Goal: Task Accomplishment & Management: Contribute content

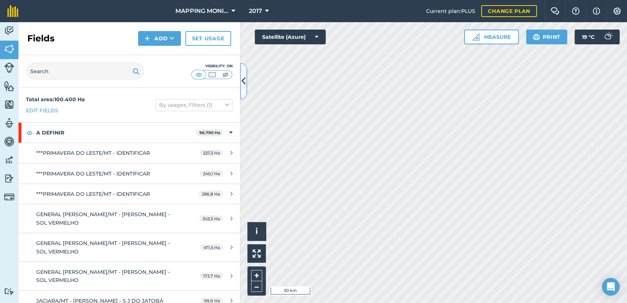
click at [244, 78] on icon at bounding box center [244, 81] width 4 height 13
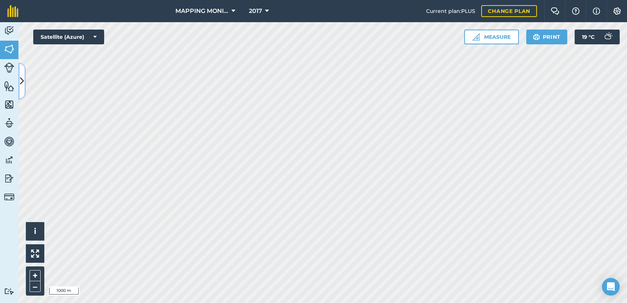
click at [24, 79] on icon at bounding box center [22, 81] width 4 height 13
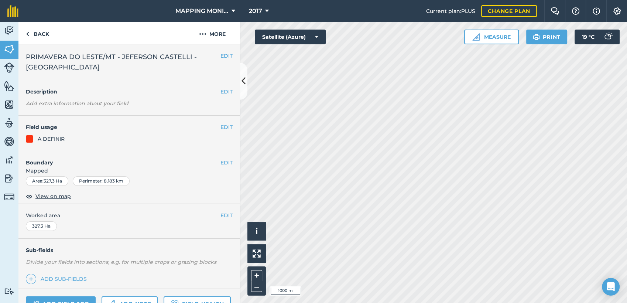
click at [90, 54] on span "PRIMAVERA DO LESTE/MT - JEFERSON CASTELLI - [GEOGRAPHIC_DATA]" at bounding box center [123, 62] width 195 height 21
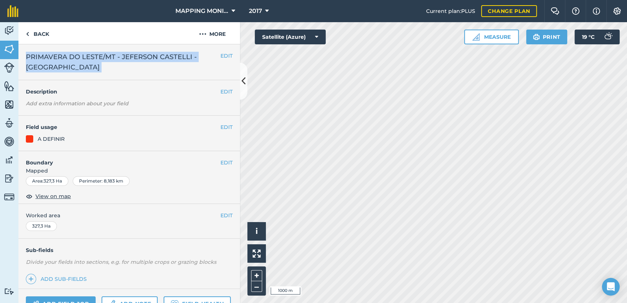
click at [90, 54] on span "PRIMAVERA DO LESTE/MT - JEFERSON CASTELLI - [GEOGRAPHIC_DATA]" at bounding box center [123, 62] width 195 height 21
copy div "PRIMAVERA DO LESTE/MT - JEFERSON CASTELLI - CASTELINHO EDIT"
click at [225, 55] on button "EDIT" at bounding box center [227, 56] width 12 height 8
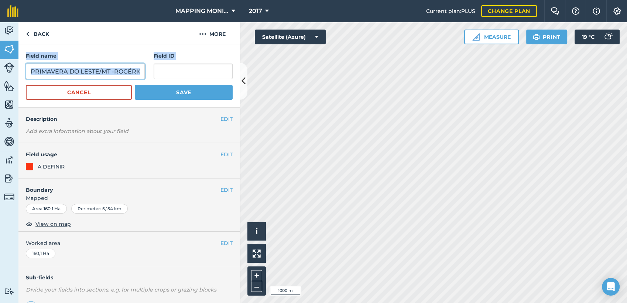
click at [103, 72] on input "PRIMAVERA DO LESTE/MT -ROGÉRIO BRESCOVICI - [GEOGRAPHIC_DATA]" at bounding box center [85, 72] width 119 height 16
paste input "JEFERSON CASTELLI - CASTELINHO"
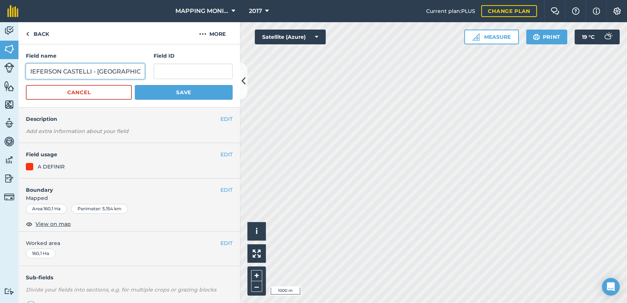
type input "PRIMAVERA DO LESTE/MT - JEFERSON CASTELLI - [GEOGRAPHIC_DATA]"
click at [199, 90] on button "Save" at bounding box center [184, 92] width 98 height 15
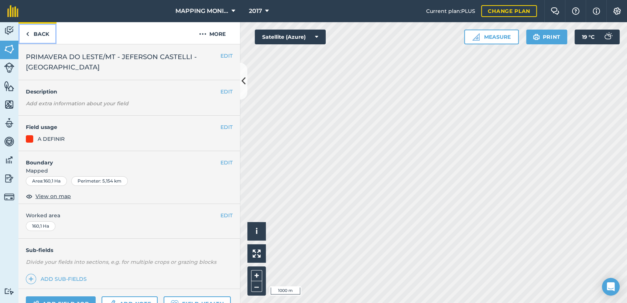
click at [41, 34] on link "Back" at bounding box center [37, 33] width 38 height 22
click at [221, 52] on button "EDIT" at bounding box center [227, 56] width 12 height 8
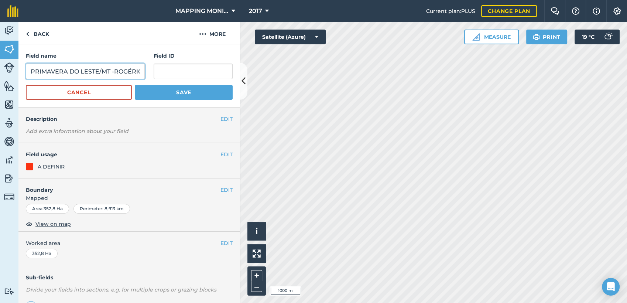
click at [61, 76] on input "PRIMAVERA DO LESTE/MT -ROGÉRIO BRESCOVICI - [GEOGRAPHIC_DATA]" at bounding box center [85, 72] width 119 height 16
click at [61, 75] on input "PRIMAVERA DO LESTE/MT -ROGÉRIO BRESCOVICI - [GEOGRAPHIC_DATA]" at bounding box center [85, 72] width 119 height 16
paste input "JEFERSON CASTELLI - CASTELINHO"
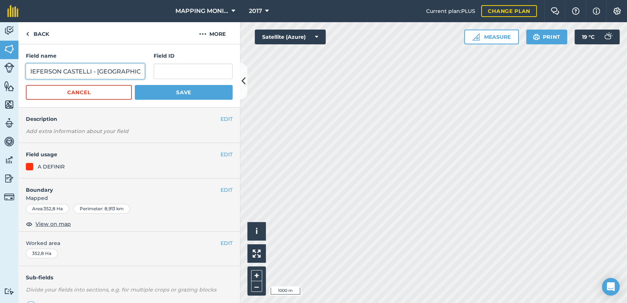
type input "PRIMAVERA DO LESTE/MT - JEFERSON CASTELLI - [GEOGRAPHIC_DATA]"
click at [158, 94] on button "Save" at bounding box center [184, 92] width 98 height 15
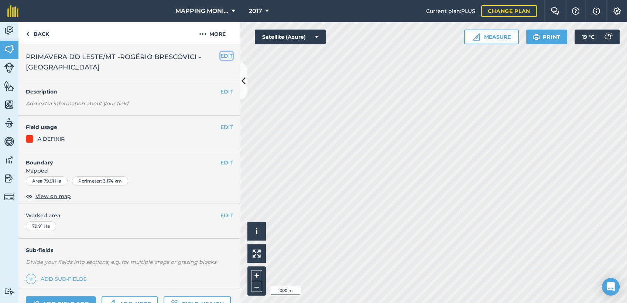
click at [225, 57] on button "EDIT" at bounding box center [227, 56] width 12 height 8
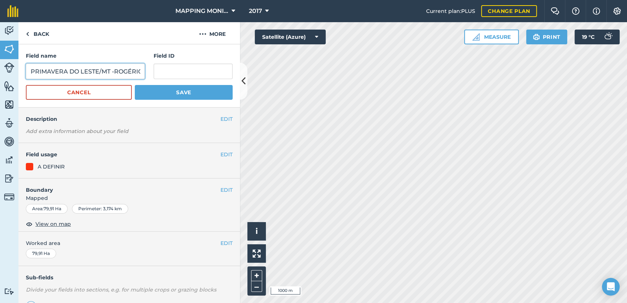
click at [117, 72] on input "PRIMAVERA DO LESTE/MT -ROGÉRIO BRESCOVICI - [GEOGRAPHIC_DATA]" at bounding box center [85, 72] width 119 height 16
click at [119, 73] on input "PRIMAVERA DO LESTE/MT -ROGÉRIO BRESCOVICI - [GEOGRAPHIC_DATA]" at bounding box center [85, 72] width 119 height 16
paste input "JEFERSON CASTELLI - CASTELINHO"
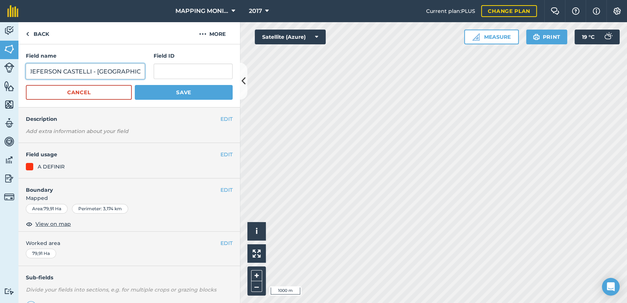
type input "PRIMAVERA DO LESTE/MT - JEFERSON CASTELLI - [GEOGRAPHIC_DATA]"
click at [195, 85] on button "Save" at bounding box center [184, 92] width 98 height 15
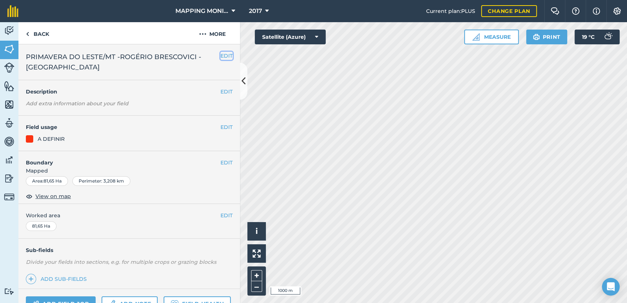
click at [223, 52] on button "EDIT" at bounding box center [227, 56] width 12 height 8
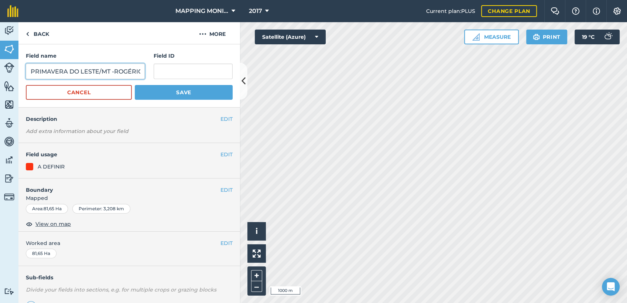
click at [106, 67] on input "PRIMAVERA DO LESTE/MT -ROGÉRIO BRESCOVICI - [GEOGRAPHIC_DATA]" at bounding box center [85, 72] width 119 height 16
click at [107, 66] on input "PRIMAVERA DO LESTE/MT -ROGÉRIO BRESCOVICI - [GEOGRAPHIC_DATA]" at bounding box center [85, 72] width 119 height 16
click at [110, 72] on input "PRIMAVERA DO LESTE/MT -ROGÉRIO BRESCOVICI - [GEOGRAPHIC_DATA]" at bounding box center [85, 72] width 119 height 16
click at [110, 71] on input "PRIMAVERA DO LESTE/MT -ROGÉRIO BRESCOVICI - [GEOGRAPHIC_DATA]" at bounding box center [85, 72] width 119 height 16
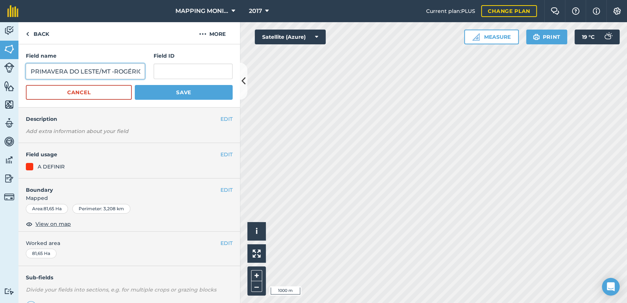
click at [111, 69] on input "PRIMAVERA DO LESTE/MT -ROGÉRIO BRESCOVICI - [GEOGRAPHIC_DATA]" at bounding box center [85, 72] width 119 height 16
paste input "JEFERSON CASTELLI - CASTELINHO"
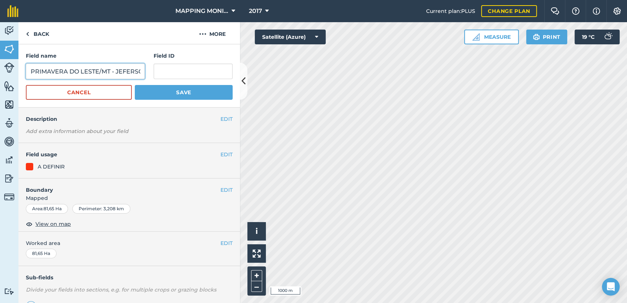
scroll to position [0, 86]
type input "PRIMAVERA DO LESTE/MT - JEFERSON CASTELLI - [GEOGRAPHIC_DATA]"
click at [195, 96] on button "Save" at bounding box center [184, 92] width 98 height 15
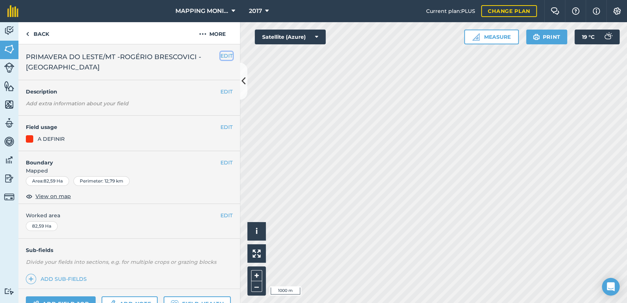
click at [221, 57] on button "EDIT" at bounding box center [227, 56] width 12 height 8
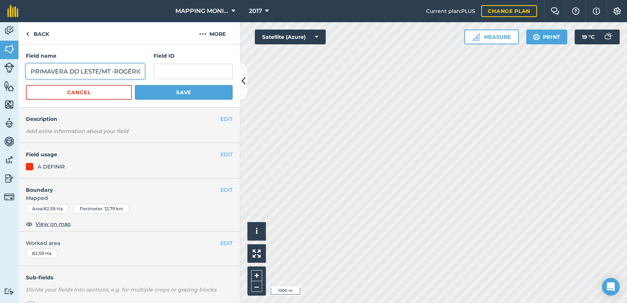
click at [85, 76] on input "PRIMAVERA DO LESTE/MT -ROGÉRIO BRESCOVICI - [GEOGRAPHIC_DATA]" at bounding box center [85, 72] width 119 height 16
paste input "JEFERSON CASTELLI - CASTELINHO"
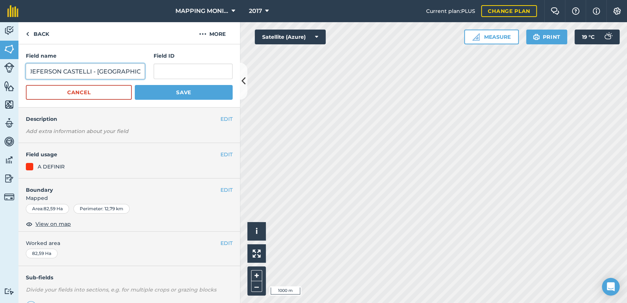
type input "PRIMAVERA DO LESTE/MT - JEFERSON CASTELLI - [GEOGRAPHIC_DATA]"
click at [160, 99] on button "Save" at bounding box center [184, 92] width 98 height 15
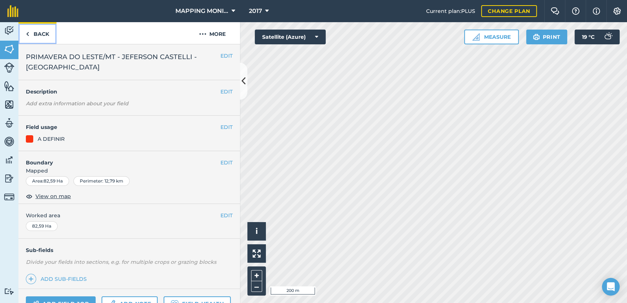
click at [44, 37] on link "Back" at bounding box center [37, 33] width 38 height 22
click at [48, 36] on link "Back" at bounding box center [37, 33] width 38 height 22
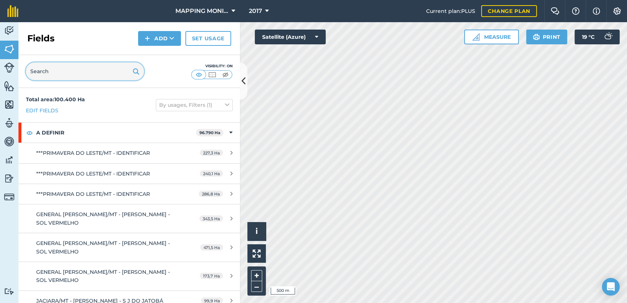
click at [74, 75] on input "text" at bounding box center [85, 71] width 118 height 18
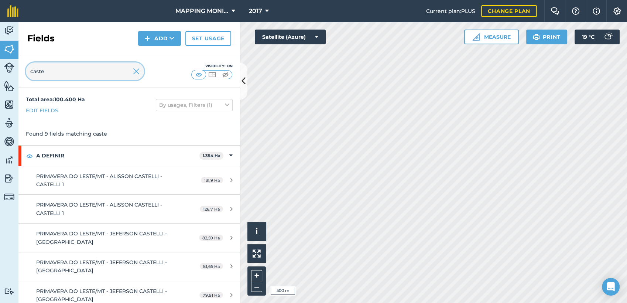
type input "caste"
click at [139, 73] on img at bounding box center [136, 71] width 7 height 9
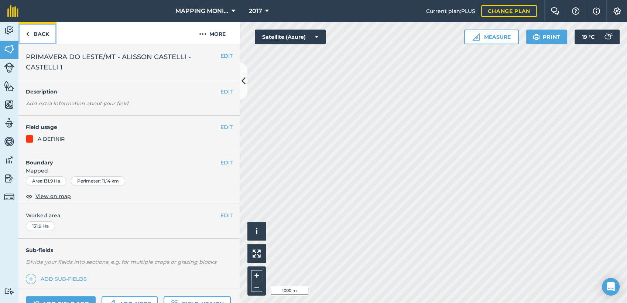
click at [49, 35] on link "Back" at bounding box center [37, 33] width 38 height 22
click at [51, 35] on link "Back" at bounding box center [37, 33] width 38 height 22
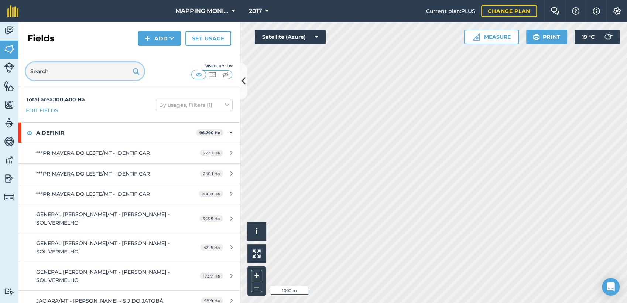
click at [78, 75] on input "text" at bounding box center [85, 71] width 118 height 18
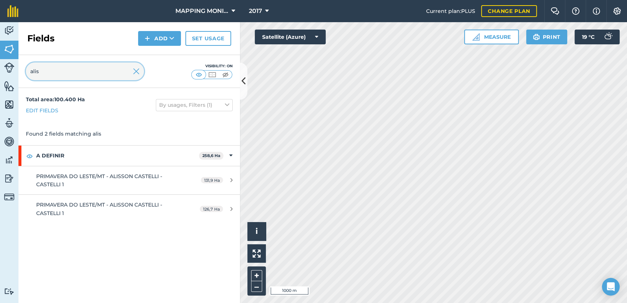
type input "alis"
click at [138, 69] on img at bounding box center [136, 71] width 7 height 9
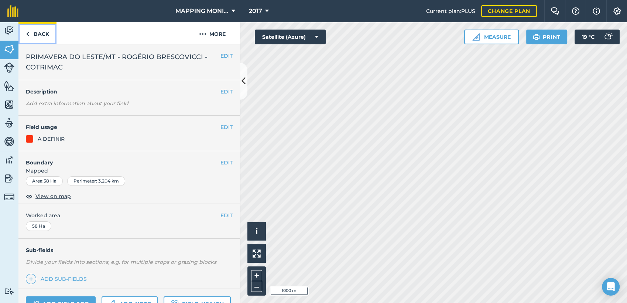
click at [51, 34] on link "Back" at bounding box center [37, 33] width 38 height 22
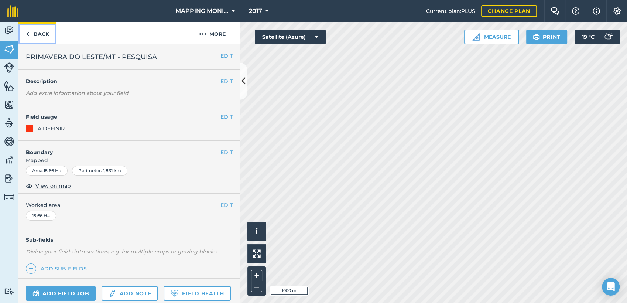
click at [51, 34] on link "Back" at bounding box center [37, 33] width 38 height 22
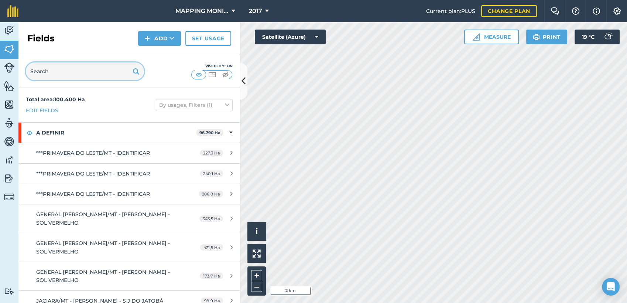
click at [80, 78] on input "text" at bounding box center [85, 71] width 118 height 18
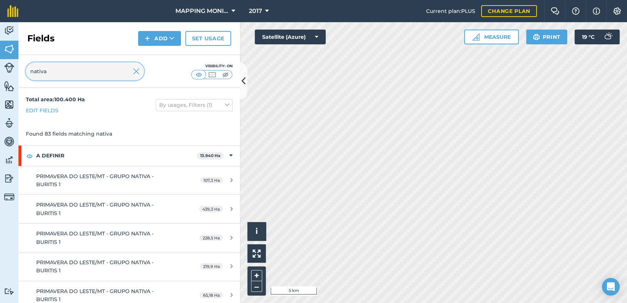
type input "nativa"
click at [139, 71] on img at bounding box center [136, 71] width 7 height 9
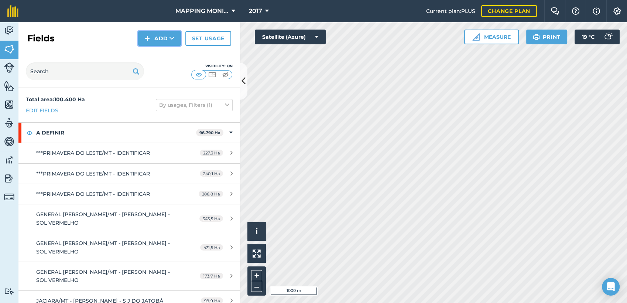
click at [151, 41] on button "Add" at bounding box center [159, 38] width 43 height 15
click at [165, 57] on link "Draw" at bounding box center [159, 55] width 41 height 16
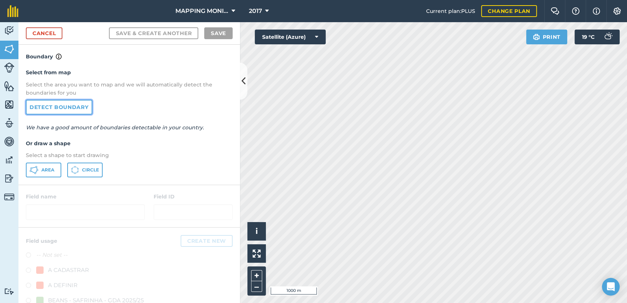
click at [70, 105] on link "Detect boundary" at bounding box center [59, 107] width 67 height 15
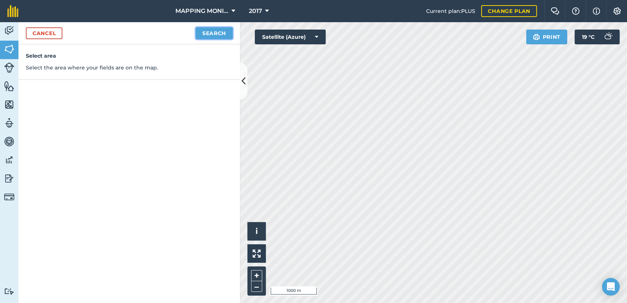
click at [207, 29] on button "Search" at bounding box center [214, 33] width 37 height 12
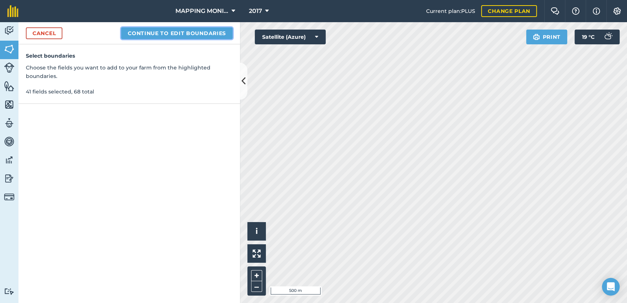
click at [218, 34] on button "Continue to edit boundaries" at bounding box center [177, 33] width 112 height 12
click at [207, 34] on button "Continue to name fields" at bounding box center [185, 33] width 96 height 12
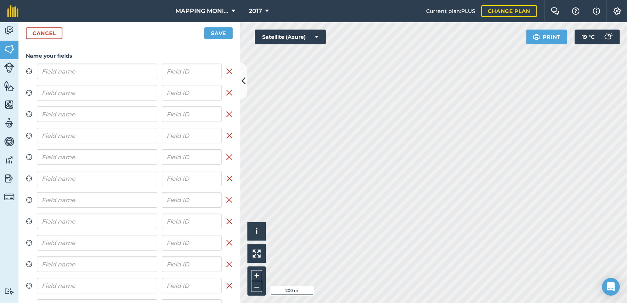
click at [41, 72] on input "text" at bounding box center [97, 72] width 120 height 16
type input "PRIMAVERA DO LESTE/MT - [GEOGRAPHIC_DATA] - [GEOGRAPHIC_DATA]"
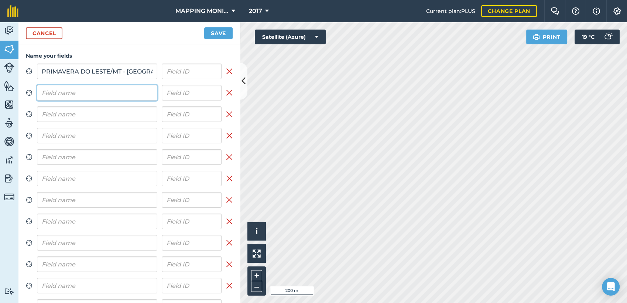
click at [62, 91] on input "text" at bounding box center [97, 93] width 120 height 16
paste input "PRIMAVERA DO LESTE/MT - [GEOGRAPHIC_DATA] - [GEOGRAPHIC_DATA]"
type input "PRIMAVERA DO LESTE/MT - [GEOGRAPHIC_DATA] - [GEOGRAPHIC_DATA]"
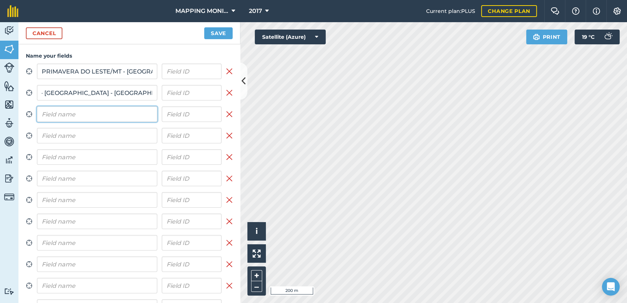
scroll to position [0, 0]
click at [65, 111] on input "text" at bounding box center [97, 114] width 120 height 16
paste input "PRIMAVERA DO LESTE/MT - [GEOGRAPHIC_DATA] - [GEOGRAPHIC_DATA]"
type input "PRIMAVERA DO LESTE/MT - [GEOGRAPHIC_DATA] - [GEOGRAPHIC_DATA]"
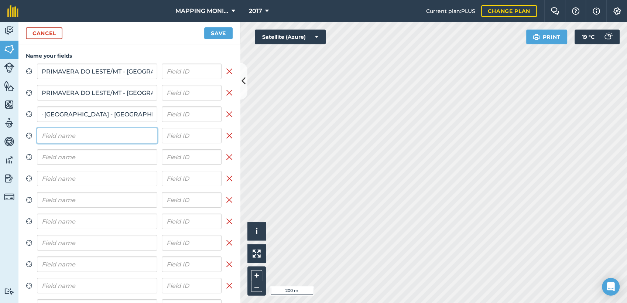
scroll to position [0, 0]
click at [67, 136] on input "text" at bounding box center [97, 136] width 120 height 16
paste input "PRIMAVERA DO LESTE/MT - [GEOGRAPHIC_DATA] - [GEOGRAPHIC_DATA]"
type input "PRIMAVERA DO LESTE/MT - [GEOGRAPHIC_DATA] - [GEOGRAPHIC_DATA]"
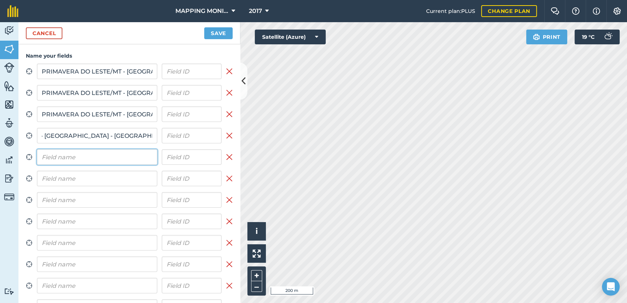
scroll to position [0, 0]
click at [68, 156] on input "text" at bounding box center [97, 157] width 120 height 16
paste input "PRIMAVERA DO LESTE/MT - [GEOGRAPHIC_DATA] - [GEOGRAPHIC_DATA]"
type input "PRIMAVERA DO LESTE/MT - [GEOGRAPHIC_DATA] - [GEOGRAPHIC_DATA]"
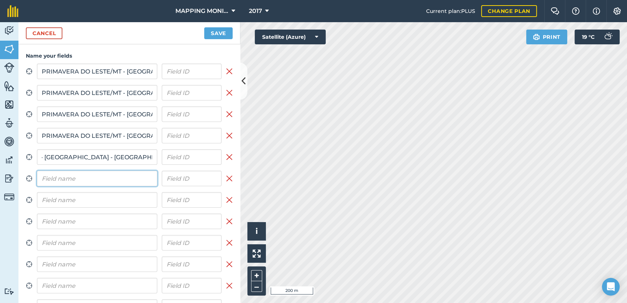
scroll to position [0, 0]
click at [74, 179] on input "text" at bounding box center [97, 179] width 120 height 16
paste input "PRIMAVERA DO LESTE/MT - [GEOGRAPHIC_DATA] - [GEOGRAPHIC_DATA]"
type input "PRIMAVERA DO LESTE/MT - [GEOGRAPHIC_DATA] - [GEOGRAPHIC_DATA]"
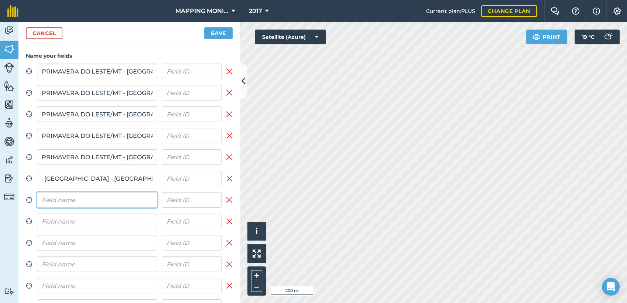
scroll to position [0, 0]
click at [74, 192] on input "text" at bounding box center [97, 200] width 120 height 16
paste input "PRIMAVERA DO LESTE/MT - [GEOGRAPHIC_DATA] - [GEOGRAPHIC_DATA]"
type input "PRIMAVERA DO LESTE/MT - [GEOGRAPHIC_DATA] - [GEOGRAPHIC_DATA]"
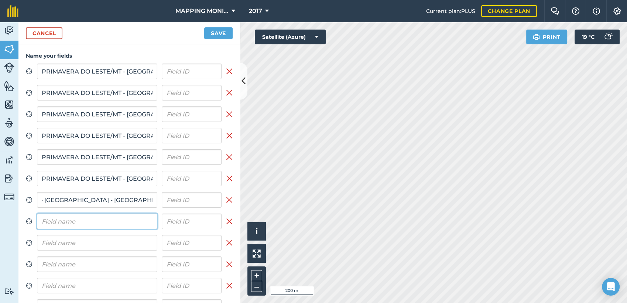
scroll to position [0, 0]
click at [78, 225] on input "text" at bounding box center [97, 222] width 120 height 16
paste input "PRIMAVERA DO LESTE/MT - [GEOGRAPHIC_DATA] - [GEOGRAPHIC_DATA]"
type input "PRIMAVERA DO LESTE/MT - [GEOGRAPHIC_DATA] - [GEOGRAPHIC_DATA]"
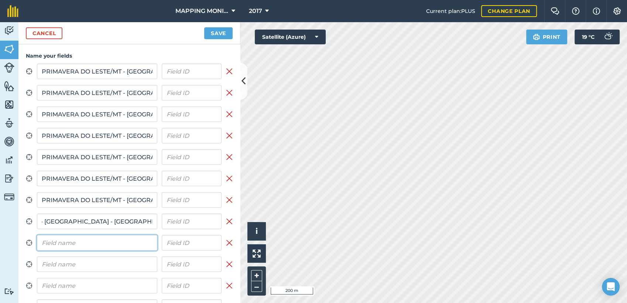
scroll to position [0, 0]
click at [80, 241] on input "text" at bounding box center [97, 243] width 120 height 16
paste input "PRIMAVERA DO LESTE/MT - [GEOGRAPHIC_DATA] - [GEOGRAPHIC_DATA]"
type input "PRIMAVERA DO LESTE/MT - [GEOGRAPHIC_DATA] - [GEOGRAPHIC_DATA]"
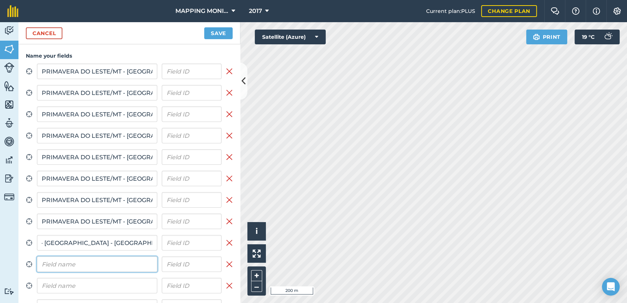
scroll to position [0, 0]
click at [84, 266] on input "text" at bounding box center [97, 264] width 120 height 16
paste input "PRIMAVERA DO LESTE/MT - [GEOGRAPHIC_DATA] - [GEOGRAPHIC_DATA]"
type input "PRIMAVERA DO LESTE/MT - [GEOGRAPHIC_DATA] - [GEOGRAPHIC_DATA]"
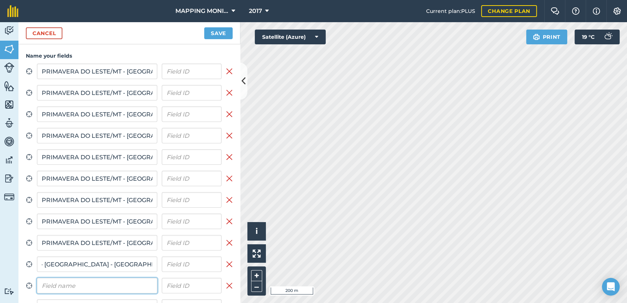
scroll to position [0, 0]
click at [88, 286] on input "text" at bounding box center [97, 286] width 120 height 16
paste input "PRIMAVERA DO LESTE/MT - [GEOGRAPHIC_DATA] - [GEOGRAPHIC_DATA]"
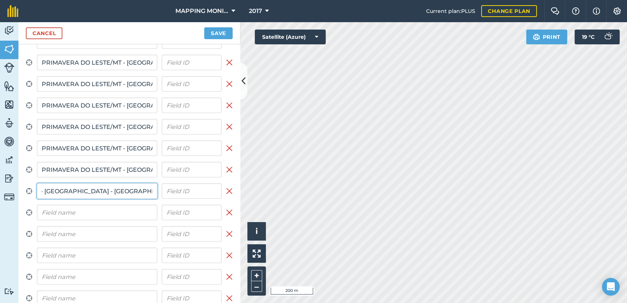
scroll to position [164, 0]
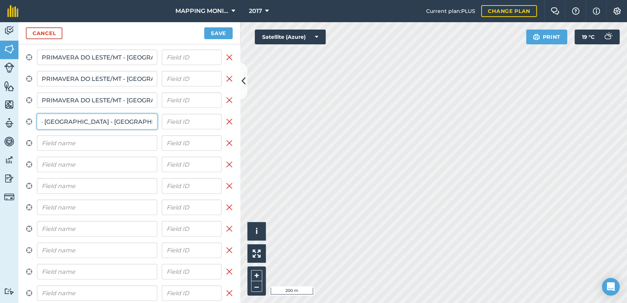
type input "PRIMAVERA DO LESTE/MT - [GEOGRAPHIC_DATA] - [GEOGRAPHIC_DATA]"
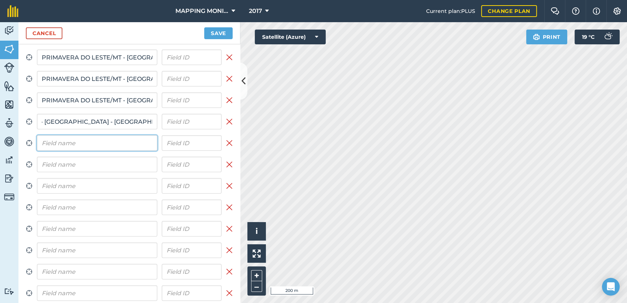
click at [99, 146] on input "text" at bounding box center [97, 143] width 120 height 16
paste input "PRIMAVERA DO LESTE/MT - [GEOGRAPHIC_DATA] - [GEOGRAPHIC_DATA]"
type input "PRIMAVERA DO LESTE/MT - [GEOGRAPHIC_DATA] - [GEOGRAPHIC_DATA]"
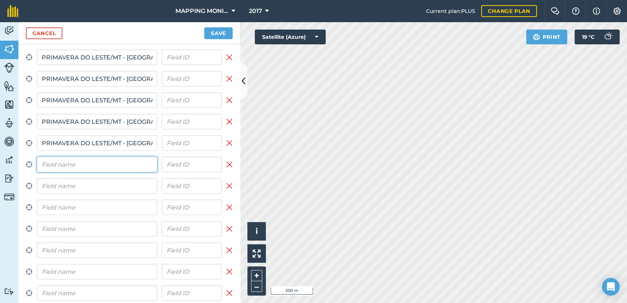
click at [88, 166] on input "text" at bounding box center [97, 165] width 120 height 16
paste input "PRIMAVERA DO LESTE/MT - [GEOGRAPHIC_DATA] - [GEOGRAPHIC_DATA]"
type input "PRIMAVERA DO LESTE/MT - [GEOGRAPHIC_DATA] - [GEOGRAPHIC_DATA]"
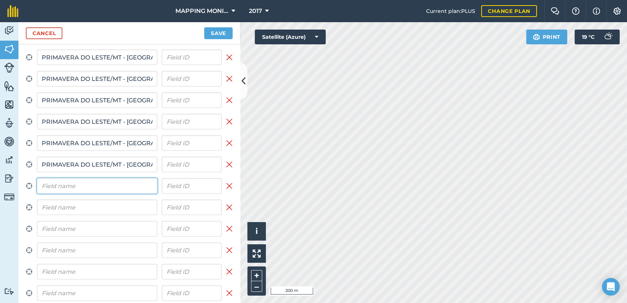
click at [89, 187] on input "text" at bounding box center [97, 186] width 120 height 16
paste input "PRIMAVERA DO LESTE/MT - [GEOGRAPHIC_DATA] - [GEOGRAPHIC_DATA]"
type input "PRIMAVERA DO LESTE/MT - [GEOGRAPHIC_DATA] - [GEOGRAPHIC_DATA]"
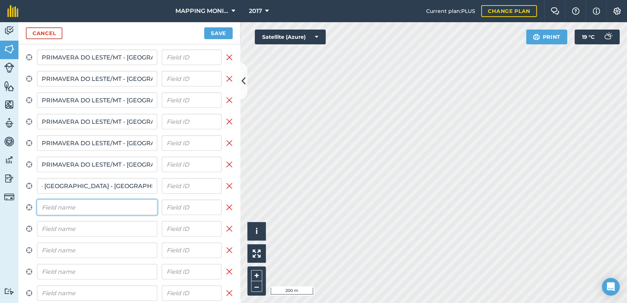
click at [86, 210] on input "text" at bounding box center [97, 208] width 120 height 16
paste input "PRIMAVERA DO LESTE/MT - [GEOGRAPHIC_DATA] - [GEOGRAPHIC_DATA]"
type input "PRIMAVERA DO LESTE/MT - [GEOGRAPHIC_DATA] - [GEOGRAPHIC_DATA]"
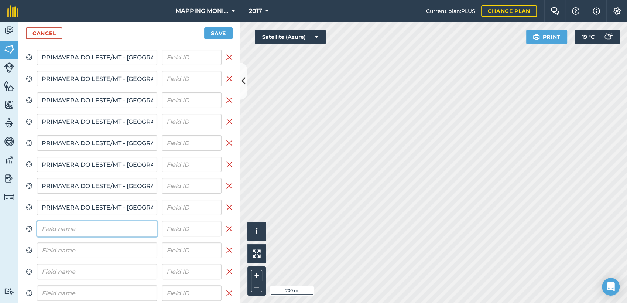
click at [87, 226] on input "text" at bounding box center [97, 229] width 120 height 16
paste input "PRIMAVERA DO LESTE/MT - [GEOGRAPHIC_DATA] - [GEOGRAPHIC_DATA]"
type input "PRIMAVERA DO LESTE/MT - [GEOGRAPHIC_DATA] - [GEOGRAPHIC_DATA]"
click at [86, 247] on input "text" at bounding box center [97, 250] width 120 height 16
paste input "PRIMAVERA DO LESTE/MT - [GEOGRAPHIC_DATA] - [GEOGRAPHIC_DATA]"
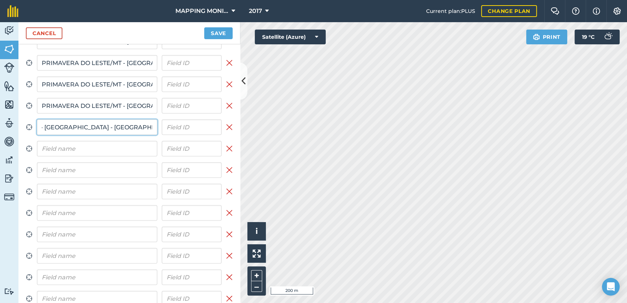
type input "PRIMAVERA DO LESTE/MT - [GEOGRAPHIC_DATA] - [GEOGRAPHIC_DATA]"
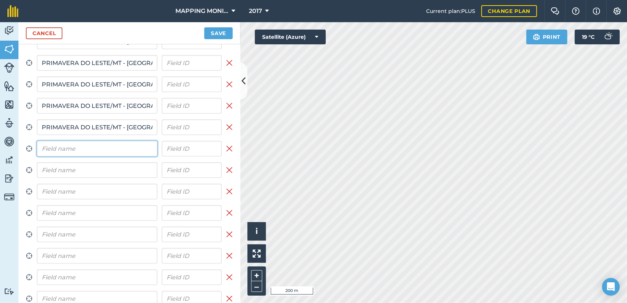
click at [93, 144] on input "text" at bounding box center [97, 149] width 120 height 16
paste input "PRIMAVERA DO LESTE/MT - [GEOGRAPHIC_DATA] - [GEOGRAPHIC_DATA]"
type input "PRIMAVERA DO LESTE/MT - [GEOGRAPHIC_DATA] - [GEOGRAPHIC_DATA]"
click at [81, 170] on input "text" at bounding box center [97, 170] width 120 height 16
paste input "PRIMAVERA DO LESTE/MT - [GEOGRAPHIC_DATA] - [GEOGRAPHIC_DATA]"
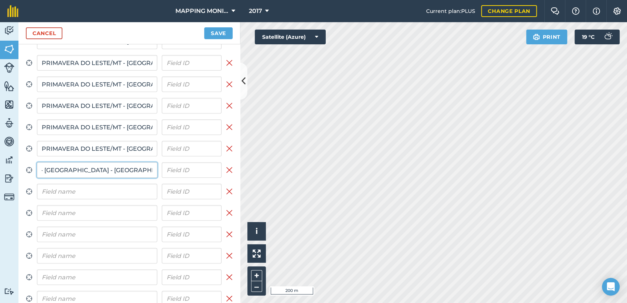
type input "PRIMAVERA DO LESTE/MT - [GEOGRAPHIC_DATA] - [GEOGRAPHIC_DATA]"
click at [86, 194] on input "text" at bounding box center [97, 192] width 120 height 16
paste input "PRIMAVERA DO LESTE/MT - [GEOGRAPHIC_DATA] - [GEOGRAPHIC_DATA]"
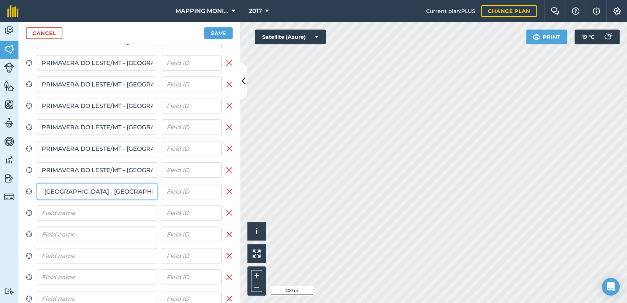
type input "PRIMAVERA DO LESTE/MT - [GEOGRAPHIC_DATA] - [GEOGRAPHIC_DATA]"
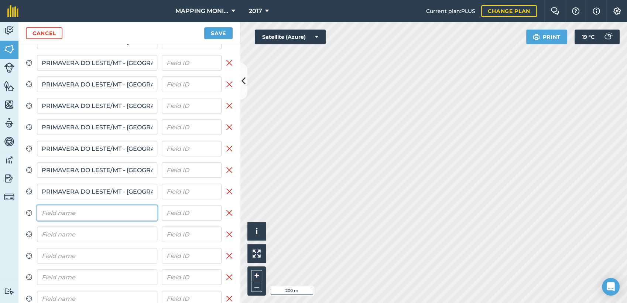
click at [86, 214] on input "text" at bounding box center [97, 213] width 120 height 16
paste input "PRIMAVERA DO LESTE/MT - [GEOGRAPHIC_DATA] - [GEOGRAPHIC_DATA]"
type input "PRIMAVERA DO LESTE/MT - [GEOGRAPHIC_DATA] - [GEOGRAPHIC_DATA]"
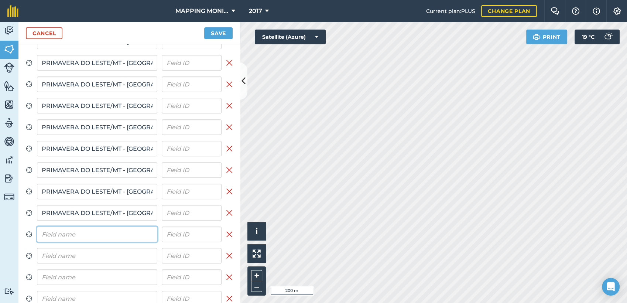
click at [88, 232] on input "text" at bounding box center [97, 234] width 120 height 16
paste input "PRIMAVERA DO LESTE/MT - [GEOGRAPHIC_DATA] - [GEOGRAPHIC_DATA]"
type input "PRIMAVERA DO LESTE/MT - [GEOGRAPHIC_DATA] - [GEOGRAPHIC_DATA]"
click at [90, 255] on input "text" at bounding box center [97, 256] width 120 height 16
paste input "PRIMAVERA DO LESTE/MT - [GEOGRAPHIC_DATA] - [GEOGRAPHIC_DATA]"
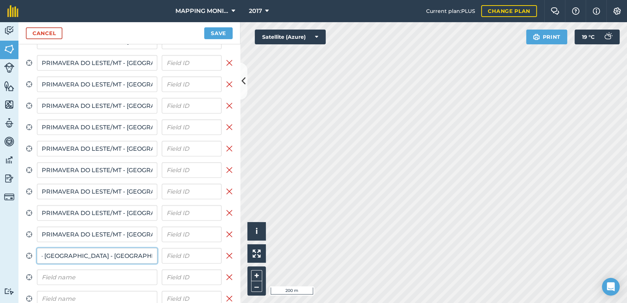
type input "PRIMAVERA DO LESTE/MT - [GEOGRAPHIC_DATA] - [GEOGRAPHIC_DATA]"
click at [92, 273] on input "text" at bounding box center [97, 277] width 120 height 16
paste input "PRIMAVERA DO LESTE/MT - [GEOGRAPHIC_DATA] - [GEOGRAPHIC_DATA]"
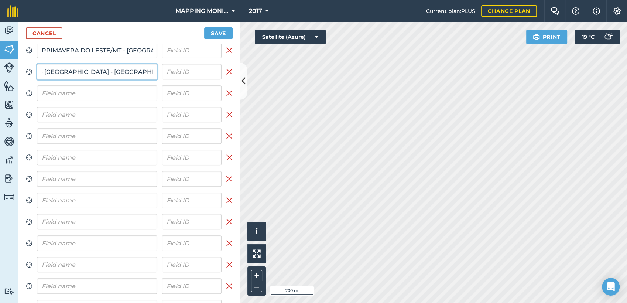
type input "PRIMAVERA DO LESTE/MT - [GEOGRAPHIC_DATA] - [GEOGRAPHIC_DATA]"
click at [71, 95] on input "text" at bounding box center [97, 93] width 120 height 16
paste input "PRIMAVERA DO LESTE/MT - [GEOGRAPHIC_DATA] - [GEOGRAPHIC_DATA]"
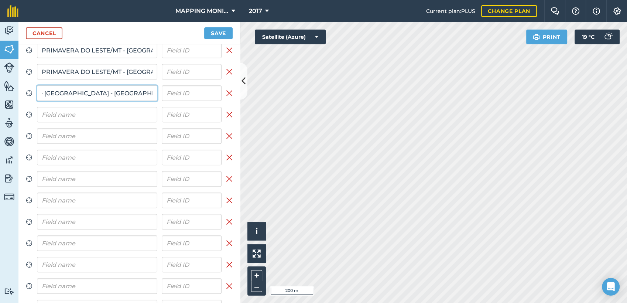
type input "PRIMAVERA DO LESTE/MT - [GEOGRAPHIC_DATA] - [GEOGRAPHIC_DATA]"
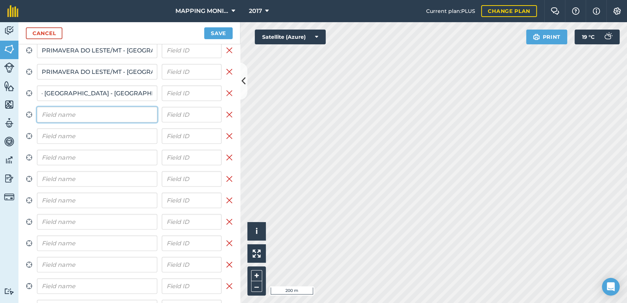
click at [76, 117] on input "text" at bounding box center [97, 115] width 120 height 16
paste input "PRIMAVERA DO LESTE/MT - [GEOGRAPHIC_DATA] - [GEOGRAPHIC_DATA]"
type input "PRIMAVERA DO LESTE/MT - [GEOGRAPHIC_DATA] - [GEOGRAPHIC_DATA]"
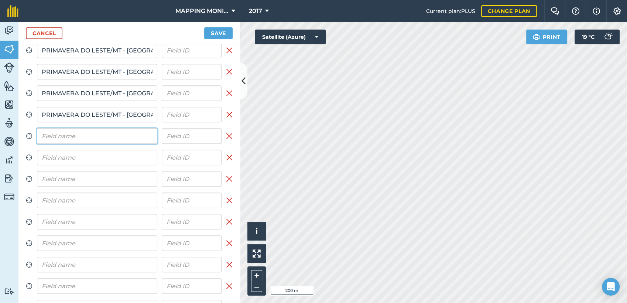
click at [78, 137] on input "text" at bounding box center [97, 136] width 120 height 16
paste input "PRIMAVERA DO LESTE/MT - [GEOGRAPHIC_DATA] - [GEOGRAPHIC_DATA]"
type input "PRIMAVERA DO LESTE/MT - [GEOGRAPHIC_DATA] - [GEOGRAPHIC_DATA]"
click at [80, 154] on input "text" at bounding box center [97, 158] width 120 height 16
paste input "PRIMAVERA DO LESTE/MT - [GEOGRAPHIC_DATA] - [GEOGRAPHIC_DATA]"
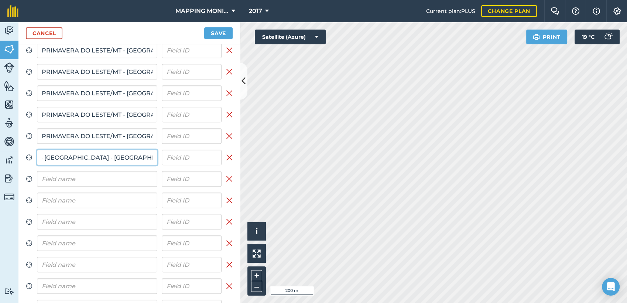
type input "PRIMAVERA DO LESTE/MT - [GEOGRAPHIC_DATA] - [GEOGRAPHIC_DATA]"
click at [80, 180] on input "text" at bounding box center [97, 179] width 120 height 16
paste input "PRIMAVERA DO LESTE/MT - [GEOGRAPHIC_DATA] - [GEOGRAPHIC_DATA]"
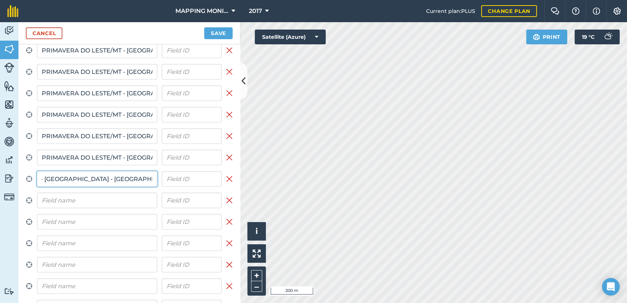
type input "PRIMAVERA DO LESTE/MT - [GEOGRAPHIC_DATA] - [GEOGRAPHIC_DATA]"
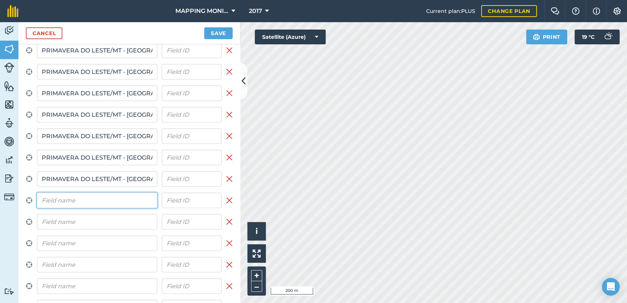
click at [77, 198] on input "text" at bounding box center [97, 200] width 120 height 16
paste input "PRIMAVERA DO LESTE/MT - [GEOGRAPHIC_DATA] - [GEOGRAPHIC_DATA]"
type input "PRIMAVERA DO LESTE/MT - [GEOGRAPHIC_DATA] - [GEOGRAPHIC_DATA]"
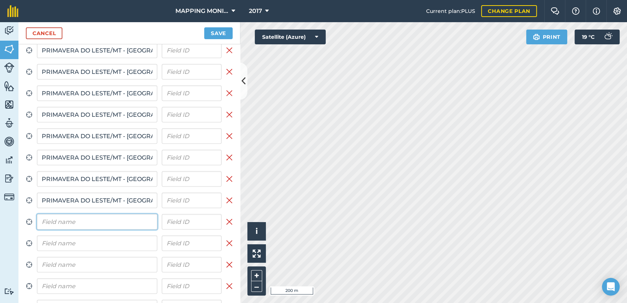
click at [80, 221] on input "text" at bounding box center [97, 222] width 120 height 16
paste input "PRIMAVERA DO LESTE/MT - [GEOGRAPHIC_DATA] - [GEOGRAPHIC_DATA]"
type input "PRIMAVERA DO LESTE/MT - [GEOGRAPHIC_DATA] - [GEOGRAPHIC_DATA]"
click at [86, 240] on input "text" at bounding box center [97, 243] width 120 height 16
paste
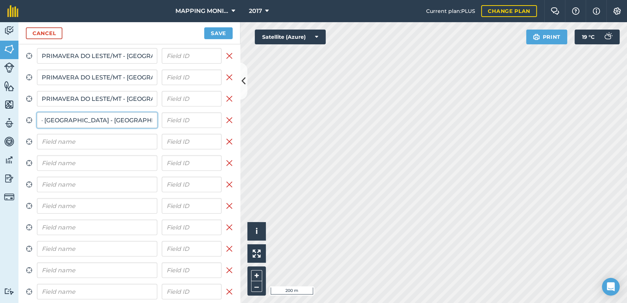
type input "PRIMAVERA DO LESTE/MT - [GEOGRAPHIC_DATA] - [GEOGRAPHIC_DATA]"
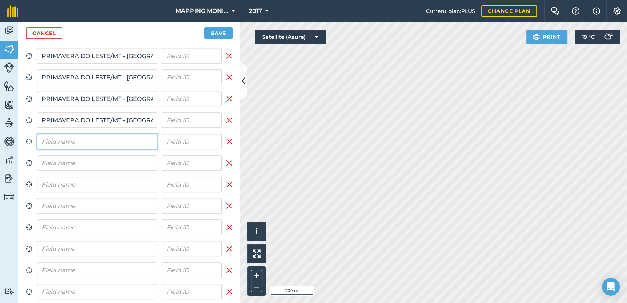
click at [92, 140] on input "text" at bounding box center [97, 142] width 120 height 16
type input "PRIMAVERA DO LESTE/MT - [GEOGRAPHIC_DATA] - [GEOGRAPHIC_DATA]"
click at [92, 162] on input "text" at bounding box center [97, 163] width 120 height 16
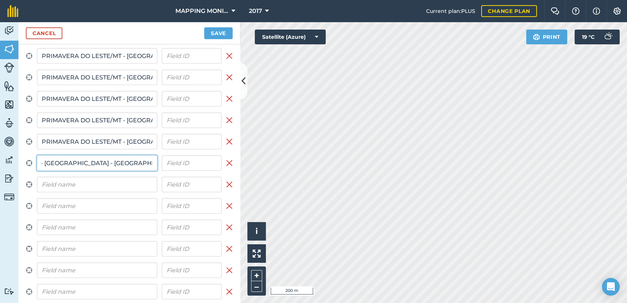
type input "PRIMAVERA DO LESTE/MT - [GEOGRAPHIC_DATA] - [GEOGRAPHIC_DATA]"
click at [91, 180] on input "text" at bounding box center [97, 185] width 120 height 16
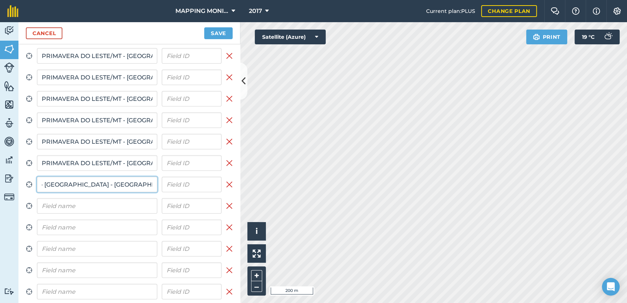
type input "PRIMAVERA DO LESTE/MT - [GEOGRAPHIC_DATA] - [GEOGRAPHIC_DATA]"
click at [90, 200] on input "text" at bounding box center [97, 206] width 120 height 16
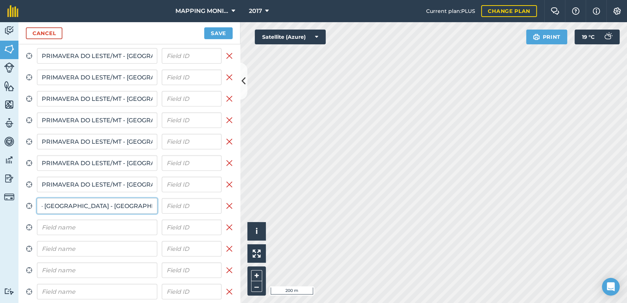
type input "PRIMAVERA DO LESTE/MT - [GEOGRAPHIC_DATA] - [GEOGRAPHIC_DATA]"
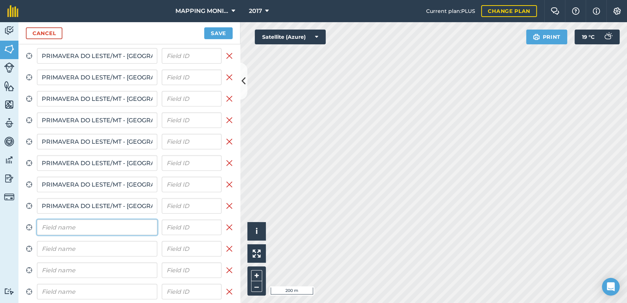
click at [86, 222] on input "text" at bounding box center [97, 227] width 120 height 16
type input "PRIMAVERA DO LESTE/MT - [GEOGRAPHIC_DATA] - [GEOGRAPHIC_DATA]"
click at [84, 247] on input "text" at bounding box center [97, 249] width 120 height 16
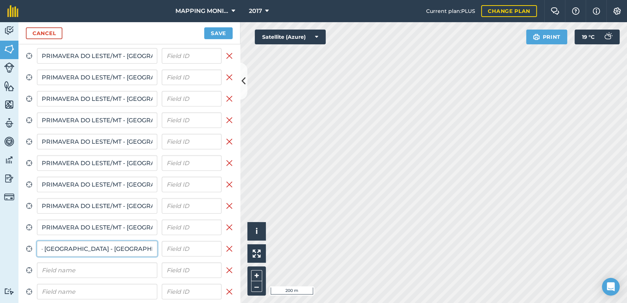
type input "PRIMAVERA DO LESTE/MT - [GEOGRAPHIC_DATA] - [GEOGRAPHIC_DATA]"
click at [86, 266] on input "text" at bounding box center [97, 270] width 120 height 16
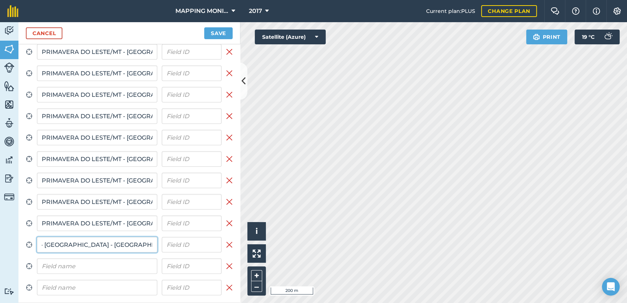
type input "PRIMAVERA DO LESTE/MT - [GEOGRAPHIC_DATA] - [GEOGRAPHIC_DATA]"
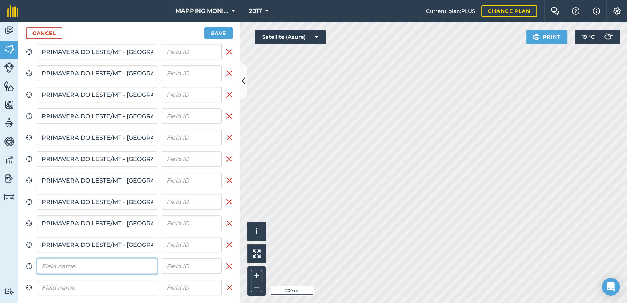
click at [86, 263] on input "text" at bounding box center [97, 266] width 120 height 16
type input "PRIMAVERA DO LESTE/MT - [GEOGRAPHIC_DATA] - [GEOGRAPHIC_DATA]"
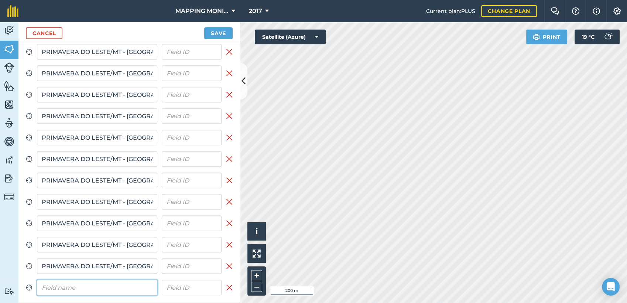
click at [89, 283] on input "text" at bounding box center [97, 288] width 120 height 16
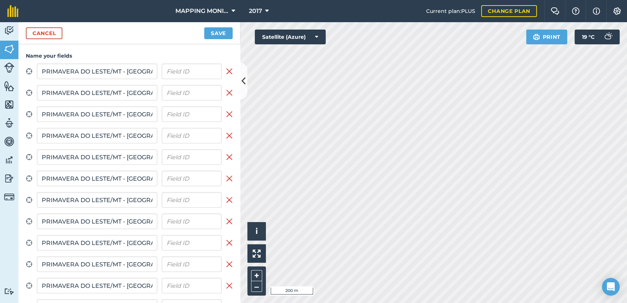
type input "PRIMAVERA DO LESTE/MT - [GEOGRAPHIC_DATA] - [GEOGRAPHIC_DATA]"
click at [213, 31] on button "Save" at bounding box center [218, 33] width 28 height 12
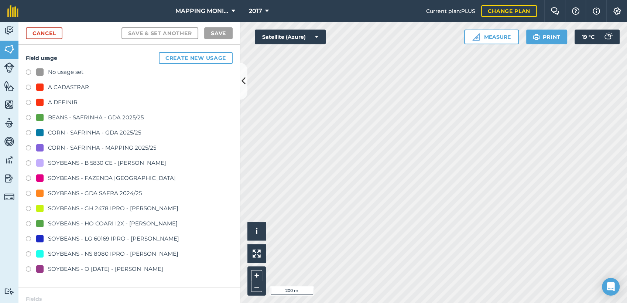
click at [68, 99] on div "A DEFINIR" at bounding box center [63, 102] width 30 height 9
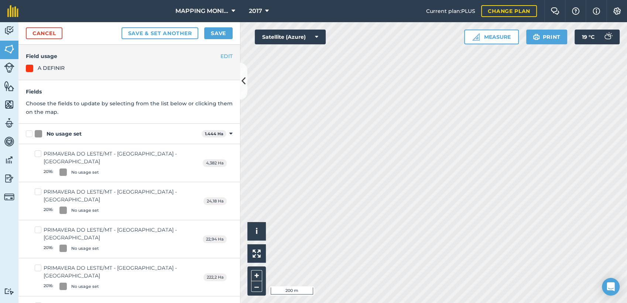
click at [62, 130] on div "No usage set" at bounding box center [64, 134] width 35 height 8
click at [31, 130] on input "No usage set" at bounding box center [28, 132] width 5 height 5
checkbox input "true"
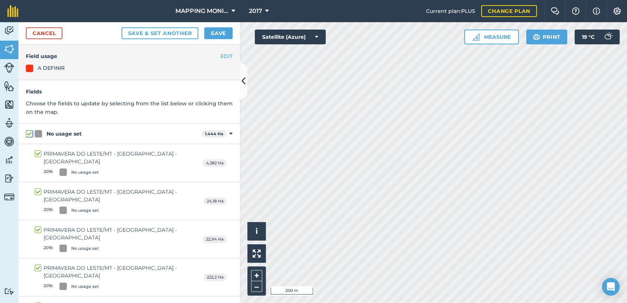
checkbox input "true"
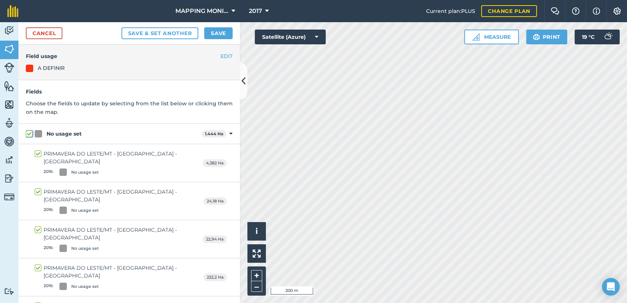
checkbox input "true"
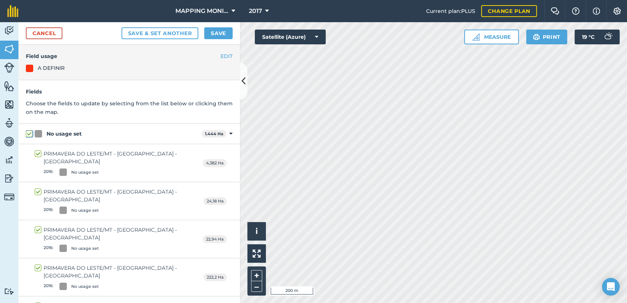
checkbox input "true"
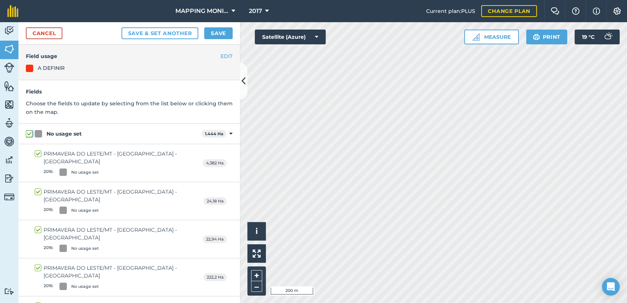
checkbox input "true"
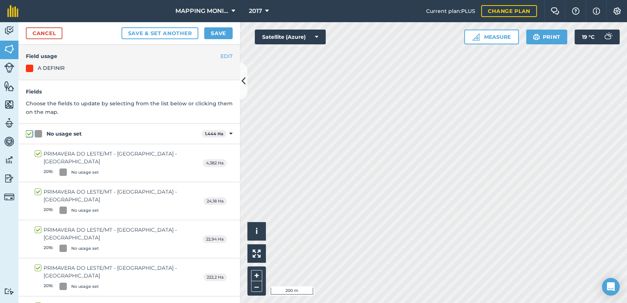
checkbox input "true"
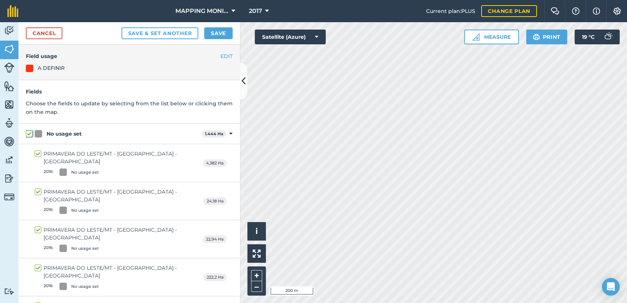
checkbox input "true"
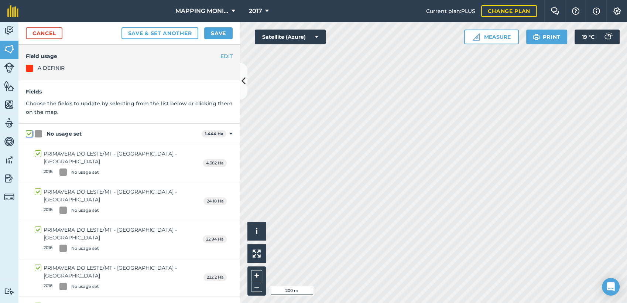
checkbox input "true"
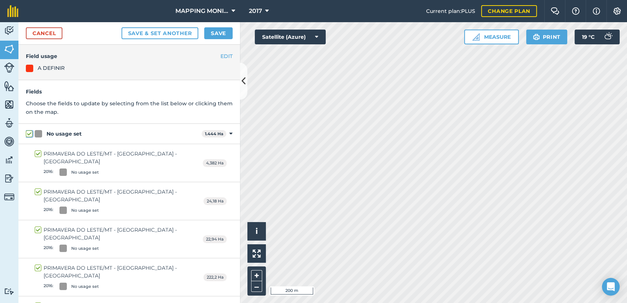
checkbox input "true"
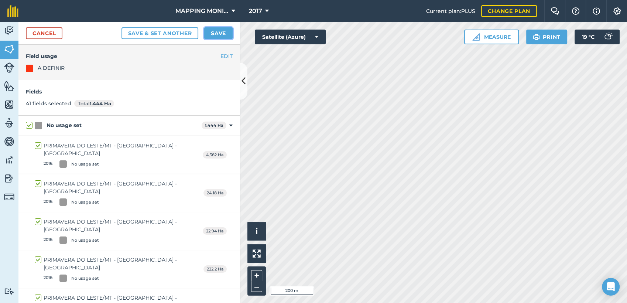
click at [225, 31] on button "Save" at bounding box center [218, 33] width 28 height 12
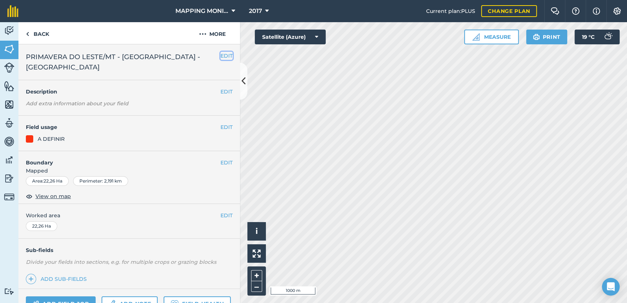
click at [221, 58] on button "EDIT" at bounding box center [227, 56] width 12 height 8
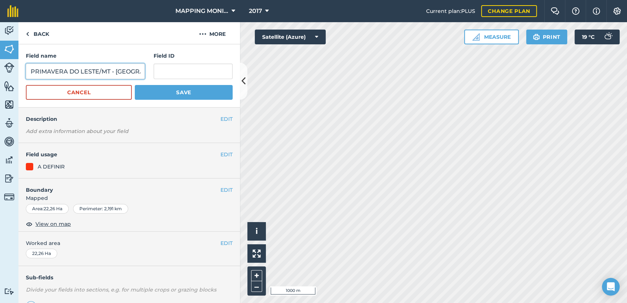
scroll to position [0, 83]
drag, startPoint x: 115, startPoint y: 70, endPoint x: 165, endPoint y: 73, distance: 49.6
click at [163, 73] on div "Field name PRIMAVERA DO LESTE/MT - ANTÔNIO LONGHI - CAMPO NOVO Field ID" at bounding box center [129, 65] width 207 height 27
click at [80, 73] on input "PRIMAVERA DO LESTE/MT - [PERSON_NAME] - UBIRATÃ" at bounding box center [85, 72] width 119 height 16
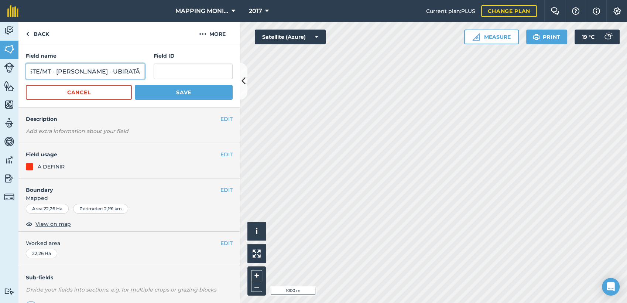
click at [80, 73] on input "PRIMAVERA DO LESTE/MT - [PERSON_NAME] - UBIRATÃ" at bounding box center [85, 72] width 119 height 16
type input "PRIMAVERA DO LESTE/MT - [PERSON_NAME] - UBIRATÃ"
click at [174, 91] on button "Save" at bounding box center [184, 92] width 98 height 15
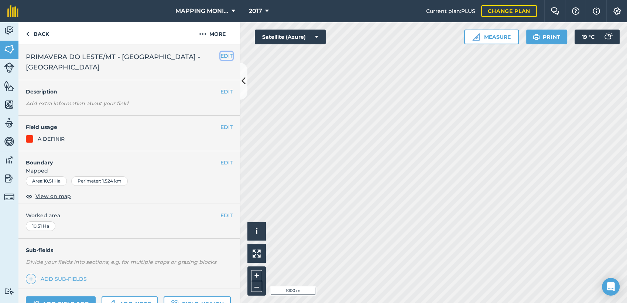
click at [225, 55] on button "EDIT" at bounding box center [227, 56] width 12 height 8
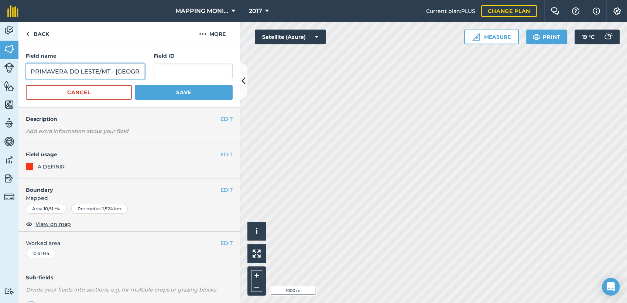
click at [88, 71] on input "PRIMAVERA DO LESTE/MT - [GEOGRAPHIC_DATA] - [GEOGRAPHIC_DATA]" at bounding box center [85, 72] width 119 height 16
paste input "RAFAEL SCARTON - UBIRATÃ"
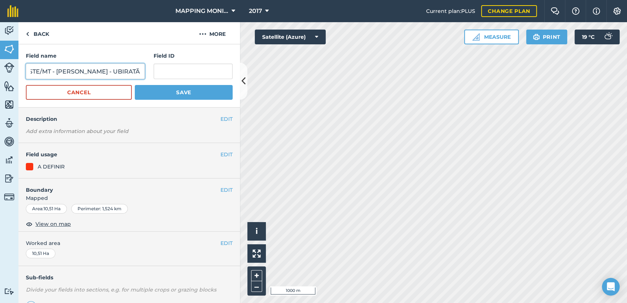
type input "PRIMAVERA DO LESTE/MT - [PERSON_NAME] - UBIRATÃ"
click at [174, 97] on button "Save" at bounding box center [184, 92] width 98 height 15
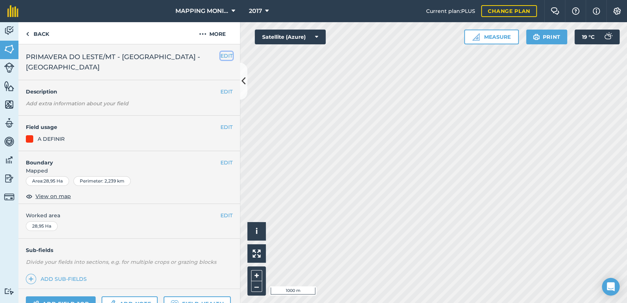
click at [221, 55] on button "EDIT" at bounding box center [227, 56] width 12 height 8
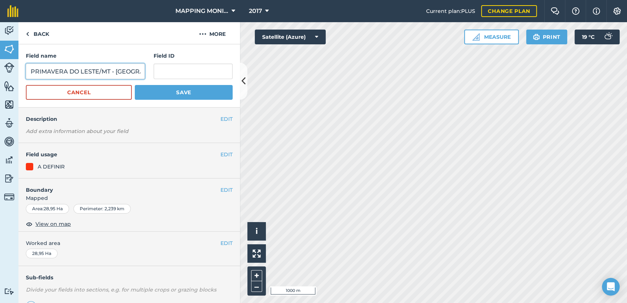
click at [93, 75] on input "PRIMAVERA DO LESTE/MT - [GEOGRAPHIC_DATA] - [GEOGRAPHIC_DATA]" at bounding box center [85, 72] width 119 height 16
paste input "PRIMAVERA DO LESTE/MT - [PERSON_NAME] - UBIRATÃ"
type input "PRIMAVERA DO PRIMAVERA DO LESTE/MT - RAFAEL SCARTON - UBIRATÃ/MT - ANTÔNIO LONG…"
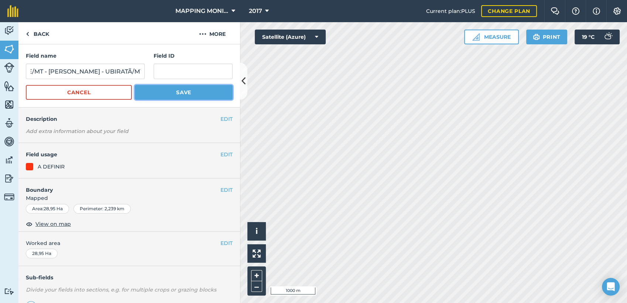
scroll to position [0, 0]
click at [163, 93] on button "Save" at bounding box center [184, 92] width 98 height 15
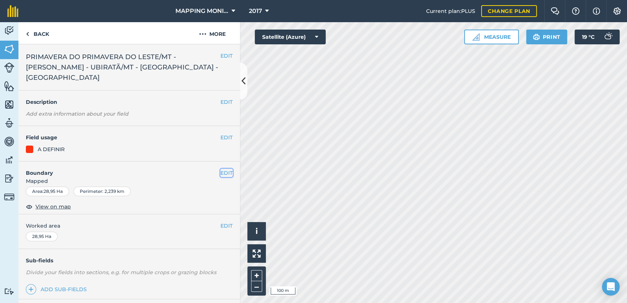
click at [221, 173] on button "EDIT" at bounding box center [227, 173] width 12 height 8
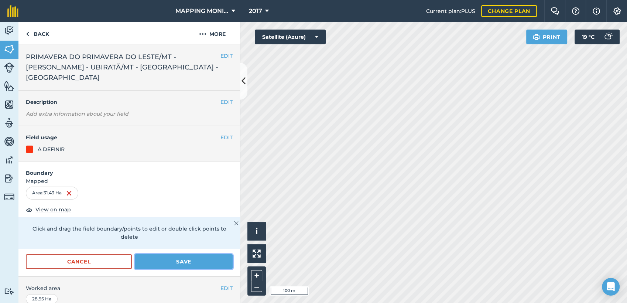
click at [199, 262] on button "Save" at bounding box center [184, 261] width 98 height 15
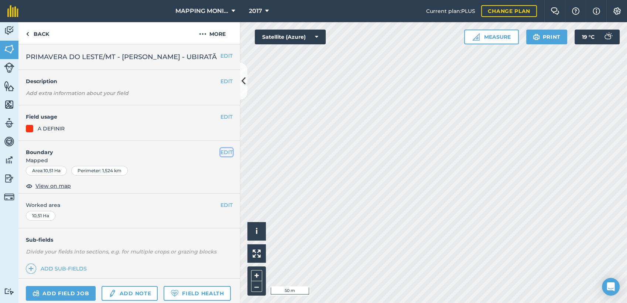
click at [221, 156] on button "EDIT" at bounding box center [227, 152] width 12 height 8
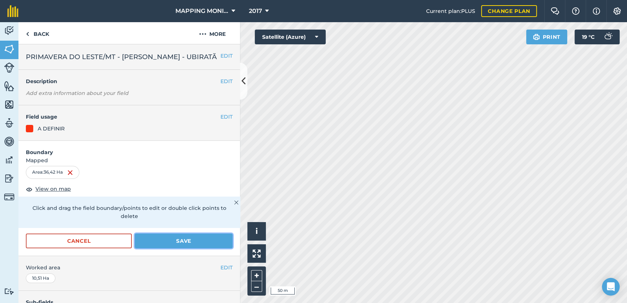
click at [201, 244] on button "Save" at bounding box center [184, 240] width 98 height 15
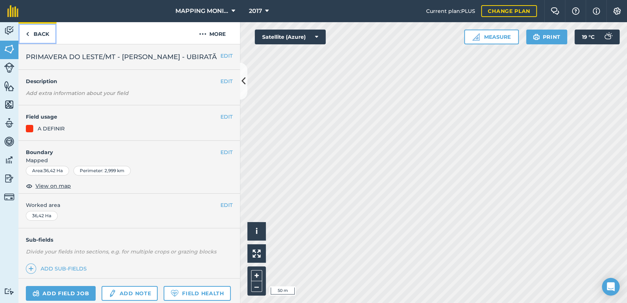
click at [33, 32] on link "Back" at bounding box center [37, 33] width 38 height 22
click at [45, 31] on link "Back" at bounding box center [37, 33] width 38 height 22
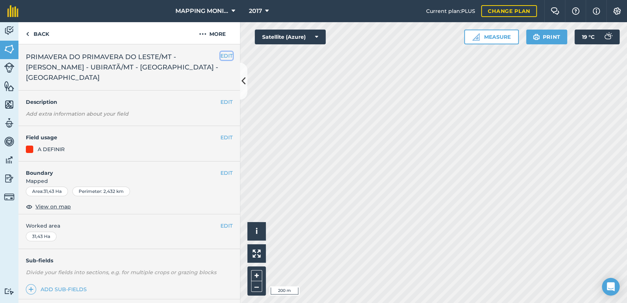
click at [222, 54] on button "EDIT" at bounding box center [227, 56] width 12 height 8
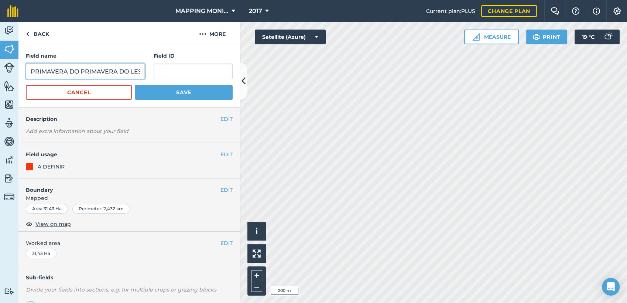
click at [110, 72] on input "PRIMAVERA DO PRIMAVERA DO LESTE/MT - RAFAEL SCARTON - UBIRATÃ/MT - ANTÔNIO LONG…" at bounding box center [85, 72] width 119 height 16
paste input "LESTE/MT - RAFAEL SCARTON - UBIRATÃ"
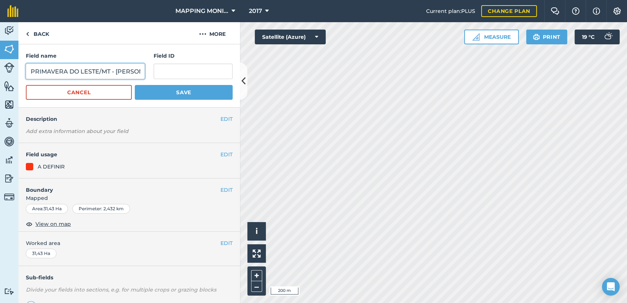
scroll to position [0, 67]
type input "PRIMAVERA DO LESTE/MT - [PERSON_NAME] - UBIRATÃ"
click at [135, 92] on button "Save" at bounding box center [184, 92] width 98 height 15
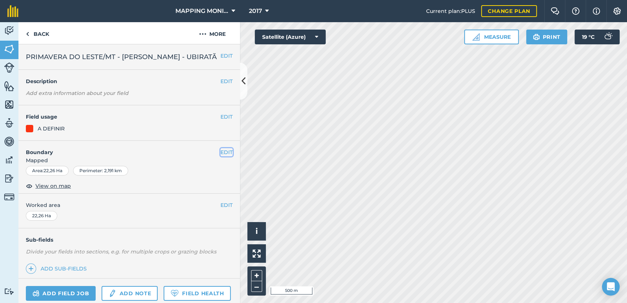
click at [221, 156] on button "EDIT" at bounding box center [227, 152] width 12 height 8
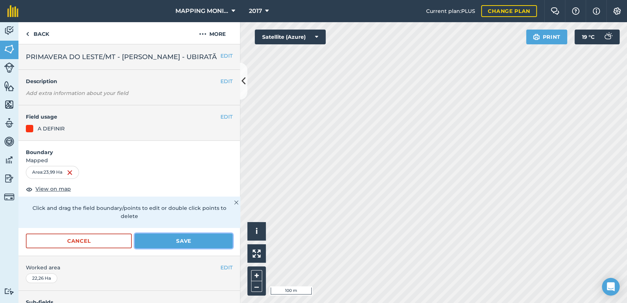
click at [181, 248] on button "Save" at bounding box center [184, 240] width 98 height 15
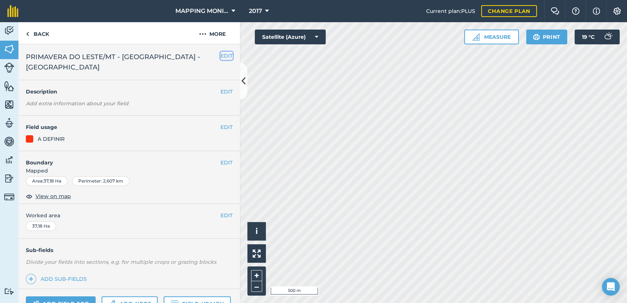
click at [221, 55] on button "EDIT" at bounding box center [227, 56] width 12 height 8
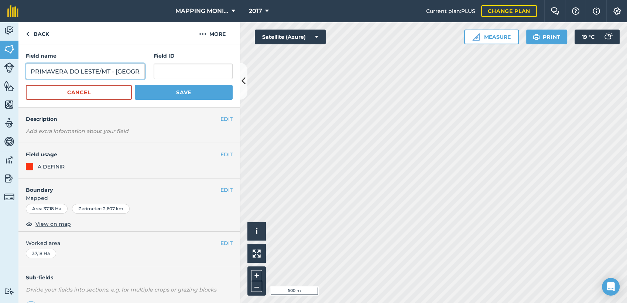
click at [107, 70] on input "PRIMAVERA DO LESTE/MT - [GEOGRAPHIC_DATA] - [GEOGRAPHIC_DATA]" at bounding box center [85, 72] width 119 height 16
paste input "RAFAEL SCARTON - UBIRATÃ"
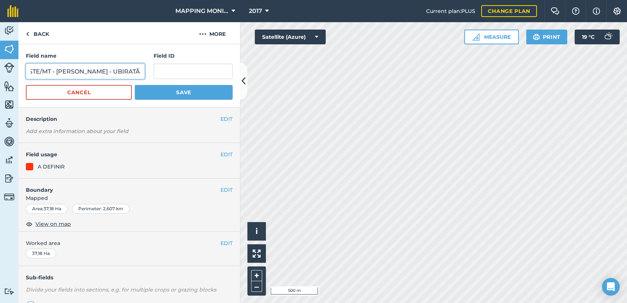
type input "PRIMAVERA DO LESTE/MT - [PERSON_NAME] - UBIRATÃ"
click at [174, 96] on button "Save" at bounding box center [184, 92] width 98 height 15
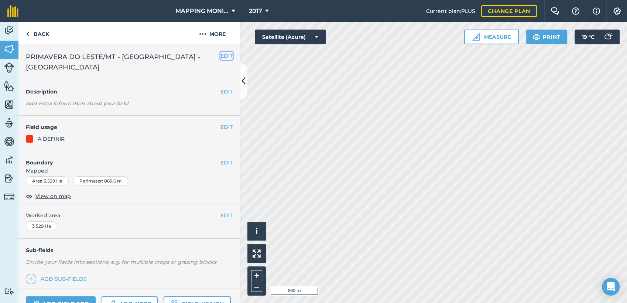
click at [221, 54] on button "EDIT" at bounding box center [227, 56] width 12 height 8
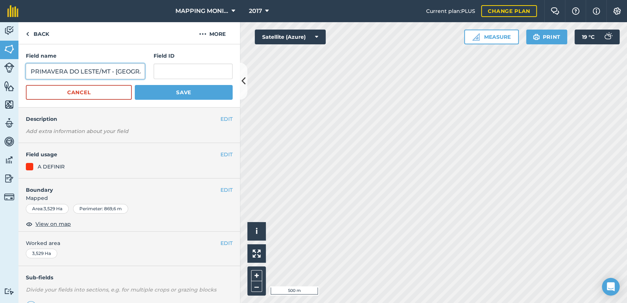
click at [102, 75] on input "PRIMAVERA DO LESTE/MT - [GEOGRAPHIC_DATA] - [GEOGRAPHIC_DATA]" at bounding box center [85, 72] width 119 height 16
click at [99, 78] on input "PRIMAVERA DO LESTE/MT - [GEOGRAPHIC_DATA] - [GEOGRAPHIC_DATA]" at bounding box center [85, 72] width 119 height 16
click at [99, 70] on input "PRIMAVERA DO LESTE/MT - [GEOGRAPHIC_DATA] - [GEOGRAPHIC_DATA]" at bounding box center [85, 72] width 119 height 16
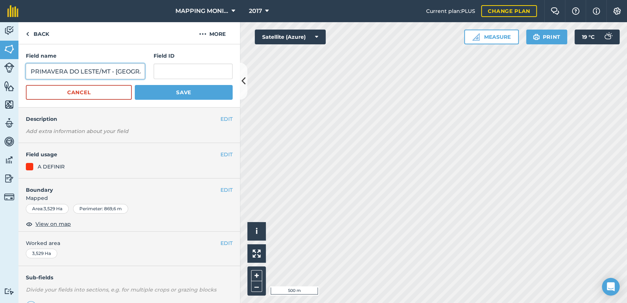
click at [99, 70] on input "PRIMAVERA DO LESTE/MT - [GEOGRAPHIC_DATA] - [GEOGRAPHIC_DATA]" at bounding box center [85, 72] width 119 height 16
paste input "RAFAEL SCARTON - UBIRATÃ"
type input "PRIMAVERA DO LESTE/MT - [PERSON_NAME] - UBIRATÃ"
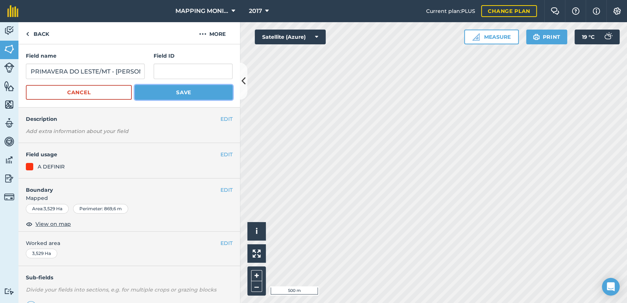
click at [167, 92] on button "Save" at bounding box center [184, 92] width 98 height 15
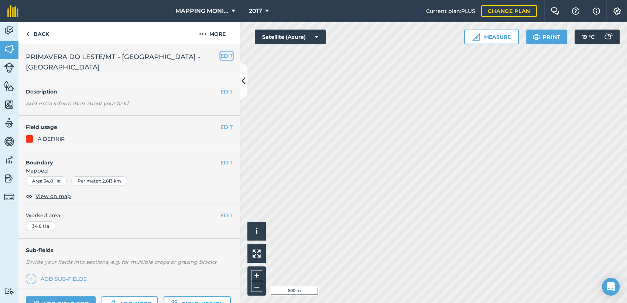
click at [221, 58] on button "EDIT" at bounding box center [227, 56] width 12 height 8
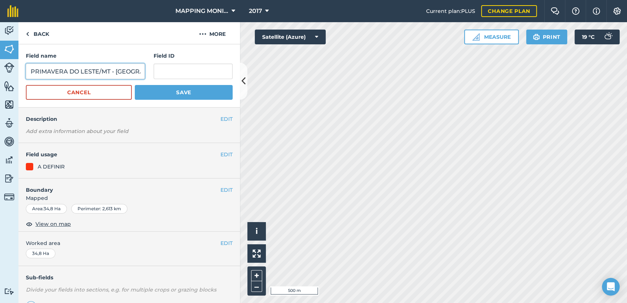
click at [74, 69] on input "PRIMAVERA DO LESTE/MT - [GEOGRAPHIC_DATA] - [GEOGRAPHIC_DATA]" at bounding box center [85, 72] width 119 height 16
paste input "RAFAEL SCARTON - UBIRATÃ"
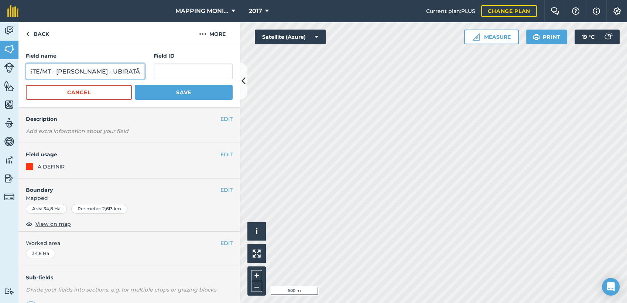
type input "PRIMAVERA DO LESTE/MT - [PERSON_NAME] - UBIRATÃ"
click at [206, 95] on button "Save" at bounding box center [184, 92] width 98 height 15
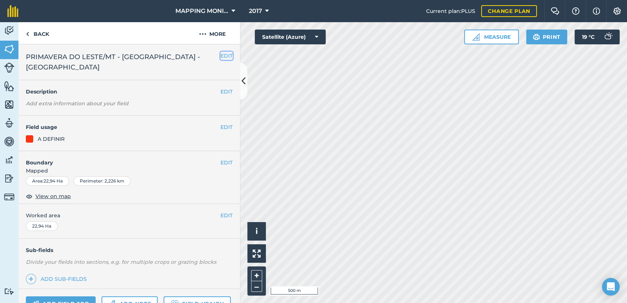
click at [221, 52] on button "EDIT" at bounding box center [227, 56] width 12 height 8
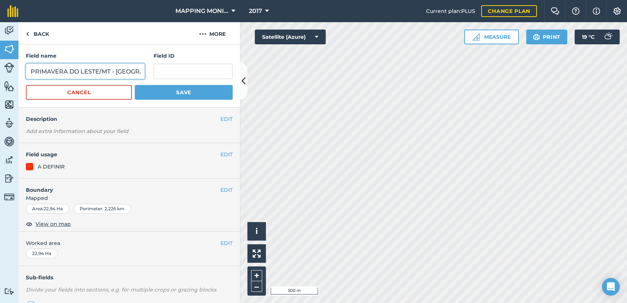
click at [97, 72] on input "PRIMAVERA DO LESTE/MT - [GEOGRAPHIC_DATA] - [GEOGRAPHIC_DATA]" at bounding box center [85, 72] width 119 height 16
paste input "RAFAEL SCARTON - UBIRATÃ"
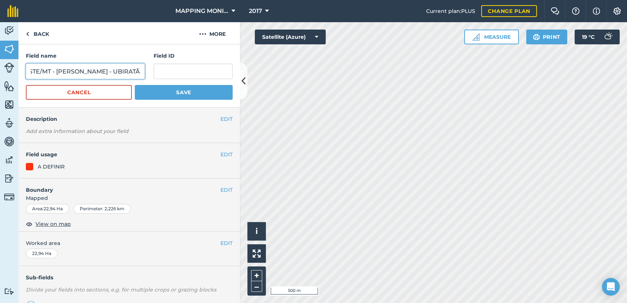
type input "PRIMAVERA DO LESTE/MT - [PERSON_NAME] - UBIRATÃ"
click at [184, 89] on button "Save" at bounding box center [184, 92] width 98 height 15
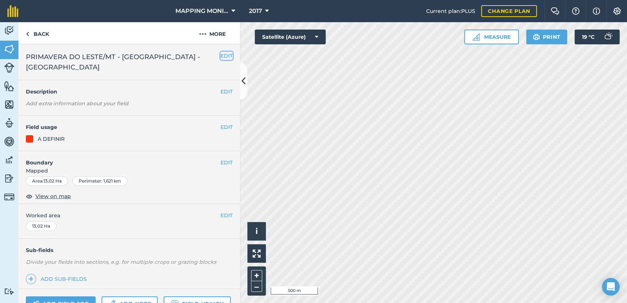
click at [222, 56] on button "EDIT" at bounding box center [227, 56] width 12 height 8
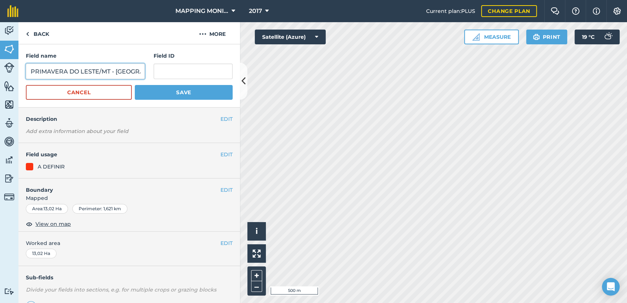
click at [91, 74] on input "PRIMAVERA DO LESTE/MT - [GEOGRAPHIC_DATA] - [GEOGRAPHIC_DATA]" at bounding box center [85, 72] width 119 height 16
paste input "RAFAEL SCARTON - UBIRATÃ"
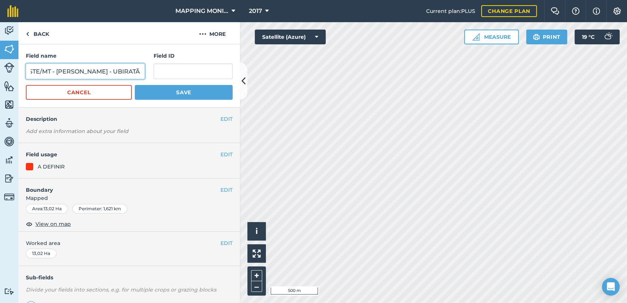
type input "PRIMAVERA DO LESTE/MT - [PERSON_NAME] - UBIRATÃ"
click at [205, 94] on button "Save" at bounding box center [184, 92] width 98 height 15
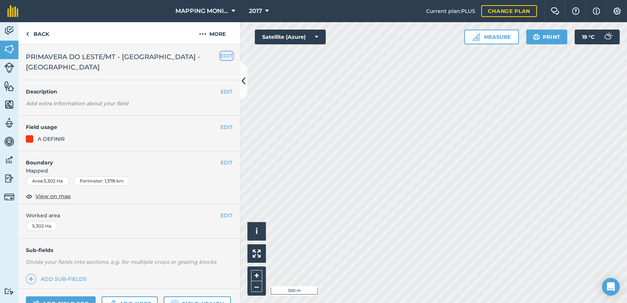
click at [221, 57] on button "EDIT" at bounding box center [227, 56] width 12 height 8
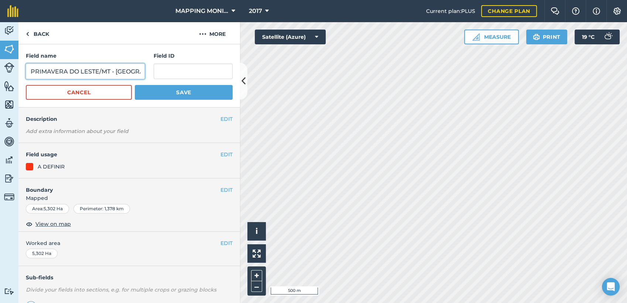
click at [105, 75] on input "PRIMAVERA DO LESTE/MT - [GEOGRAPHIC_DATA] - [GEOGRAPHIC_DATA]" at bounding box center [85, 72] width 119 height 16
paste input "RAFAEL SCARTON - UBIRATÃ"
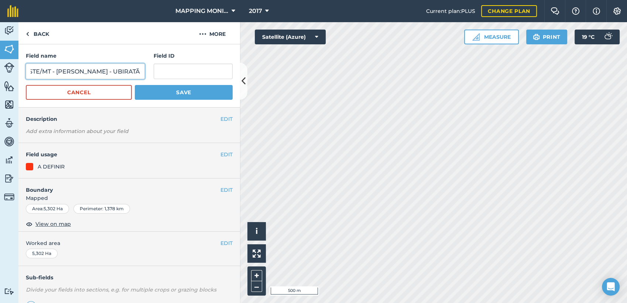
type input "PRIMAVERA DO LESTE/MT - [PERSON_NAME] - UBIRATÃ"
click at [209, 89] on button "Save" at bounding box center [184, 92] width 98 height 15
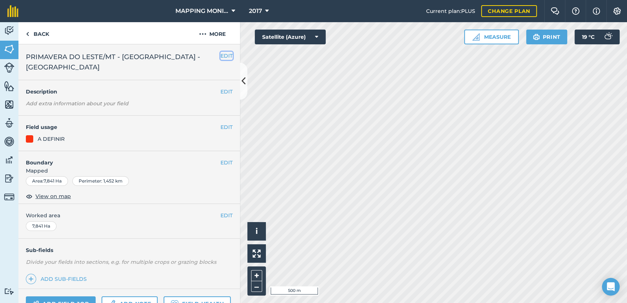
click at [221, 52] on button "EDIT" at bounding box center [227, 56] width 12 height 8
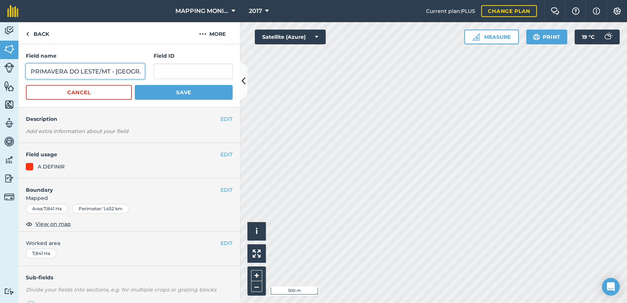
click at [66, 74] on input "PRIMAVERA DO LESTE/MT - [GEOGRAPHIC_DATA] - [GEOGRAPHIC_DATA]" at bounding box center [85, 72] width 119 height 16
paste input "RAFAEL SCARTON - UBIRATÃ"
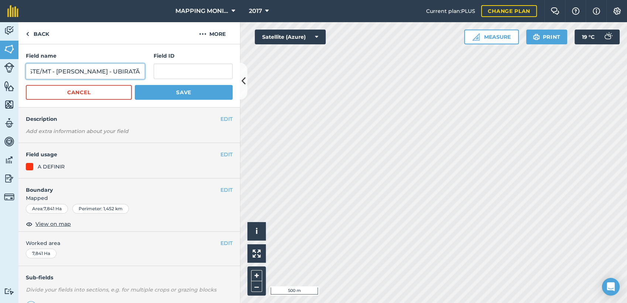
type input "PRIMAVERA DO LESTE/MT - [PERSON_NAME] - UBIRATÃ"
click at [195, 93] on button "Save" at bounding box center [184, 92] width 98 height 15
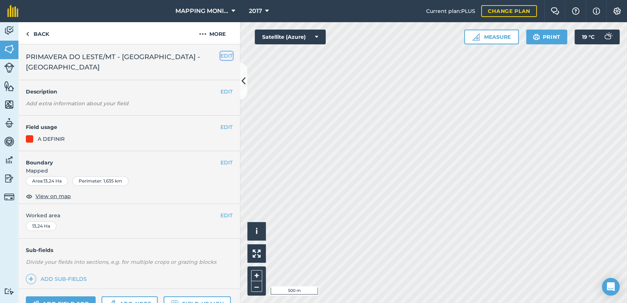
click at [221, 54] on button "EDIT" at bounding box center [227, 56] width 12 height 8
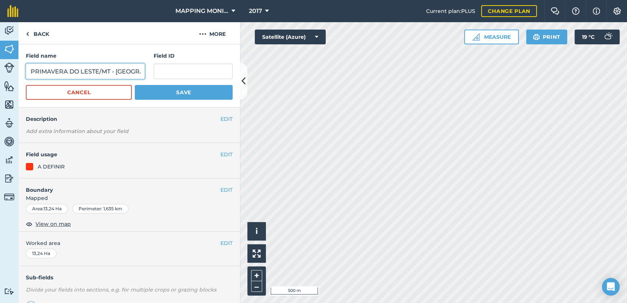
click at [103, 74] on input "PRIMAVERA DO LESTE/MT - [GEOGRAPHIC_DATA] - [GEOGRAPHIC_DATA]" at bounding box center [85, 72] width 119 height 16
paste input "RAFAEL SCARTON - UBIRATÃ"
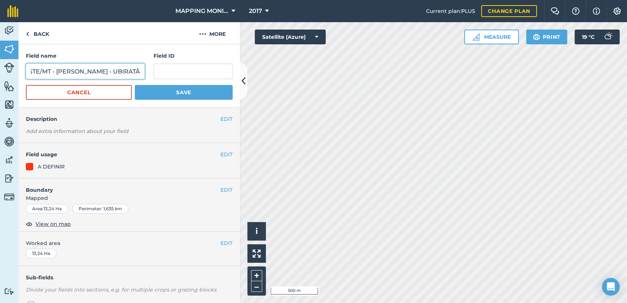
type input "PRIMAVERA DO LESTE/MT - [PERSON_NAME] - UBIRATÃ"
click at [153, 91] on button "Save" at bounding box center [184, 92] width 98 height 15
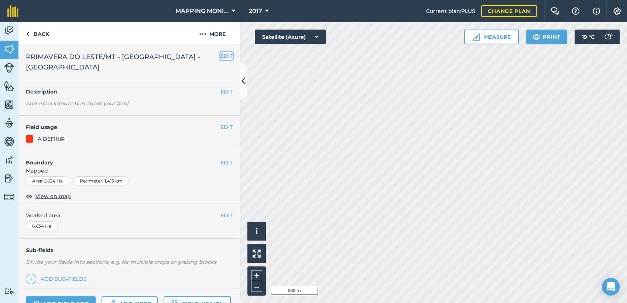
click at [221, 56] on button "EDIT" at bounding box center [227, 56] width 12 height 8
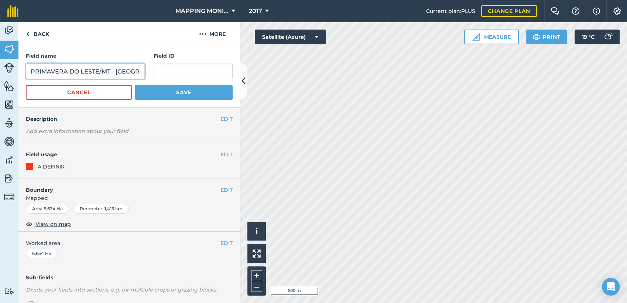
click at [112, 69] on input "PRIMAVERA DO LESTE/MT - [GEOGRAPHIC_DATA] - [GEOGRAPHIC_DATA]" at bounding box center [85, 72] width 119 height 16
click at [112, 68] on input "PRIMAVERA DO LESTE/MT - [GEOGRAPHIC_DATA] - [GEOGRAPHIC_DATA]" at bounding box center [85, 72] width 119 height 16
paste input "RAFAEL SCARTON - UBIRATÃ"
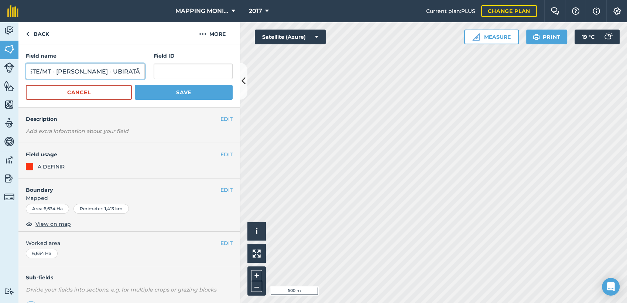
type input "PRIMAVERA DO LESTE/MT - [PERSON_NAME] - UBIRATÃ"
click at [176, 99] on button "Save" at bounding box center [184, 92] width 98 height 15
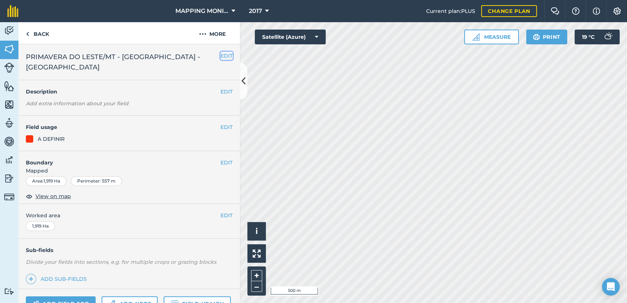
click at [221, 58] on button "EDIT" at bounding box center [227, 56] width 12 height 8
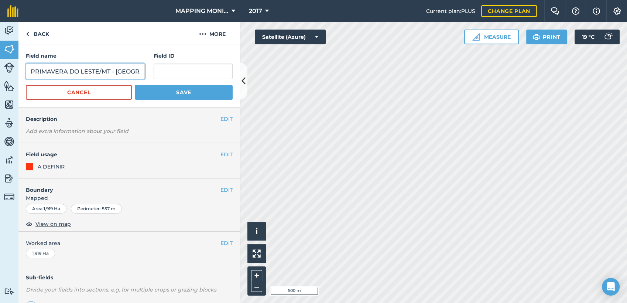
click at [89, 76] on input "PRIMAVERA DO LESTE/MT - [GEOGRAPHIC_DATA] - [GEOGRAPHIC_DATA]" at bounding box center [85, 72] width 119 height 16
paste input "RAFAEL SCARTON - UBIRATÃ"
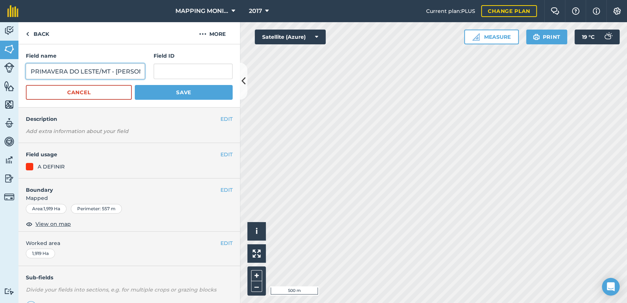
scroll to position [0, 67]
type input "PRIMAVERA DO LESTE/MT - [PERSON_NAME] - UBIRATÃ"
click at [189, 95] on button "Save" at bounding box center [184, 92] width 98 height 15
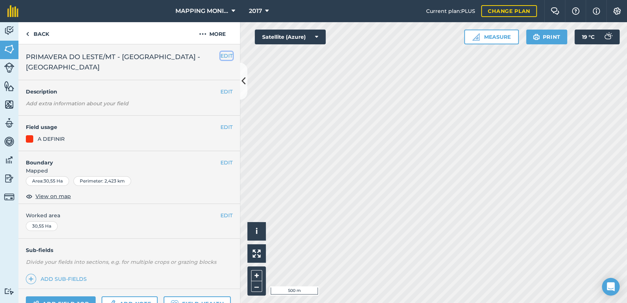
click at [221, 55] on button "EDIT" at bounding box center [227, 56] width 12 height 8
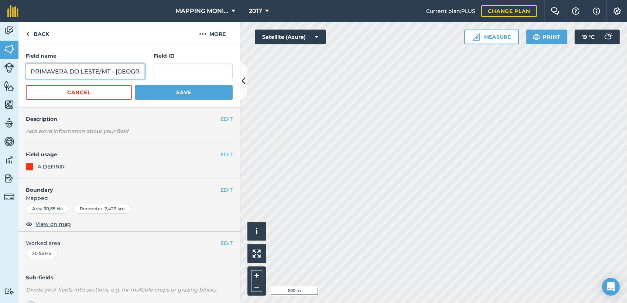
click at [101, 73] on input "PRIMAVERA DO LESTE/MT - [GEOGRAPHIC_DATA] - [GEOGRAPHIC_DATA]" at bounding box center [85, 72] width 119 height 16
paste input "RAFAEL SCARTON - UBIRATÃ"
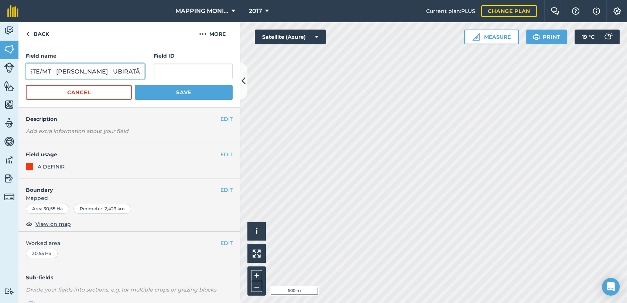
type input "PRIMAVERA DO LESTE/MT - [PERSON_NAME] - UBIRATÃ"
click at [200, 93] on button "Save" at bounding box center [184, 92] width 98 height 15
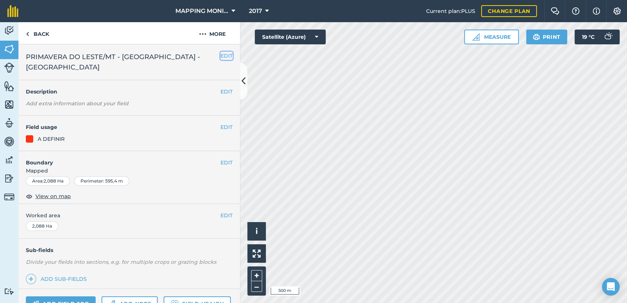
click at [221, 56] on button "EDIT" at bounding box center [227, 56] width 12 height 8
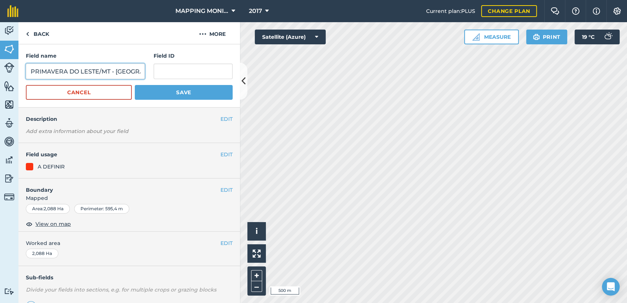
click at [109, 73] on input "PRIMAVERA DO LESTE/MT - [GEOGRAPHIC_DATA] - [GEOGRAPHIC_DATA]" at bounding box center [85, 72] width 119 height 16
click at [112, 72] on input "PRIMAVERA DO LESTE/MT - [GEOGRAPHIC_DATA] - [GEOGRAPHIC_DATA]" at bounding box center [85, 72] width 119 height 16
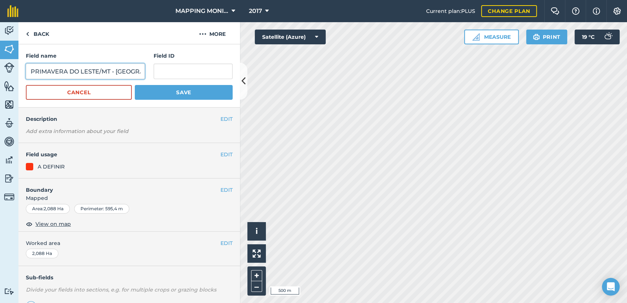
paste input "RAFAEL SCARTON - UBIRATÃ"
type input "PRIMAVERA DO LESTE/MT - [PERSON_NAME] - UBIRATÃ"
click at [182, 91] on button "Save" at bounding box center [184, 92] width 98 height 15
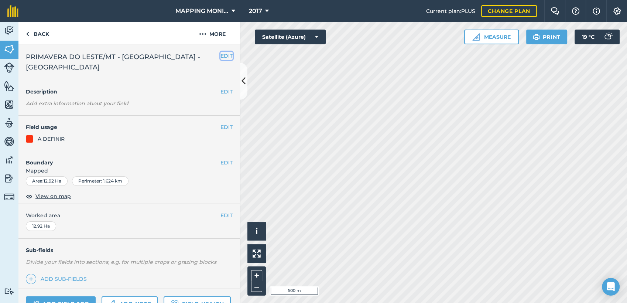
click at [221, 54] on button "EDIT" at bounding box center [227, 56] width 12 height 8
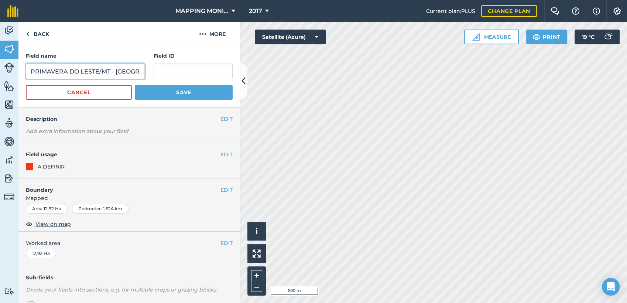
click at [130, 72] on input "PRIMAVERA DO LESTE/MT - [GEOGRAPHIC_DATA] - [GEOGRAPHIC_DATA]" at bounding box center [85, 72] width 119 height 16
paste input "RAFAEL SCARTON - UBIRATÃ"
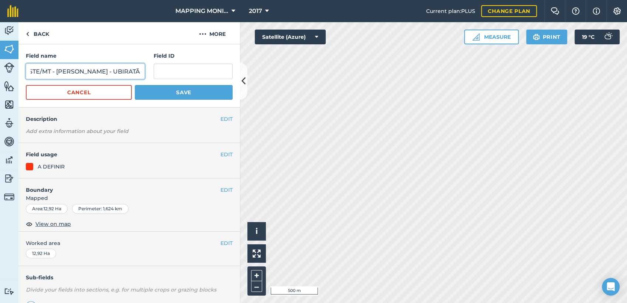
type input "PRIMAVERA DO LESTE/MT - [PERSON_NAME] - UBIRATÃ"
click at [174, 90] on button "Save" at bounding box center [184, 92] width 98 height 15
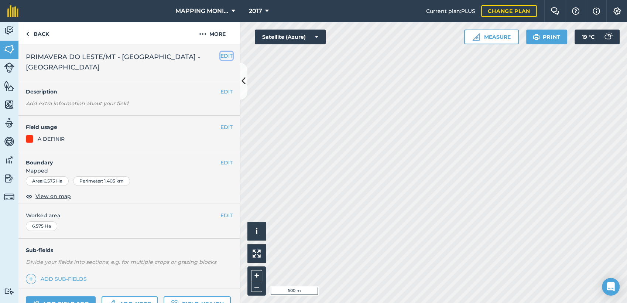
click at [221, 52] on button "EDIT" at bounding box center [227, 56] width 12 height 8
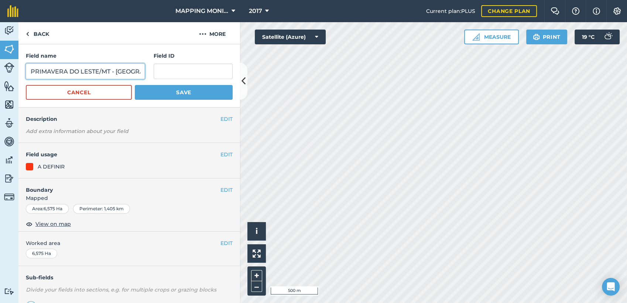
click at [117, 69] on input "PRIMAVERA DO LESTE/MT - [GEOGRAPHIC_DATA] - [GEOGRAPHIC_DATA]" at bounding box center [85, 72] width 119 height 16
click at [118, 69] on input "PRIMAVERA DO LESTE/MT - [GEOGRAPHIC_DATA] - [GEOGRAPHIC_DATA]" at bounding box center [85, 72] width 119 height 16
paste input "RAFAEL SCARTON - UBIRATÃ"
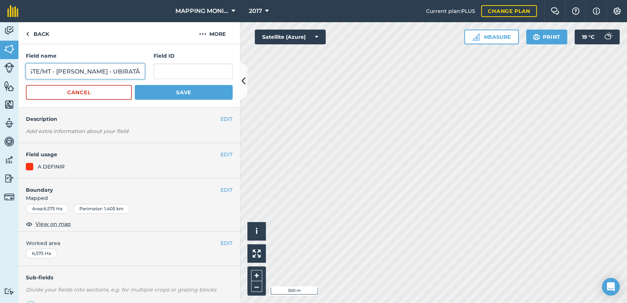
type input "PRIMAVERA DO LESTE/MT - [PERSON_NAME] - UBIRATÃ"
click at [163, 94] on button "Save" at bounding box center [184, 92] width 98 height 15
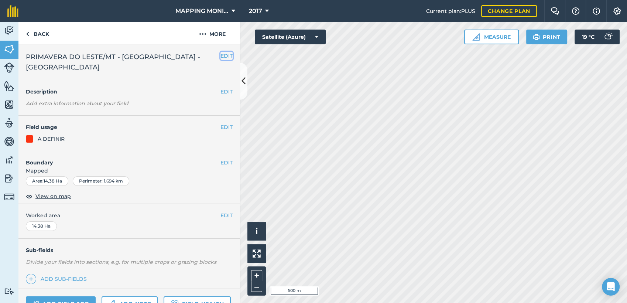
click at [221, 58] on button "EDIT" at bounding box center [227, 56] width 12 height 8
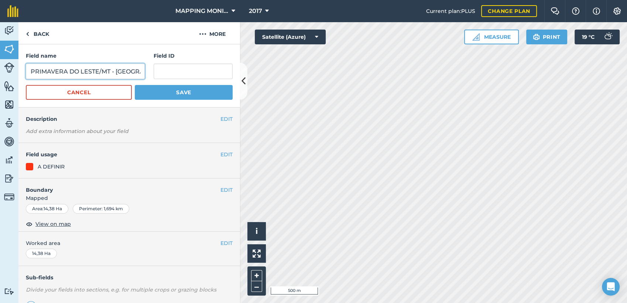
click at [103, 67] on input "PRIMAVERA DO LESTE/MT - [GEOGRAPHIC_DATA] - [GEOGRAPHIC_DATA]" at bounding box center [85, 72] width 119 height 16
paste input "RAFAEL SCARTON - UBIRATÃ"
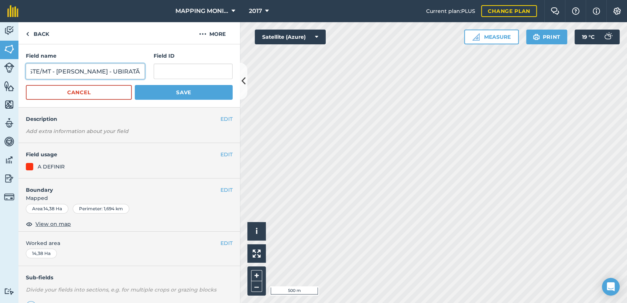
type input "PRIMAVERA DO LESTE/MT - [PERSON_NAME] - UBIRATÃ"
click at [181, 95] on button "Save" at bounding box center [184, 92] width 98 height 15
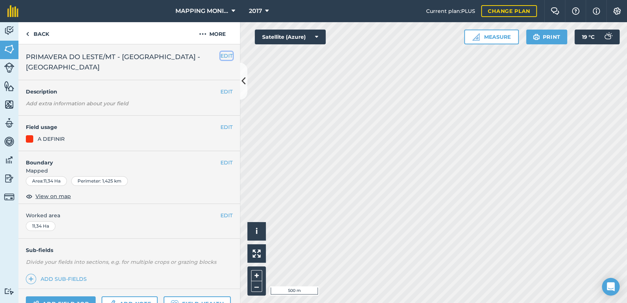
click at [221, 53] on button "EDIT" at bounding box center [227, 56] width 12 height 8
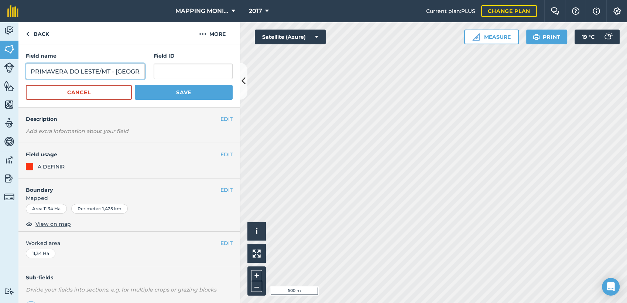
click at [111, 73] on input "PRIMAVERA DO LESTE/MT - [GEOGRAPHIC_DATA] - [GEOGRAPHIC_DATA]" at bounding box center [85, 72] width 119 height 16
paste input "RAFAEL SCARTON - UBIRATÃ"
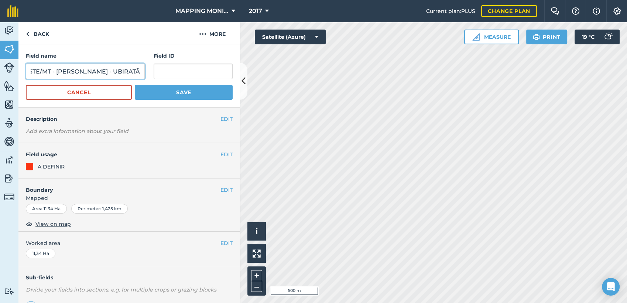
type input "PRIMAVERA DO LESTE/MT - [PERSON_NAME] - UBIRATÃ"
drag, startPoint x: 173, startPoint y: 95, endPoint x: 189, endPoint y: 100, distance: 16.6
click at [174, 95] on button "Save" at bounding box center [184, 92] width 98 height 15
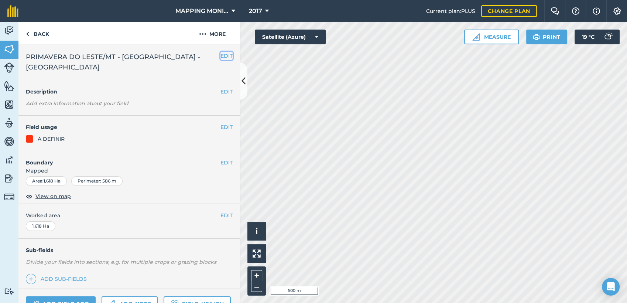
click at [221, 58] on button "EDIT" at bounding box center [227, 56] width 12 height 8
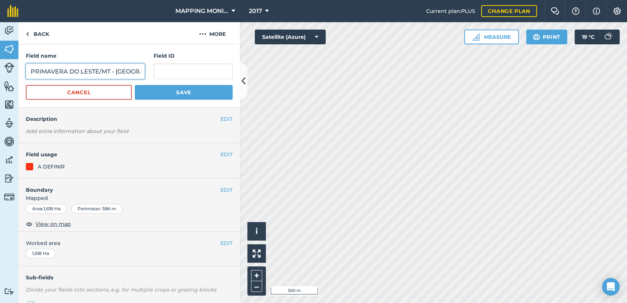
click at [77, 72] on input "PRIMAVERA DO LESTE/MT - [GEOGRAPHIC_DATA] - [GEOGRAPHIC_DATA]" at bounding box center [85, 72] width 119 height 16
paste input "RAFAEL SCARTON - UBIRATÃ"
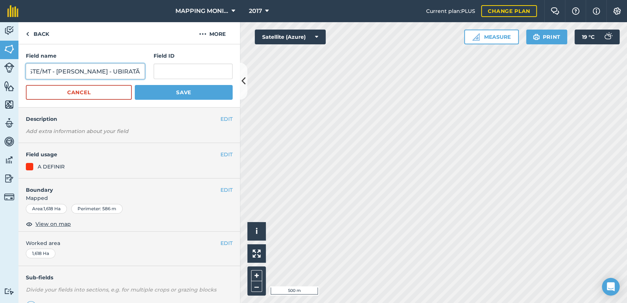
type input "PRIMAVERA DO LESTE/MT - [PERSON_NAME] - UBIRATÃ"
drag, startPoint x: 166, startPoint y: 91, endPoint x: 170, endPoint y: 92, distance: 4.9
click at [166, 91] on button "Save" at bounding box center [184, 92] width 98 height 15
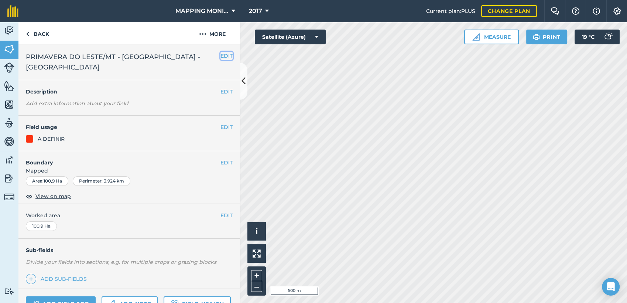
click at [221, 59] on button "EDIT" at bounding box center [227, 56] width 12 height 8
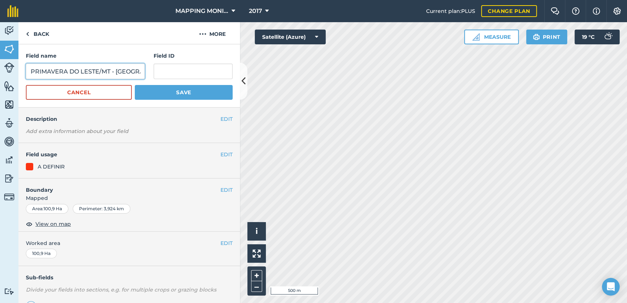
click at [98, 75] on input "PRIMAVERA DO LESTE/MT - [GEOGRAPHIC_DATA] - [GEOGRAPHIC_DATA]" at bounding box center [85, 72] width 119 height 16
paste input "RAFAEL SCARTON - UBIRATÃ"
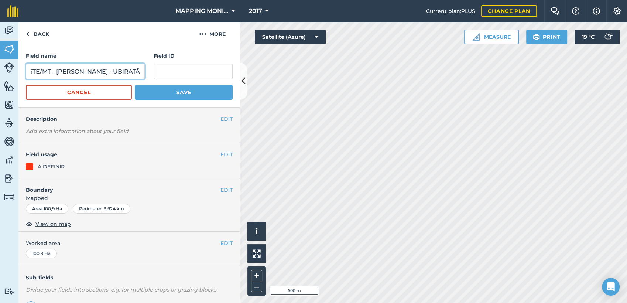
type input "PRIMAVERA DO LESTE/MT - [PERSON_NAME] - UBIRATÃ"
click at [190, 99] on button "Save" at bounding box center [184, 92] width 98 height 15
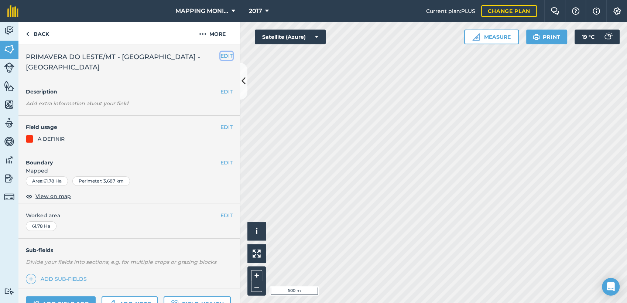
click at [221, 57] on button "EDIT" at bounding box center [227, 56] width 12 height 8
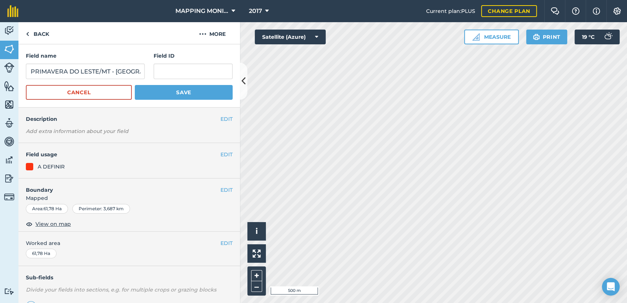
click at [94, 62] on div "Field name PRIMAVERA DO LESTE/MT - ANTÔNIO LONGHI - CAMPO NOVO" at bounding box center [85, 65] width 119 height 27
click at [93, 69] on input "PRIMAVERA DO LESTE/MT - [GEOGRAPHIC_DATA] - [GEOGRAPHIC_DATA]" at bounding box center [85, 72] width 119 height 16
paste input "RAFAEL SCARTON - UBIRATÃ"
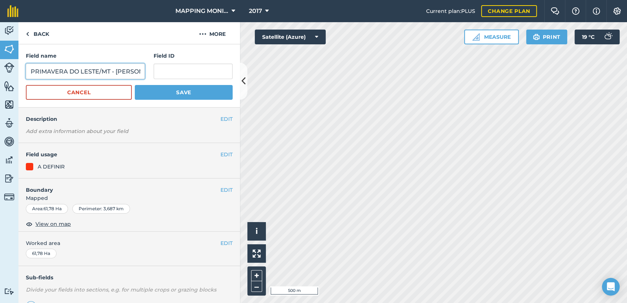
scroll to position [0, 67]
type input "PRIMAVERA DO LESTE/MT - [PERSON_NAME] - UBIRATÃ"
click at [182, 90] on button "Save" at bounding box center [184, 92] width 98 height 15
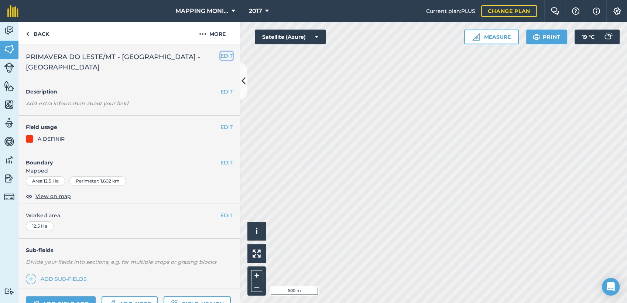
click at [221, 55] on button "EDIT" at bounding box center [227, 56] width 12 height 8
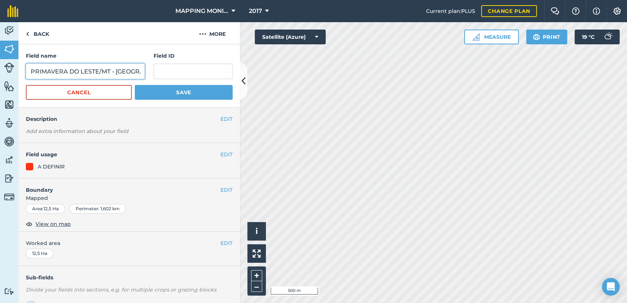
click at [99, 69] on input "PRIMAVERA DO LESTE/MT - [GEOGRAPHIC_DATA] - [GEOGRAPHIC_DATA]" at bounding box center [85, 72] width 119 height 16
paste input "RAFAEL SCARTON - UBIRATÃ"
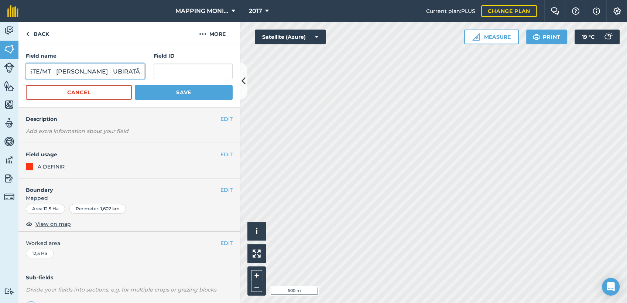
type input "PRIMAVERA DO LESTE/MT - [PERSON_NAME] - UBIRATÃ"
click at [203, 95] on button "Save" at bounding box center [184, 92] width 98 height 15
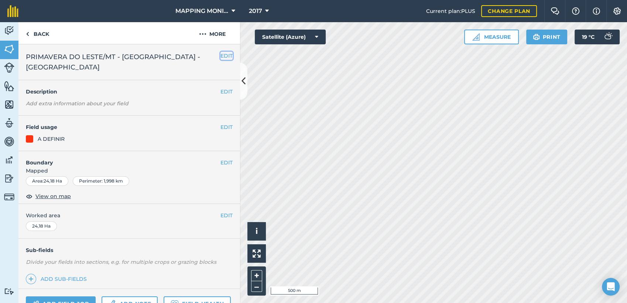
click at [221, 55] on button "EDIT" at bounding box center [227, 56] width 12 height 8
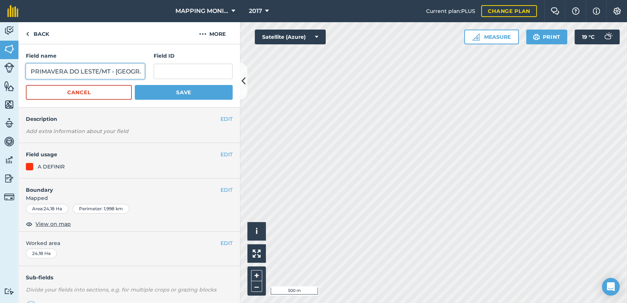
click at [86, 70] on input "PRIMAVERA DO LESTE/MT - [GEOGRAPHIC_DATA] - [GEOGRAPHIC_DATA]" at bounding box center [85, 72] width 119 height 16
click at [87, 70] on input "PRIMAVERA DO LESTE/MT - [GEOGRAPHIC_DATA] - [GEOGRAPHIC_DATA]" at bounding box center [85, 72] width 119 height 16
paste input "RAFAEL SCARTON - UBIRATÃ"
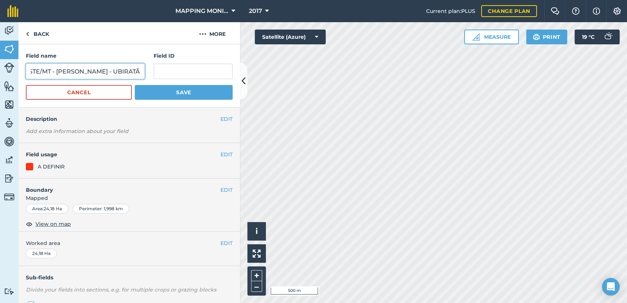
type input "PRIMAVERA DO LESTE/MT - [PERSON_NAME] - UBIRATÃ"
click at [177, 93] on button "Save" at bounding box center [184, 92] width 98 height 15
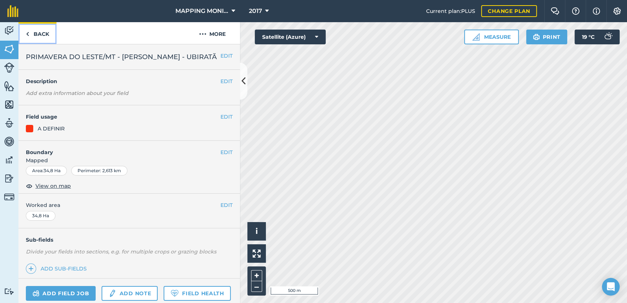
click at [45, 33] on link "Back" at bounding box center [37, 33] width 38 height 22
click at [42, 35] on link "Back" at bounding box center [37, 33] width 38 height 22
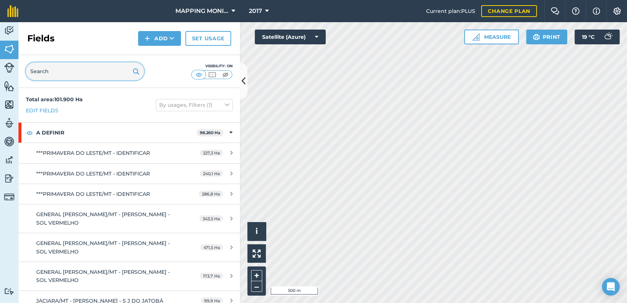
click at [91, 72] on input "text" at bounding box center [85, 71] width 118 height 18
paste input "PRIMAVERA DO LESTE/MT - [PERSON_NAME] - UBIRATÃ"
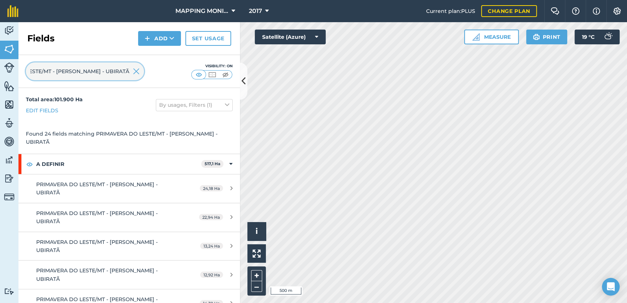
type input "PRIMAVERA DO LESTE/MT - [PERSON_NAME] - UBIRATÃ"
click at [138, 71] on img at bounding box center [136, 71] width 7 height 9
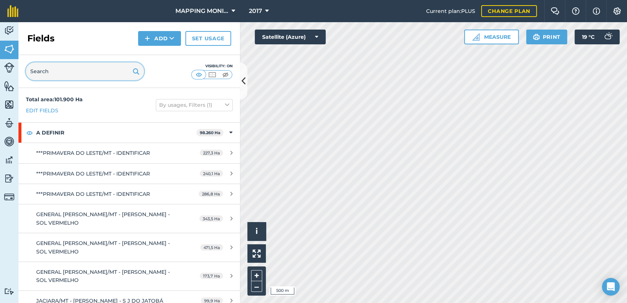
click at [83, 74] on input "text" at bounding box center [85, 71] width 118 height 18
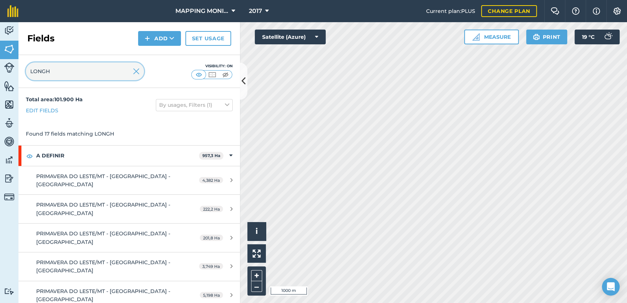
type input "LONGH"
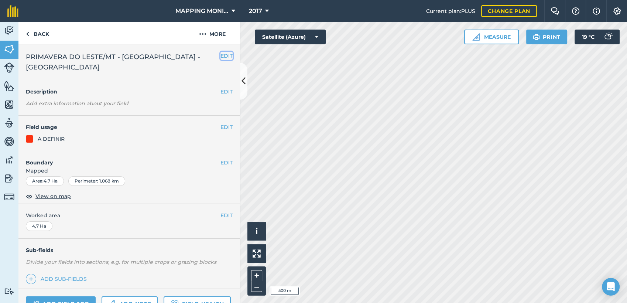
click at [221, 56] on button "EDIT" at bounding box center [227, 56] width 12 height 8
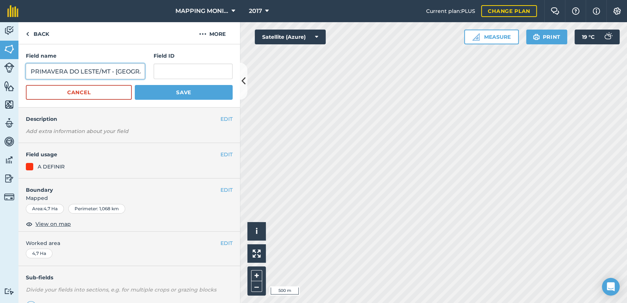
click at [60, 74] on input "PRIMAVERA DO LESTE/MT - [GEOGRAPHIC_DATA] - [GEOGRAPHIC_DATA]" at bounding box center [85, 72] width 119 height 16
paste input "RAFAEL SCARTON - UBIRATÃ"
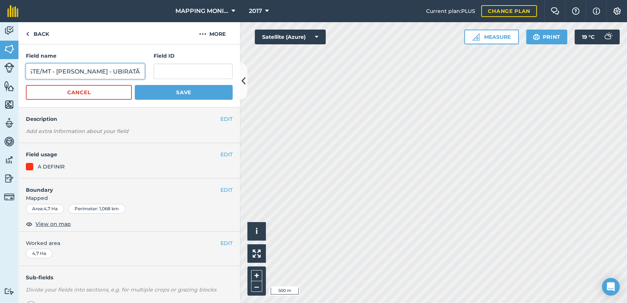
type input "PRIMAVERA DO LESTE/MT - [PERSON_NAME] - UBIRATÃ"
click at [201, 89] on button "Save" at bounding box center [184, 92] width 98 height 15
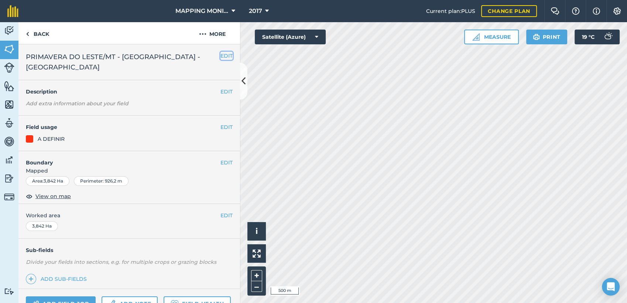
click at [221, 56] on button "EDIT" at bounding box center [227, 56] width 12 height 8
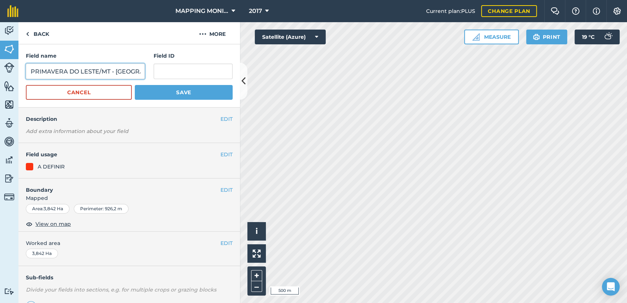
click at [93, 74] on input "PRIMAVERA DO LESTE/MT - [GEOGRAPHIC_DATA] - [GEOGRAPHIC_DATA]" at bounding box center [85, 72] width 119 height 16
paste input "RAFAEL SCARTON - UBIRATÃ"
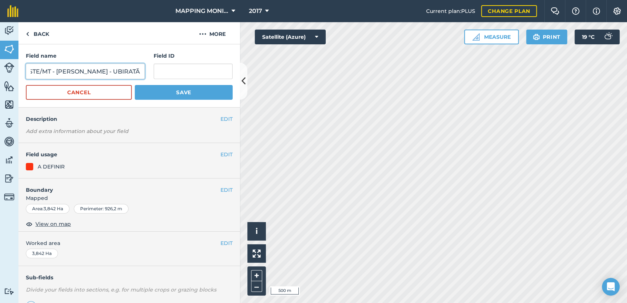
type input "PRIMAVERA DO LESTE/MT - [PERSON_NAME] - UBIRATÃ"
click at [160, 95] on button "Save" at bounding box center [184, 92] width 98 height 15
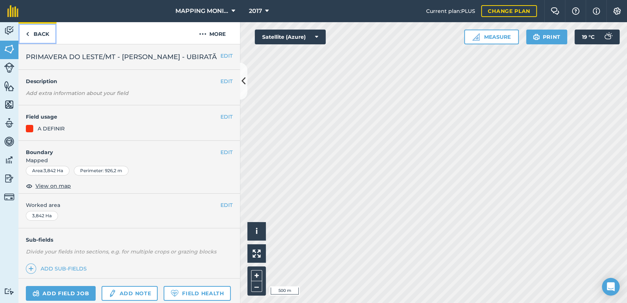
click at [41, 31] on link "Back" at bounding box center [37, 33] width 38 height 22
click at [33, 36] on link "Back" at bounding box center [37, 33] width 38 height 22
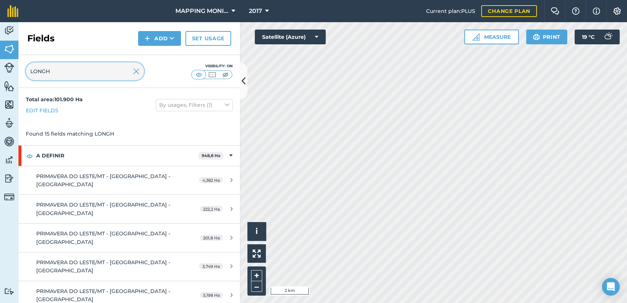
click at [132, 72] on input "LONGH" at bounding box center [85, 71] width 118 height 18
click at [135, 71] on img at bounding box center [136, 71] width 7 height 9
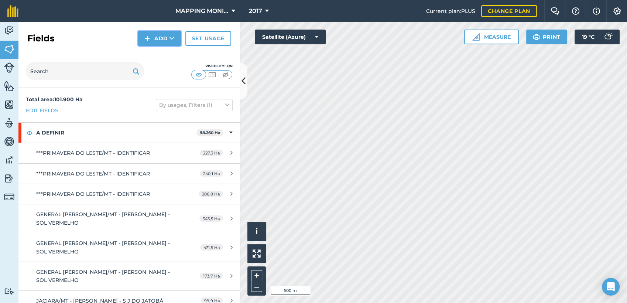
click at [171, 38] on icon at bounding box center [172, 38] width 5 height 7
click at [163, 56] on link "Draw" at bounding box center [159, 55] width 41 height 16
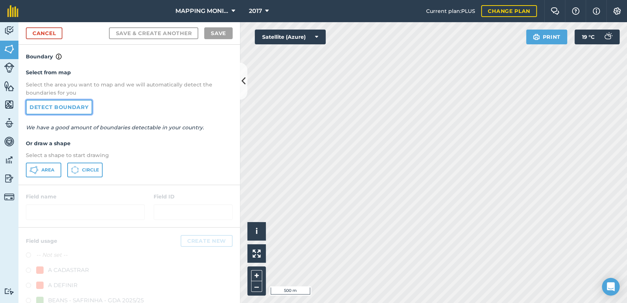
click at [64, 105] on link "Detect boundary" at bounding box center [59, 107] width 67 height 15
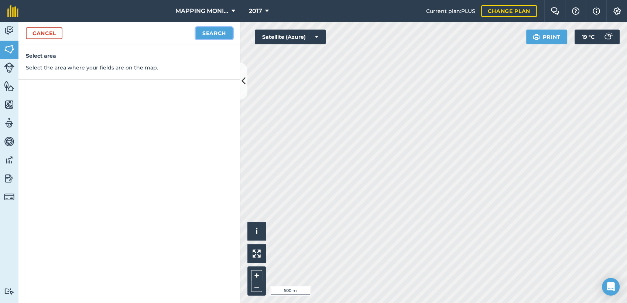
click at [218, 29] on button "Search" at bounding box center [214, 33] width 37 height 12
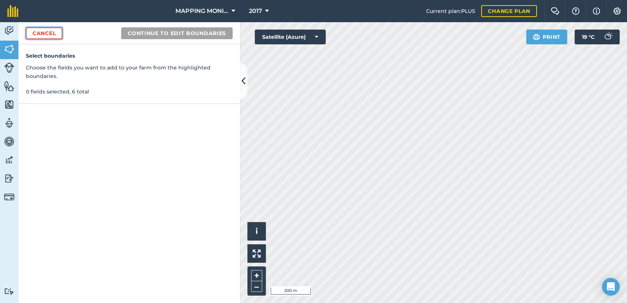
click at [46, 36] on link "Cancel" at bounding box center [44, 33] width 37 height 12
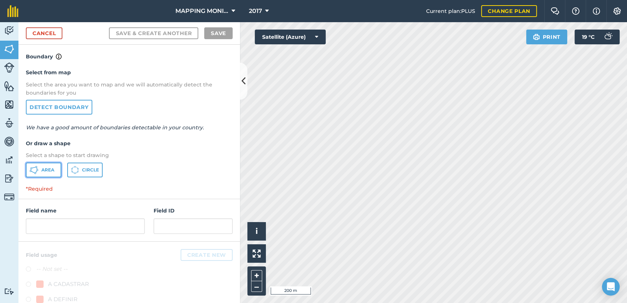
click at [41, 170] on span "Area" at bounding box center [47, 170] width 13 height 6
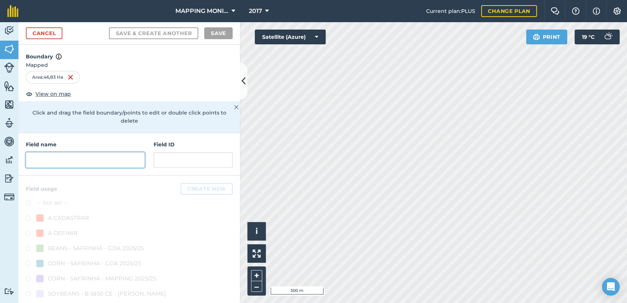
click at [83, 153] on input "text" at bounding box center [85, 160] width 119 height 16
paste input "PRIMAVERA DO LESTE/MT - [PERSON_NAME] - UBIRATÃ"
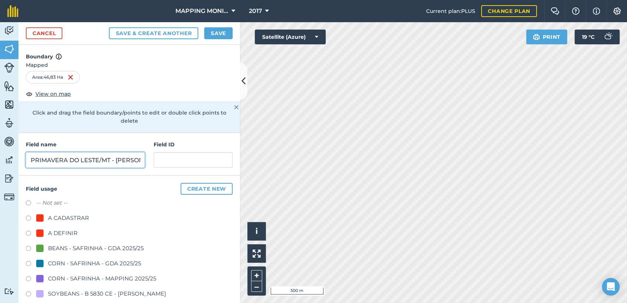
scroll to position [0, 67]
type input "PRIMAVERA DO LESTE/MT - [PERSON_NAME] - UBIRATÃ"
click at [70, 231] on div "A DEFINIR" at bounding box center [63, 233] width 30 height 9
radio input "true"
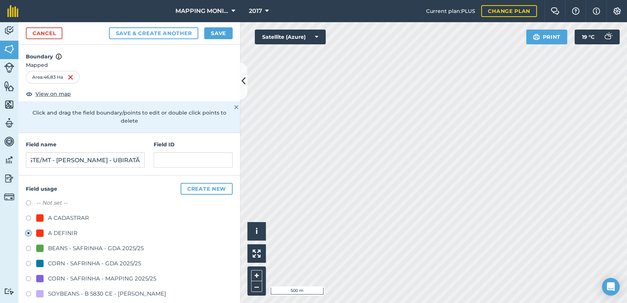
scroll to position [0, 0]
click at [225, 37] on button "Save" at bounding box center [218, 33] width 28 height 12
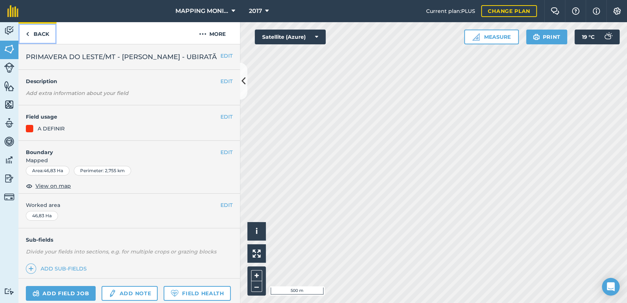
click at [44, 35] on link "Back" at bounding box center [37, 33] width 38 height 22
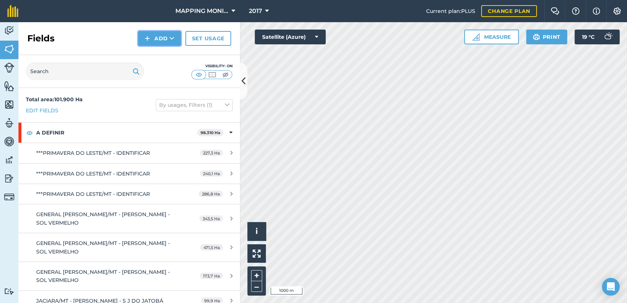
click at [149, 38] on img at bounding box center [147, 38] width 5 height 9
click at [174, 57] on link "Draw" at bounding box center [159, 55] width 41 height 16
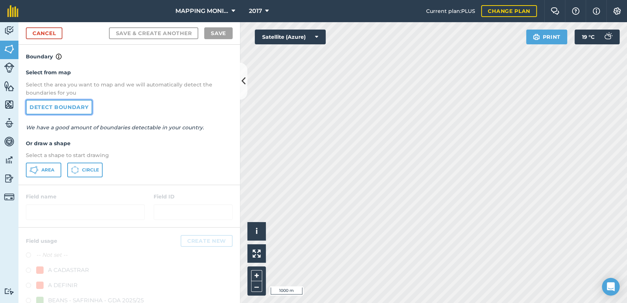
click at [80, 104] on link "Detect boundary" at bounding box center [59, 107] width 67 height 15
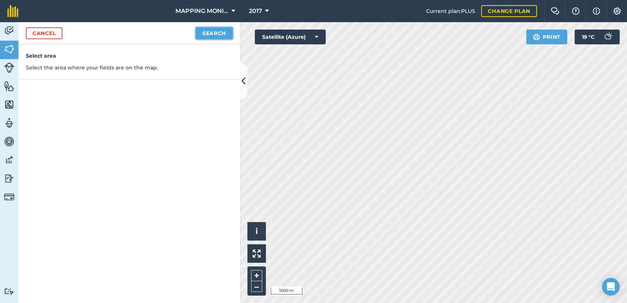
click at [208, 33] on button "Search" at bounding box center [214, 33] width 37 height 12
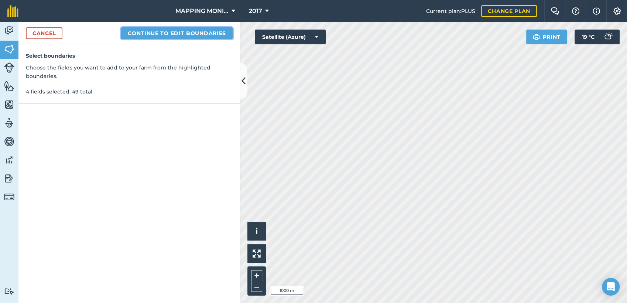
click at [208, 35] on button "Continue to edit boundaries" at bounding box center [177, 33] width 112 height 12
click at [192, 30] on button "Continue to name fields" at bounding box center [185, 33] width 96 height 12
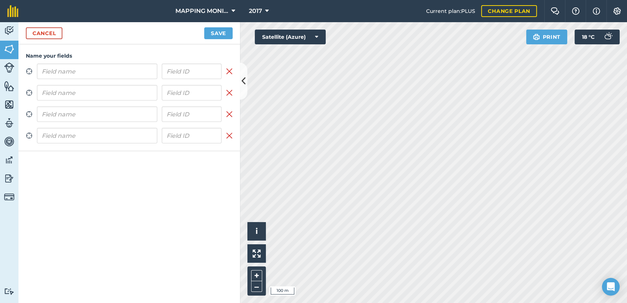
click at [97, 75] on input "text" at bounding box center [97, 72] width 120 height 16
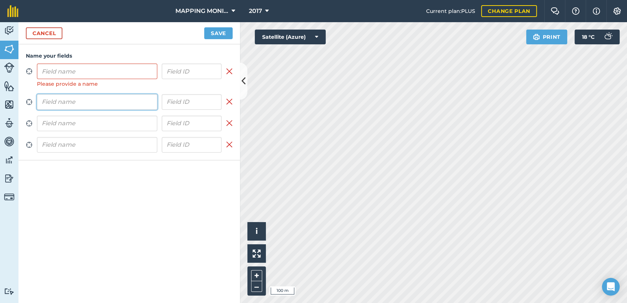
click at [93, 91] on div "Zoom to field Please provide a name Remove field Zoom to field Remove field Zoo…" at bounding box center [129, 108] width 207 height 89
paste input "PRIMAVERA DO LESTE/MT - [PERSON_NAME] - UBIRATÃ"
type input "PRIMAVERA DO LESTE/MT - [PERSON_NAME] - UBIRATÃ"
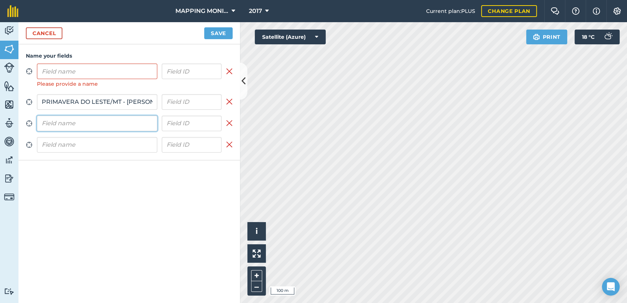
click at [106, 131] on input "text" at bounding box center [97, 124] width 120 height 16
paste input "PRIMAVERA DO LESTE/MT - [PERSON_NAME] - UBIRATÃ"
type input "PRIMAVERA DO LESTE/MT - [PERSON_NAME] - UBIRATÃ"
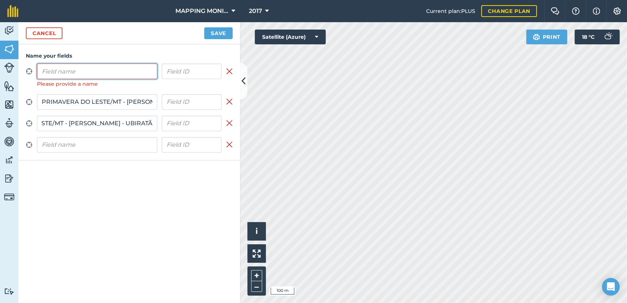
scroll to position [0, 0]
click at [96, 76] on input "text" at bounding box center [97, 72] width 120 height 16
paste input "PRIMAVERA DO LESTE/MT - [PERSON_NAME] - UBIRATÃ"
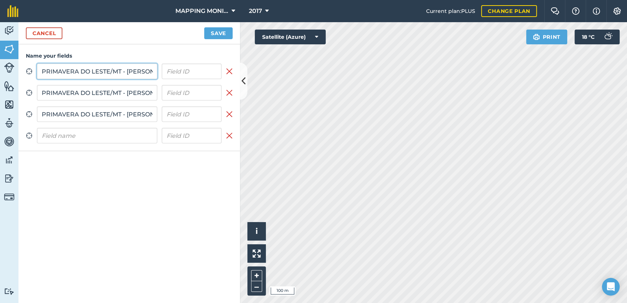
scroll to position [0, 62]
type input "PRIMAVERA DO LESTE/MT - [PERSON_NAME] - UBIRATÃ"
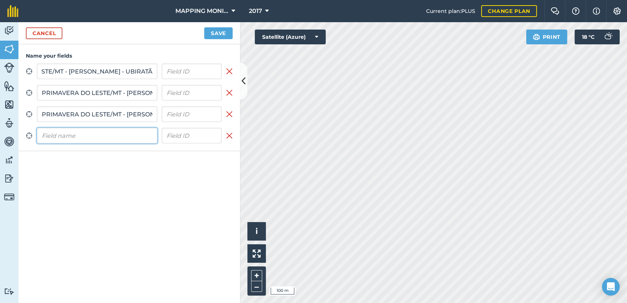
scroll to position [0, 0]
click at [105, 141] on input "text" at bounding box center [97, 136] width 120 height 16
paste input "PRIMAVERA DO LESTE/MT - [PERSON_NAME] - UBIRATÃ"
type input "PRIMAVERA DO LESTE/MT - [PERSON_NAME] - UBIRATÃ"
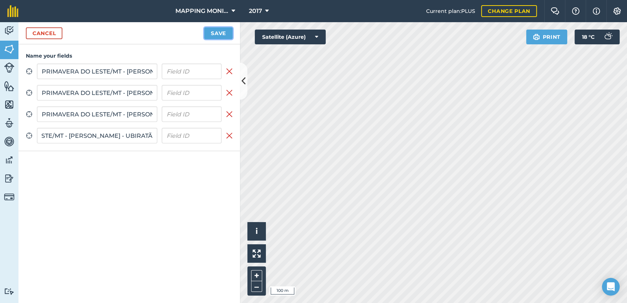
scroll to position [0, 0]
click at [227, 38] on button "Save" at bounding box center [218, 33] width 28 height 12
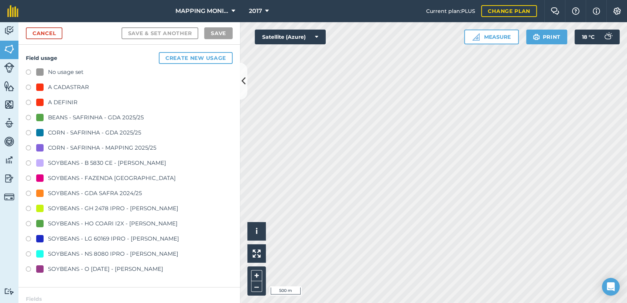
click at [71, 102] on div "A DEFINIR" at bounding box center [63, 102] width 30 height 9
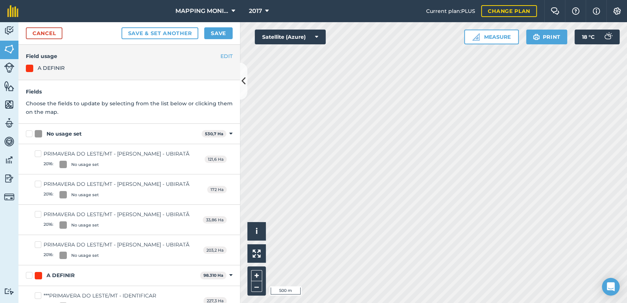
click at [56, 136] on div "No usage set" at bounding box center [64, 134] width 35 height 8
click at [31, 135] on input "No usage set" at bounding box center [28, 132] width 5 height 5
checkbox input "true"
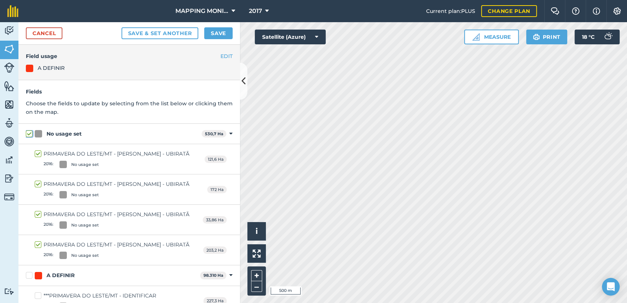
checkbox input "true"
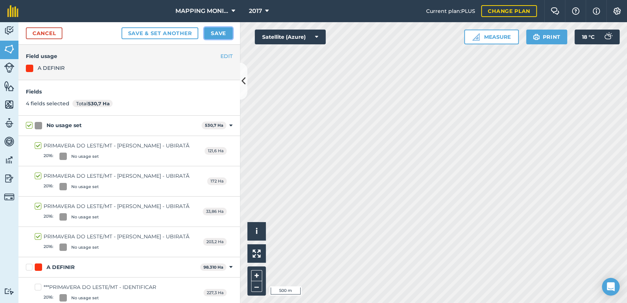
click at [223, 34] on button "Save" at bounding box center [218, 33] width 28 height 12
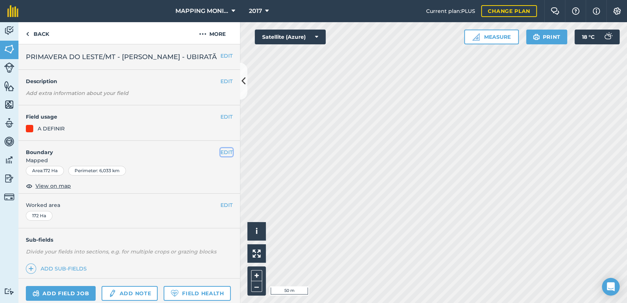
click at [221, 156] on button "EDIT" at bounding box center [227, 152] width 12 height 8
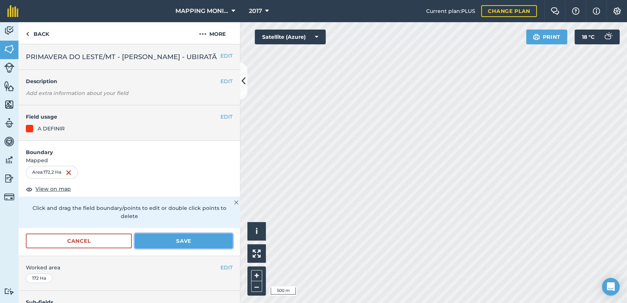
click at [182, 247] on button "Save" at bounding box center [184, 240] width 98 height 15
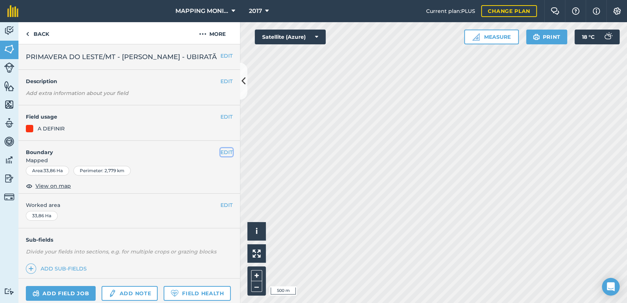
click at [224, 156] on button "EDIT" at bounding box center [227, 152] width 12 height 8
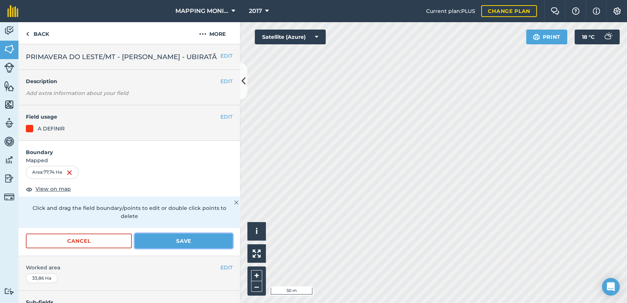
click at [161, 248] on button "Save" at bounding box center [184, 240] width 98 height 15
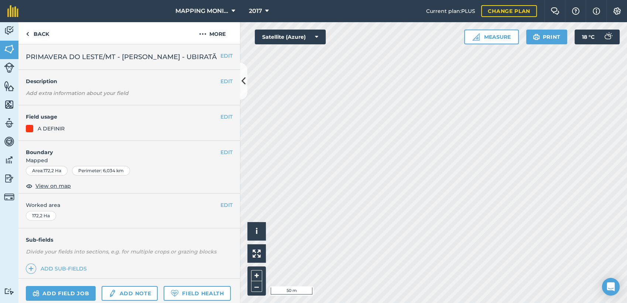
click at [213, 156] on h4 "Boundary" at bounding box center [119, 149] width 202 height 16
click at [221, 156] on button "EDIT" at bounding box center [227, 152] width 12 height 8
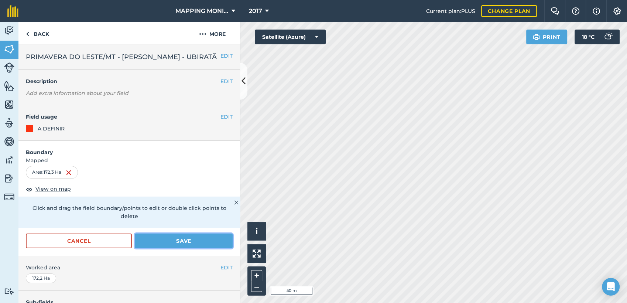
click at [215, 248] on button "Save" at bounding box center [184, 240] width 98 height 15
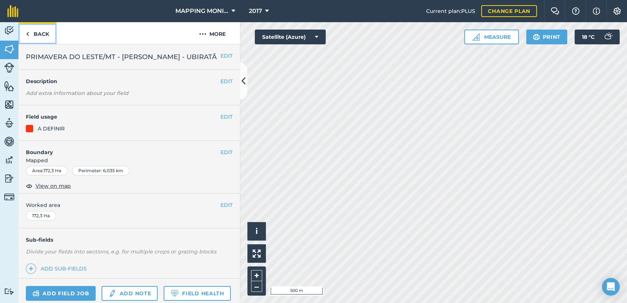
click at [42, 37] on link "Back" at bounding box center [37, 33] width 38 height 22
click at [38, 35] on link "Back" at bounding box center [37, 33] width 38 height 22
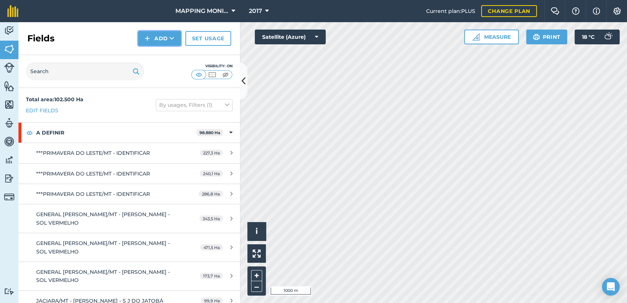
click at [177, 38] on button "Add" at bounding box center [159, 38] width 43 height 15
click at [168, 52] on link "Draw" at bounding box center [159, 55] width 41 height 16
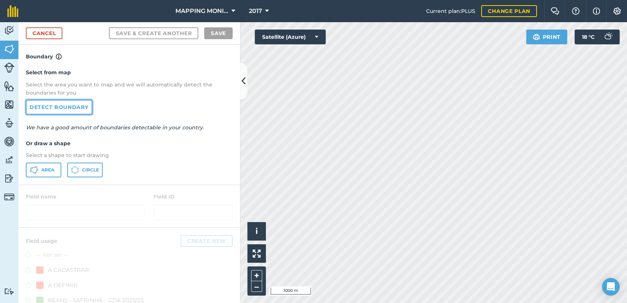
click at [76, 105] on link "Detect boundary" at bounding box center [59, 107] width 67 height 15
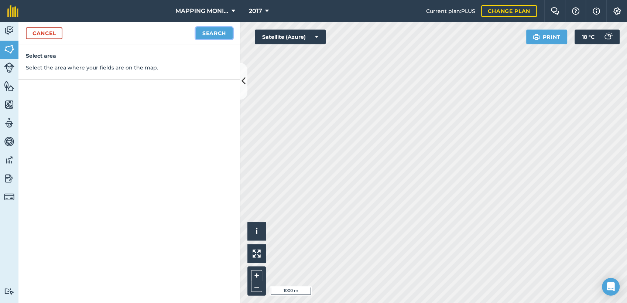
click at [219, 28] on button "Search" at bounding box center [214, 33] width 37 height 12
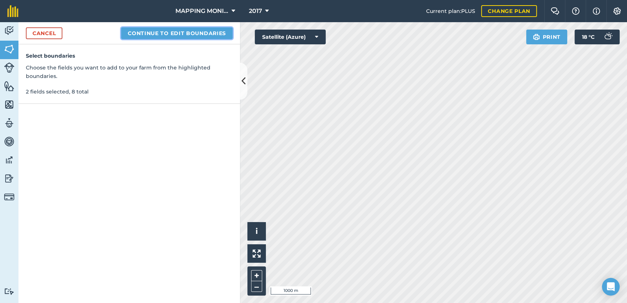
click at [219, 33] on button "Continue to edit boundaries" at bounding box center [177, 33] width 112 height 12
click at [189, 35] on button "Continue to name fields" at bounding box center [185, 33] width 96 height 12
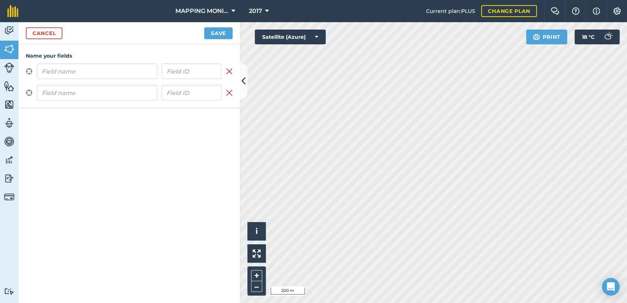
click at [105, 74] on input "text" at bounding box center [97, 72] width 120 height 16
type input "PRIMAVERA DO LESTE/MT - [PERSON_NAME] - UBIRATÃ"
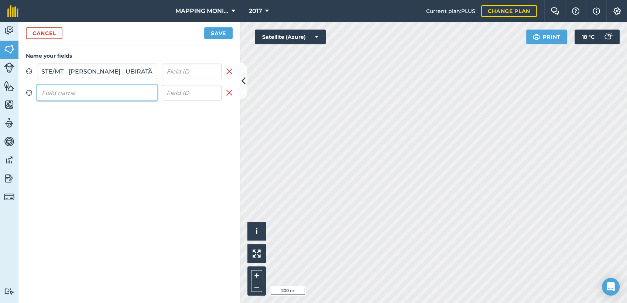
scroll to position [0, 0]
click at [103, 94] on input "text" at bounding box center [97, 93] width 120 height 16
paste input "PRIMAVERA DO LESTE/MT - [PERSON_NAME] - UBIRATÃ"
type input "PRIMAVERA DO LESTE/MT - [PERSON_NAME] - UBIRATÃ"
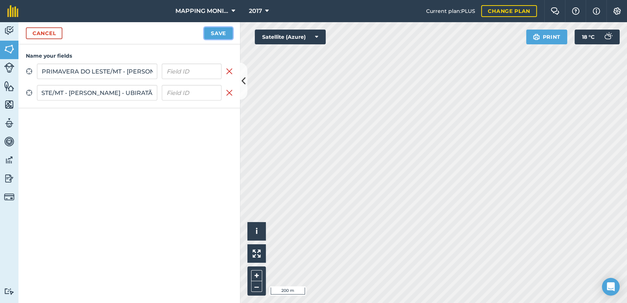
scroll to position [0, 0]
click at [222, 36] on button "Save" at bounding box center [218, 33] width 28 height 12
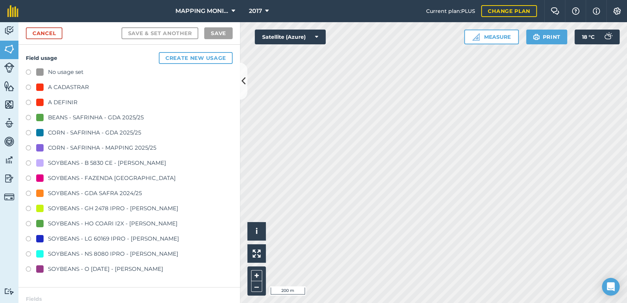
click at [59, 98] on div "A DEFINIR" at bounding box center [63, 102] width 30 height 9
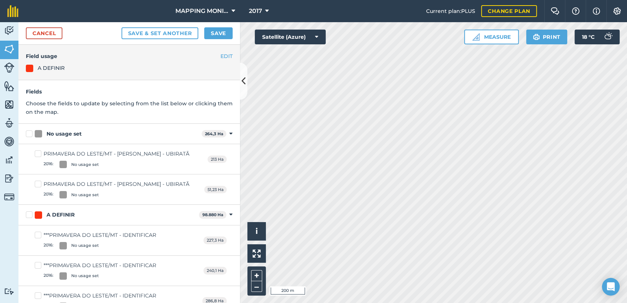
click at [83, 132] on div "No usage set" at bounding box center [117, 134] width 164 height 8
click at [31, 132] on input "No usage set" at bounding box center [28, 132] width 5 height 5
checkbox input "true"
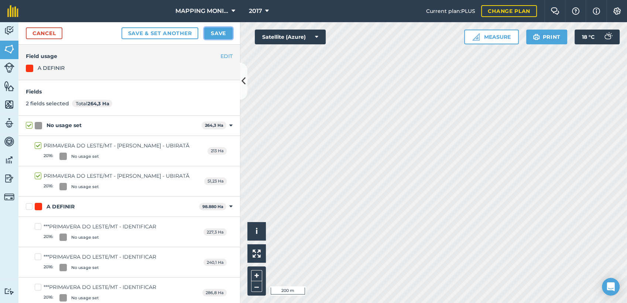
click at [224, 36] on button "Save" at bounding box center [218, 33] width 28 height 12
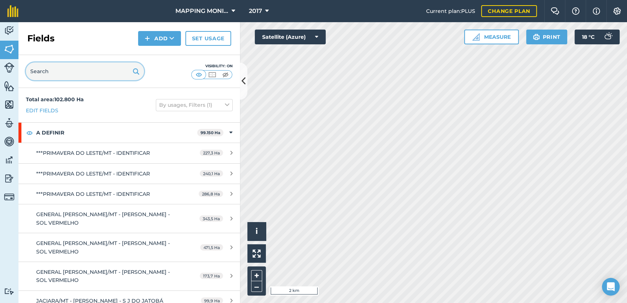
click at [74, 78] on input "text" at bounding box center [85, 71] width 118 height 18
paste input "PRIMAVERA DO LESTE/MT - [PERSON_NAME] - UBIRATÃ"
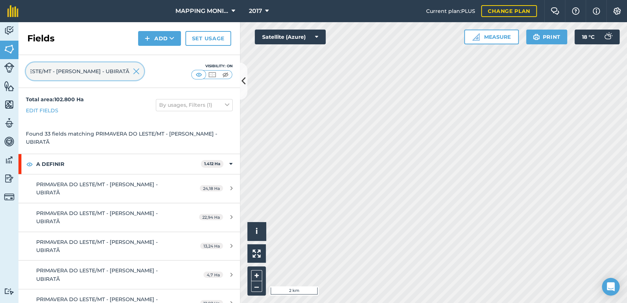
type input "PRIMAVERA DO LESTE/MT - [PERSON_NAME] - UBIRATÃ"
click at [138, 74] on img at bounding box center [136, 71] width 7 height 9
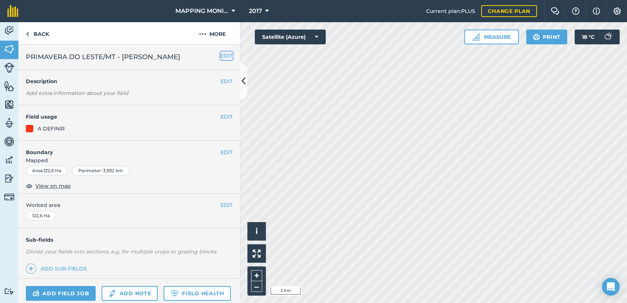
click at [222, 55] on button "EDIT" at bounding box center [227, 56] width 12 height 8
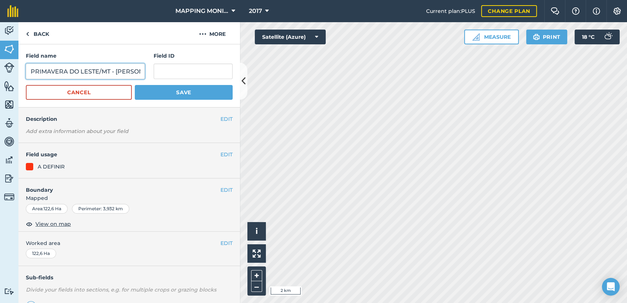
click at [117, 74] on input "PRIMAVERA DO LESTE/MT - [PERSON_NAME]" at bounding box center [85, 72] width 119 height 16
click at [117, 75] on input "PRIMAVERA DO LESTE/MT - [PERSON_NAME]" at bounding box center [85, 72] width 119 height 16
click at [117, 76] on input "PRIMAVERA DO LESTE/MT - [PERSON_NAME]" at bounding box center [85, 72] width 119 height 16
click at [116, 70] on input "PRIMAVERA DO LESTE/MT - [PERSON_NAME]" at bounding box center [85, 72] width 119 height 16
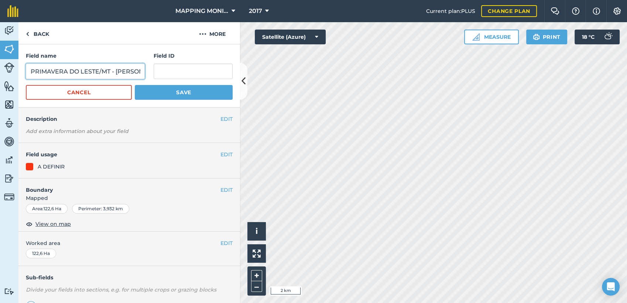
click at [116, 70] on input "PRIMAVERA DO LESTE/MT - [PERSON_NAME]" at bounding box center [85, 72] width 119 height 16
click at [38, 34] on link "Back" at bounding box center [37, 33] width 38 height 22
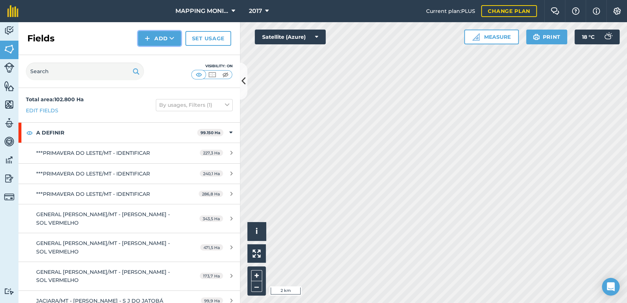
click at [172, 37] on icon at bounding box center [172, 38] width 5 height 7
click at [172, 58] on link "Draw" at bounding box center [159, 55] width 41 height 16
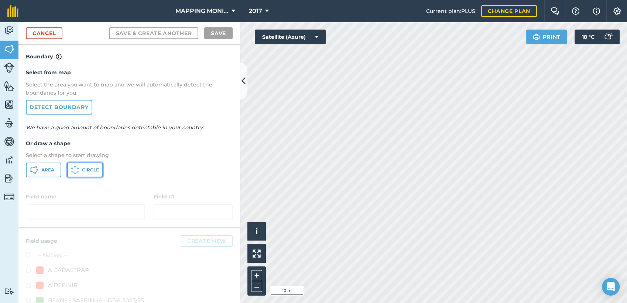
click at [86, 170] on span "Circle" at bounding box center [90, 170] width 17 height 6
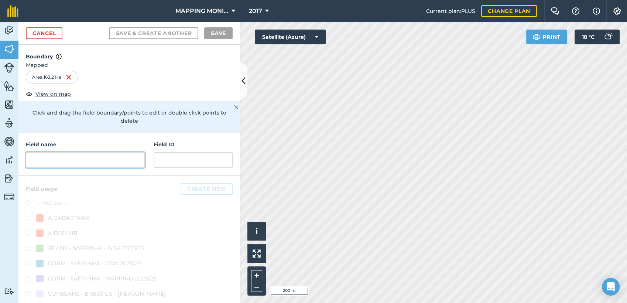
click at [121, 166] on input "text" at bounding box center [85, 160] width 119 height 16
paste input "PRIMAVERA DO LESTE/MT - [PERSON_NAME]"
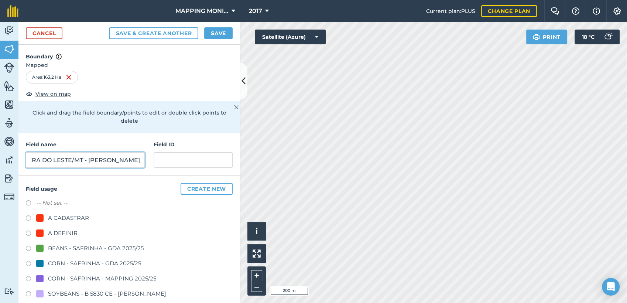
drag, startPoint x: 109, startPoint y: 158, endPoint x: 177, endPoint y: 156, distance: 68.7
click at [177, 156] on div "Field name PRIMAVERA DO LESTE/MT - RODRIGO TROJAN - LUCIANA Field ID" at bounding box center [129, 154] width 222 height 42
type input "PRIMAVERA DO LESTE/MT - [PERSON_NAME] - [GEOGRAPHIC_DATA]"
drag, startPoint x: 67, startPoint y: 230, endPoint x: 82, endPoint y: 216, distance: 21.2
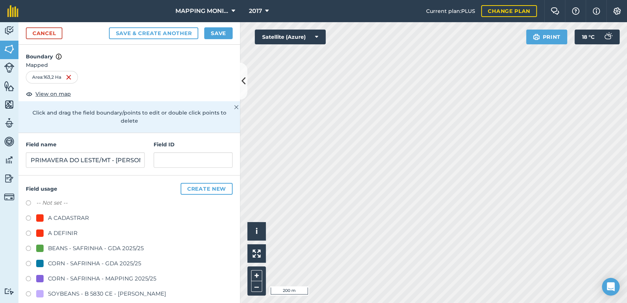
click at [67, 230] on div "A DEFINIR" at bounding box center [63, 233] width 30 height 9
radio input "true"
click at [215, 37] on button "Save" at bounding box center [218, 33] width 28 height 12
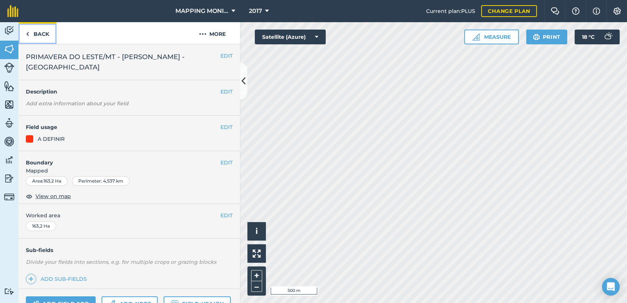
click at [41, 35] on link "Back" at bounding box center [37, 33] width 38 height 22
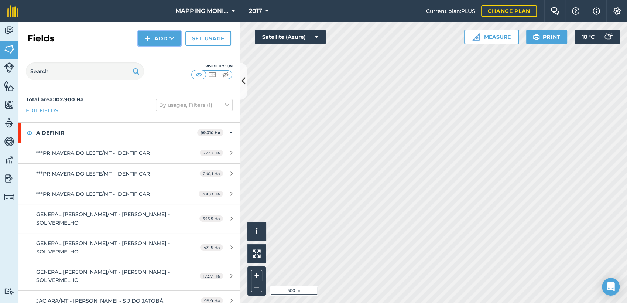
click at [174, 39] on icon at bounding box center [172, 38] width 5 height 7
click at [167, 55] on link "Draw" at bounding box center [159, 55] width 41 height 16
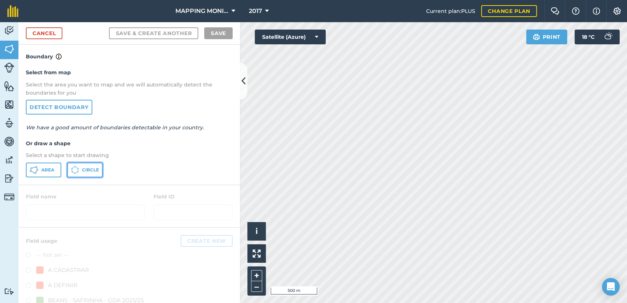
click at [81, 174] on button "Circle" at bounding box center [84, 170] width 35 height 15
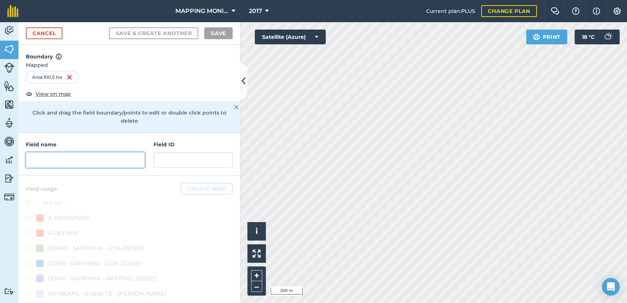
click at [129, 167] on input "text" at bounding box center [85, 160] width 119 height 16
paste input "PRIMAVERA DO LESTE/MT - [PERSON_NAME] - [GEOGRAPHIC_DATA]"
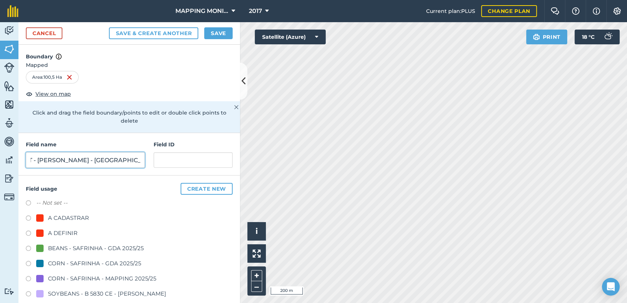
type input "PRIMAVERA DO LESTE/MT - [PERSON_NAME] - [GEOGRAPHIC_DATA]"
click at [65, 231] on div "A DEFINIR" at bounding box center [63, 233] width 30 height 9
radio input "true"
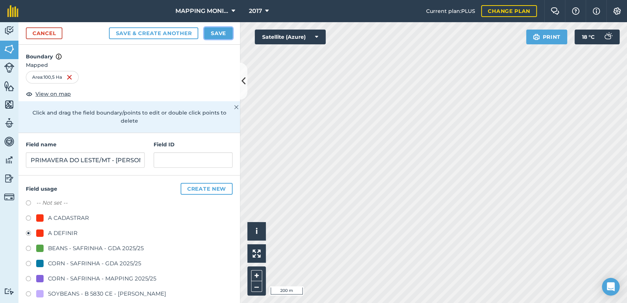
click at [218, 34] on button "Save" at bounding box center [218, 33] width 28 height 12
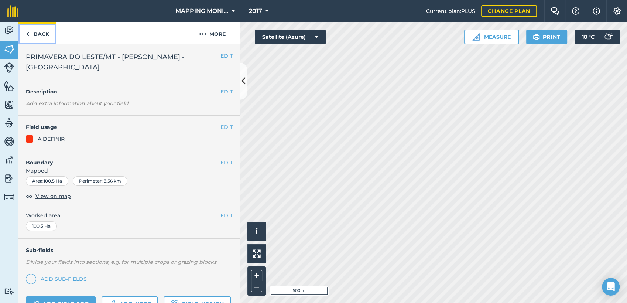
click at [45, 29] on link "Back" at bounding box center [37, 33] width 38 height 22
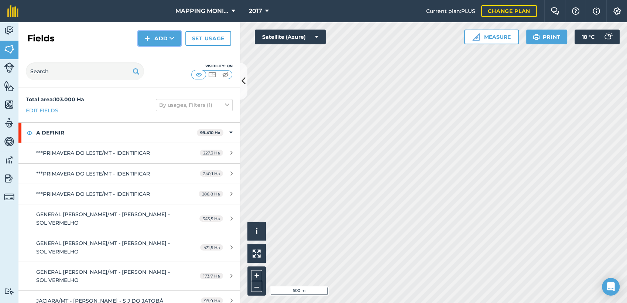
click at [171, 36] on icon at bounding box center [172, 38] width 5 height 7
click at [167, 55] on link "Draw" at bounding box center [159, 55] width 41 height 16
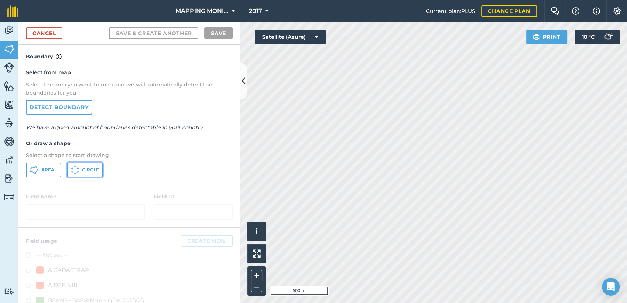
click at [95, 168] on span "Circle" at bounding box center [90, 170] width 17 height 6
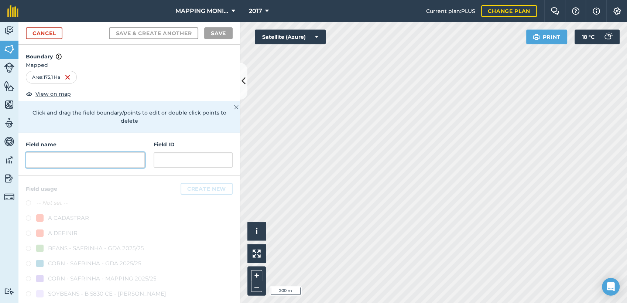
click at [61, 167] on input "text" at bounding box center [85, 160] width 119 height 16
paste input "PRIMAVERA DO LESTE/MT - [PERSON_NAME] - [GEOGRAPHIC_DATA]"
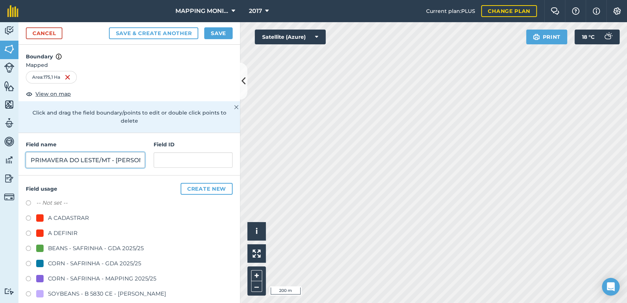
scroll to position [0, 78]
type input "PRIMAVERA DO LESTE/MT - [PERSON_NAME] - [GEOGRAPHIC_DATA]"
click at [61, 233] on div "A DEFINIR" at bounding box center [63, 233] width 30 height 9
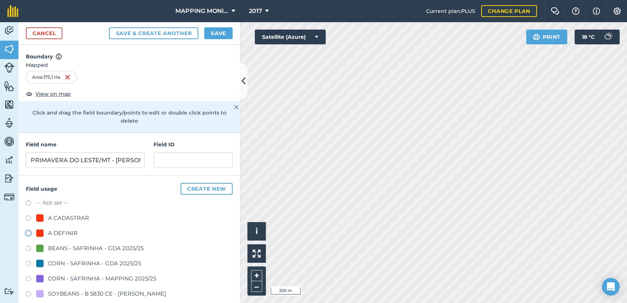
radio input "true"
click at [219, 33] on button "Save" at bounding box center [218, 33] width 28 height 12
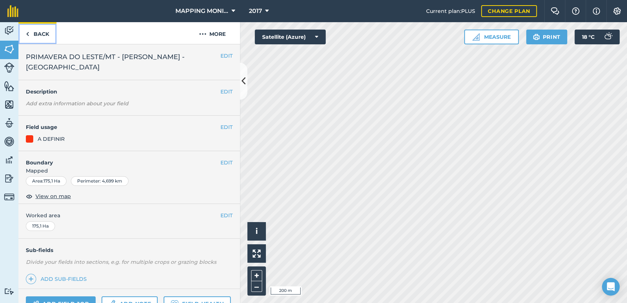
click at [45, 34] on link "Back" at bounding box center [37, 33] width 38 height 22
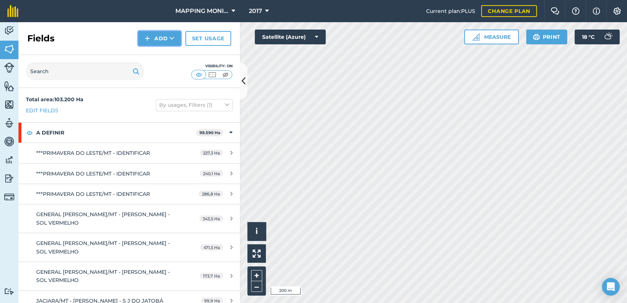
click at [173, 39] on icon at bounding box center [172, 38] width 5 height 7
click at [164, 50] on link "Draw" at bounding box center [159, 55] width 41 height 16
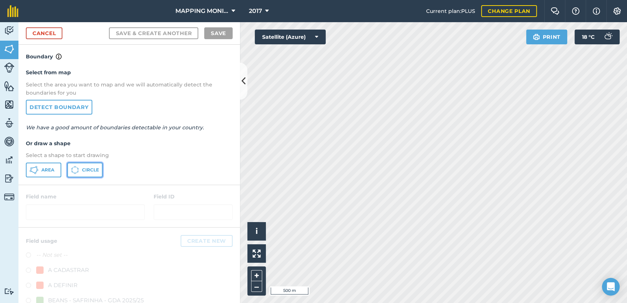
click at [91, 171] on span "Circle" at bounding box center [90, 170] width 17 height 6
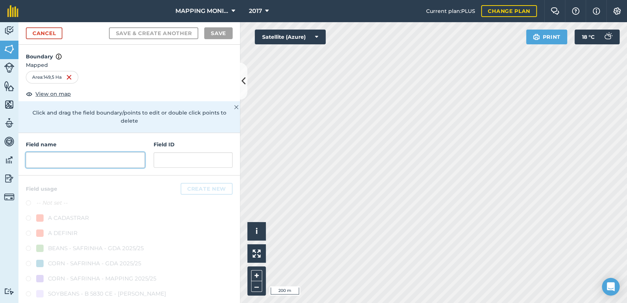
click at [116, 159] on input "text" at bounding box center [85, 160] width 119 height 16
paste input "PRIMAVERA DO LESTE/MT - [PERSON_NAME] - [GEOGRAPHIC_DATA]"
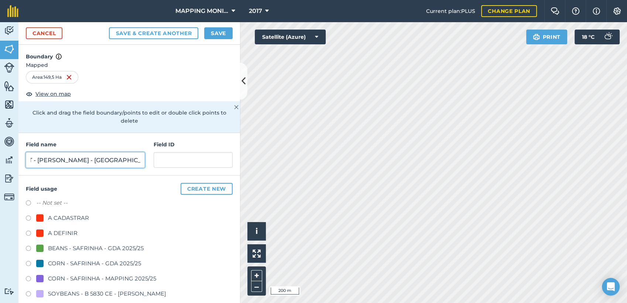
type input "PRIMAVERA DO LESTE/MT - [PERSON_NAME] - [GEOGRAPHIC_DATA]"
click at [67, 231] on div "A DEFINIR" at bounding box center [63, 233] width 30 height 9
radio input "true"
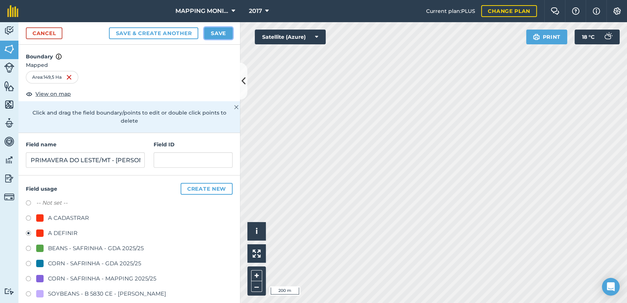
click at [223, 33] on button "Save" at bounding box center [218, 33] width 28 height 12
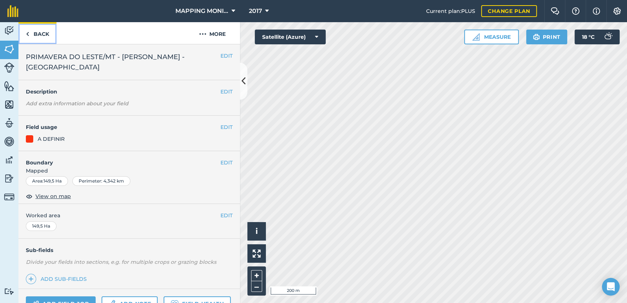
click at [38, 34] on link "Back" at bounding box center [37, 33] width 38 height 22
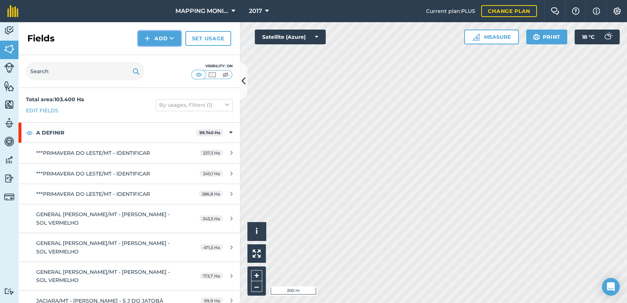
click at [171, 37] on icon at bounding box center [172, 38] width 5 height 7
click at [169, 55] on link "Draw" at bounding box center [159, 55] width 41 height 16
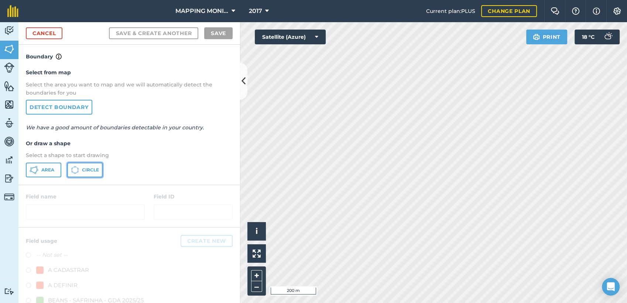
click at [83, 172] on span "Circle" at bounding box center [90, 170] width 17 height 6
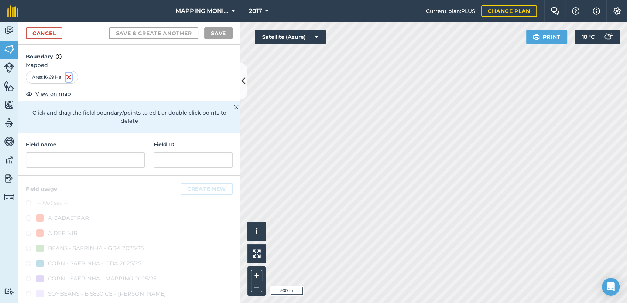
click at [71, 79] on img at bounding box center [69, 77] width 6 height 9
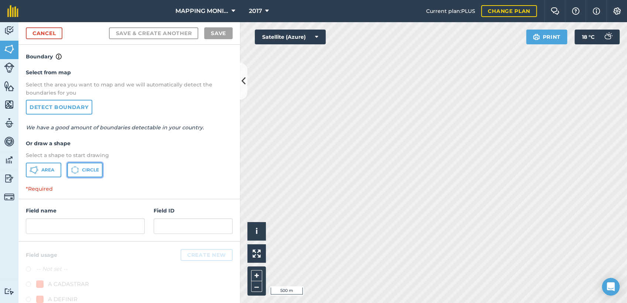
drag, startPoint x: 97, startPoint y: 169, endPoint x: 260, endPoint y: 203, distance: 166.1
click at [97, 169] on span "Circle" at bounding box center [90, 170] width 17 height 6
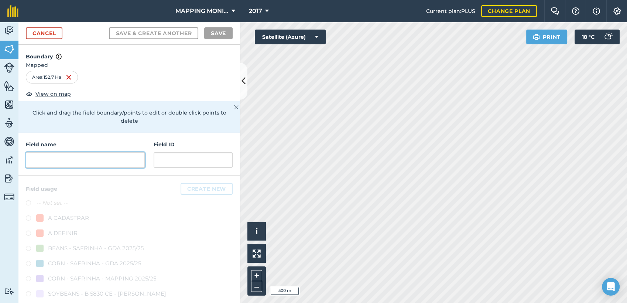
click at [117, 161] on input "text" at bounding box center [85, 160] width 119 height 16
paste input "PRIMAVERA DO LESTE/MT - [PERSON_NAME] - [GEOGRAPHIC_DATA]"
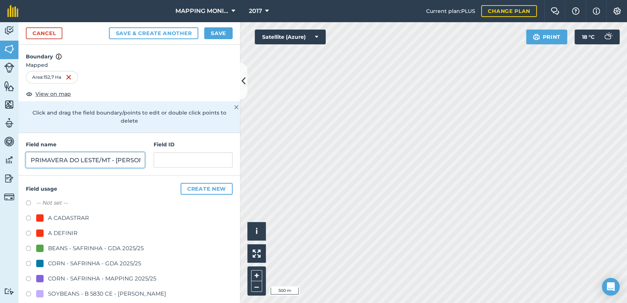
scroll to position [0, 78]
type input "PRIMAVERA DO LESTE/MT - [PERSON_NAME] - [GEOGRAPHIC_DATA]"
click at [65, 229] on div "A DEFINIR" at bounding box center [63, 233] width 30 height 9
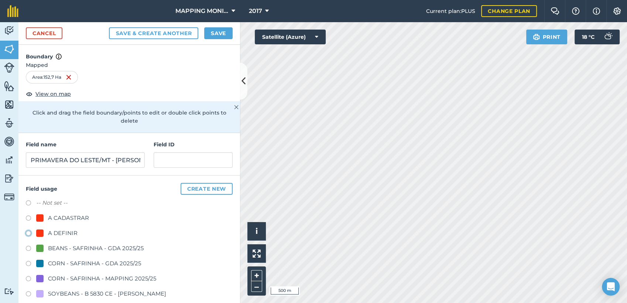
radio input "true"
click at [230, 38] on button "Save" at bounding box center [218, 33] width 28 height 12
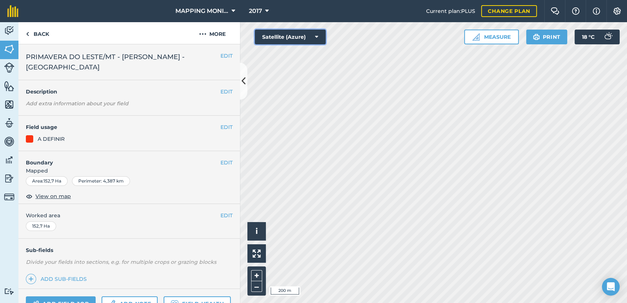
click at [315, 37] on icon at bounding box center [316, 36] width 3 height 7
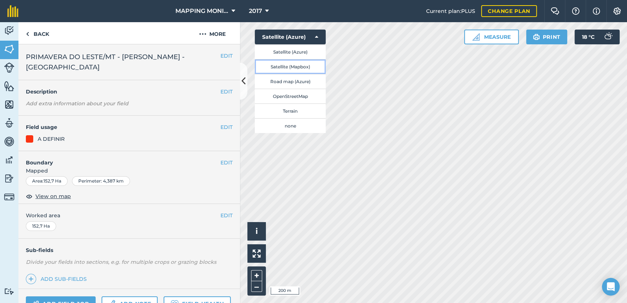
click at [305, 71] on button "Satellite (Mapbox)" at bounding box center [290, 66] width 71 height 15
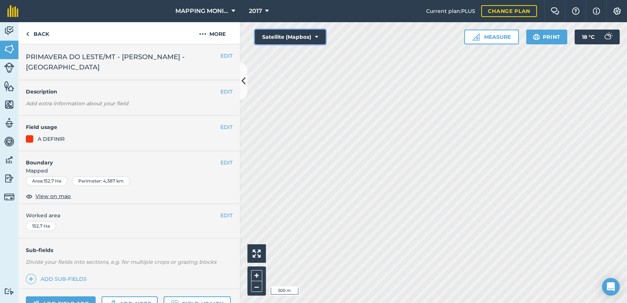
click at [316, 34] on icon at bounding box center [316, 36] width 3 height 7
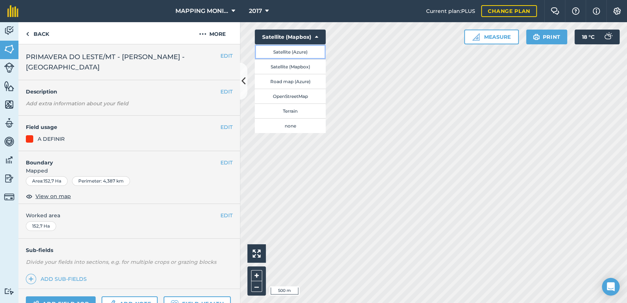
click at [308, 54] on button "Satellite (Azure)" at bounding box center [290, 51] width 71 height 15
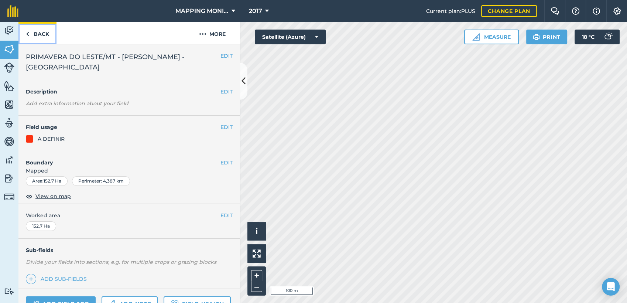
click at [46, 31] on link "Back" at bounding box center [37, 33] width 38 height 22
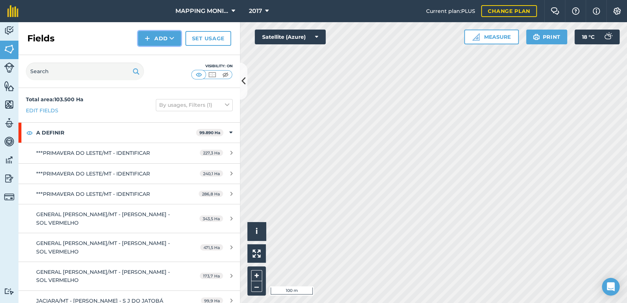
click at [181, 44] on button "Add" at bounding box center [159, 38] width 43 height 15
click at [171, 56] on link "Draw" at bounding box center [159, 55] width 41 height 16
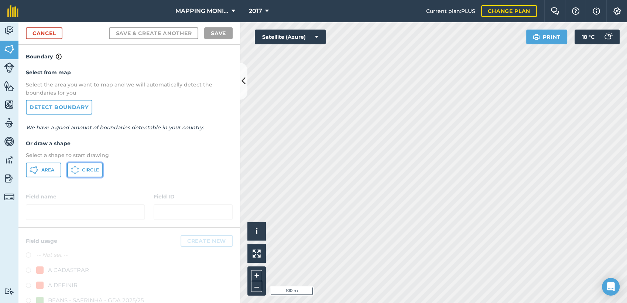
click at [95, 171] on span "Circle" at bounding box center [90, 170] width 17 height 6
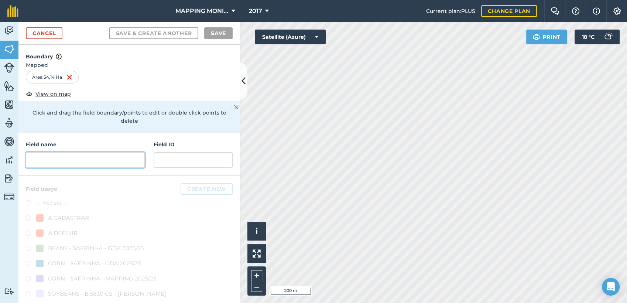
click at [51, 159] on input "text" at bounding box center [85, 160] width 119 height 16
paste input "PRIMAVERA DO LESTE/MT - [PERSON_NAME] - [GEOGRAPHIC_DATA]"
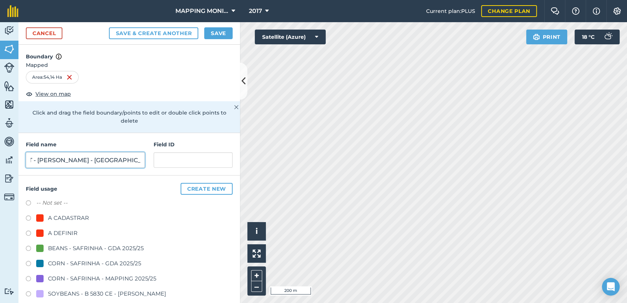
type input "PRIMAVERA DO LESTE/MT - [PERSON_NAME] - [GEOGRAPHIC_DATA]"
click at [67, 233] on div "A DEFINIR" at bounding box center [63, 233] width 30 height 9
radio input "true"
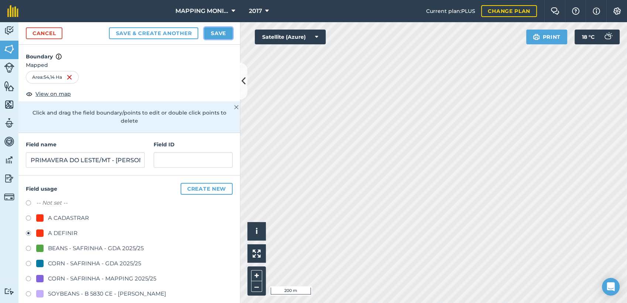
click at [219, 34] on button "Save" at bounding box center [218, 33] width 28 height 12
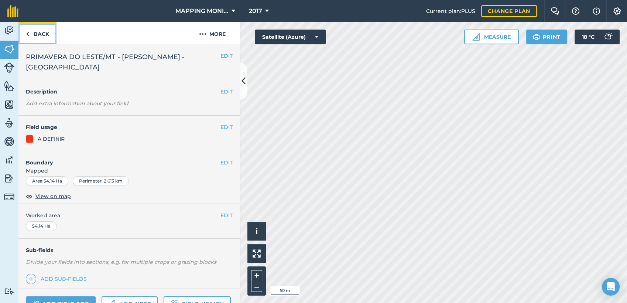
click at [40, 36] on link "Back" at bounding box center [37, 33] width 38 height 22
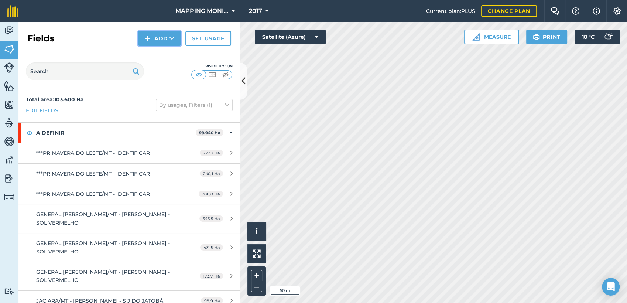
click at [169, 33] on button "Add" at bounding box center [159, 38] width 43 height 15
click at [167, 54] on link "Draw" at bounding box center [159, 55] width 41 height 16
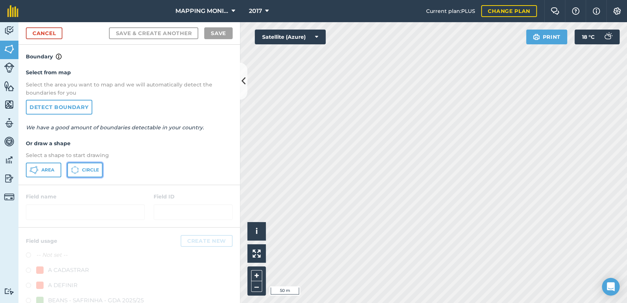
click at [83, 167] on span "Circle" at bounding box center [90, 170] width 17 height 6
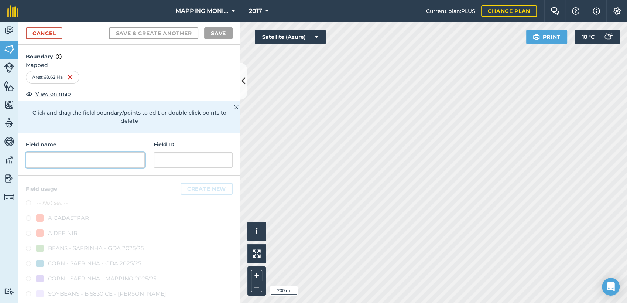
click at [53, 164] on input "text" at bounding box center [85, 160] width 119 height 16
paste input "PRIMAVERA DO LESTE/MT - [PERSON_NAME] - [GEOGRAPHIC_DATA]"
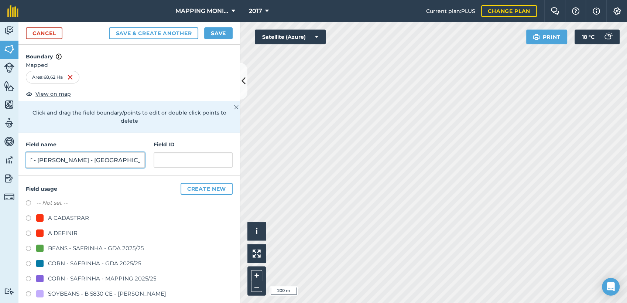
type input "PRIMAVERA DO LESTE/MT - [PERSON_NAME] - [GEOGRAPHIC_DATA]"
click at [72, 234] on div "A DEFINIR" at bounding box center [63, 233] width 30 height 9
radio input "true"
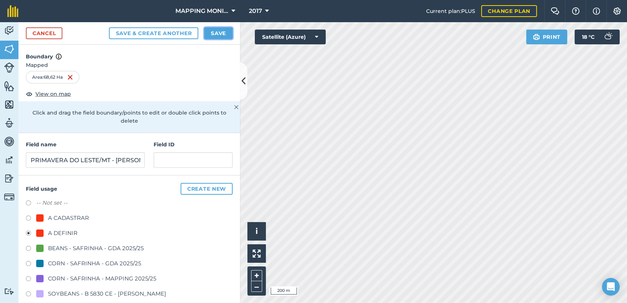
click at [228, 31] on button "Save" at bounding box center [218, 33] width 28 height 12
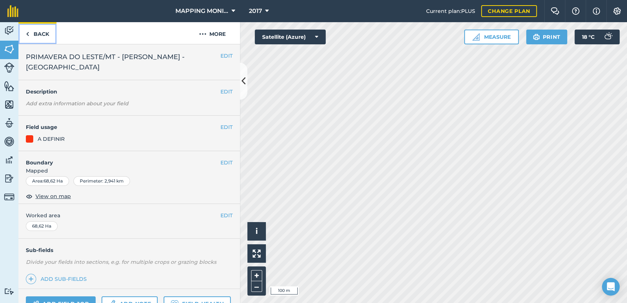
click at [39, 32] on link "Back" at bounding box center [37, 33] width 38 height 22
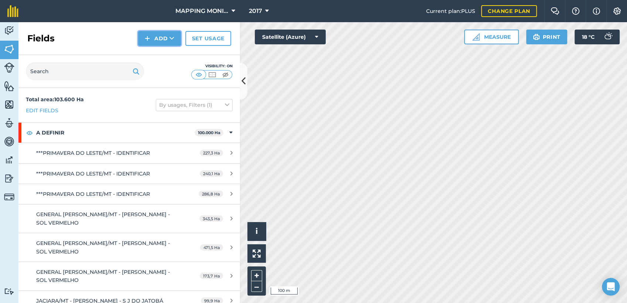
click at [165, 38] on button "Add" at bounding box center [159, 38] width 43 height 15
click at [168, 54] on link "Draw" at bounding box center [159, 55] width 41 height 16
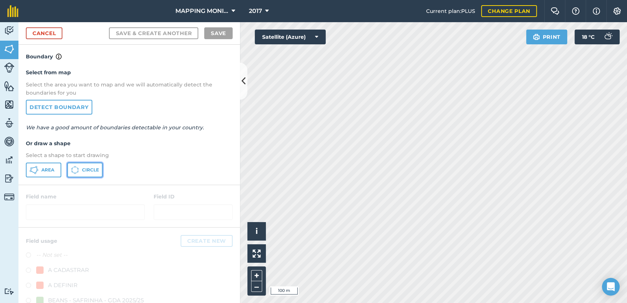
click at [82, 170] on span "Circle" at bounding box center [90, 170] width 17 height 6
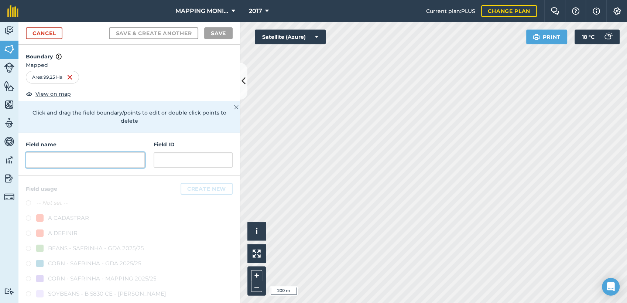
click at [106, 159] on input "text" at bounding box center [85, 160] width 119 height 16
paste input "PRIMAVERA DO LESTE/MT - [PERSON_NAME] - [GEOGRAPHIC_DATA]"
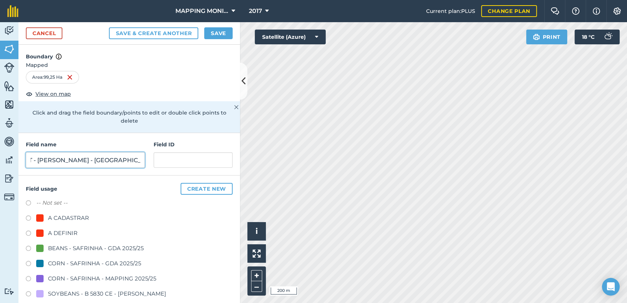
type input "PRIMAVERA DO LESTE/MT - [PERSON_NAME] - [GEOGRAPHIC_DATA]"
click at [70, 230] on div "A DEFINIR" at bounding box center [63, 233] width 30 height 9
radio input "true"
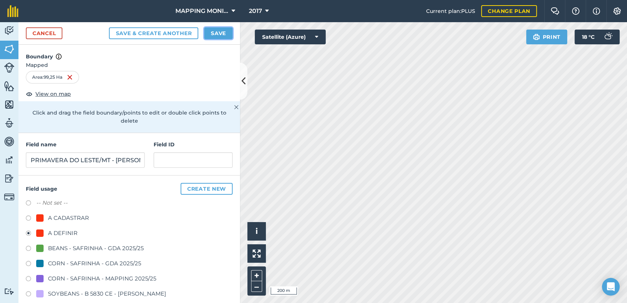
click at [225, 38] on button "Save" at bounding box center [218, 33] width 28 height 12
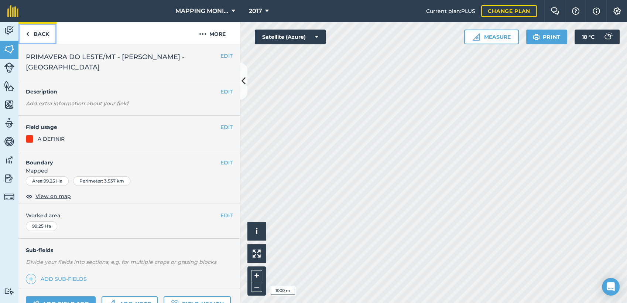
click at [38, 31] on link "Back" at bounding box center [37, 33] width 38 height 22
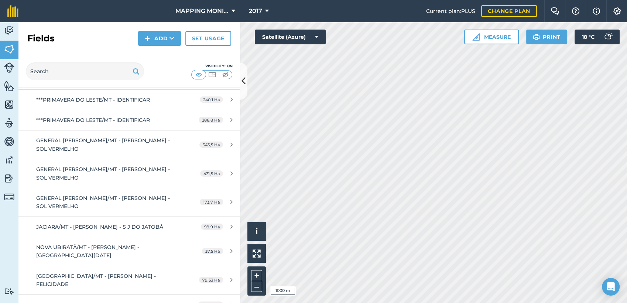
scroll to position [82, 0]
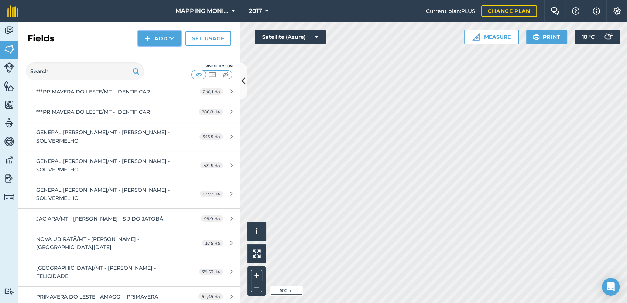
click at [177, 37] on button "Add" at bounding box center [159, 38] width 43 height 15
click at [163, 55] on link "Draw" at bounding box center [159, 55] width 41 height 16
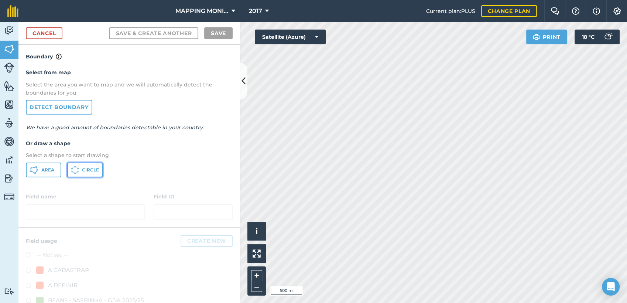
click at [95, 170] on span "Circle" at bounding box center [90, 170] width 17 height 6
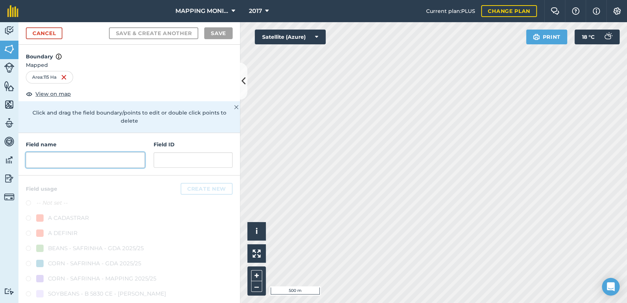
click at [115, 154] on input "text" at bounding box center [85, 160] width 119 height 16
paste input "PRIMAVERA DO LESTE/MT - [PERSON_NAME] - [GEOGRAPHIC_DATA]"
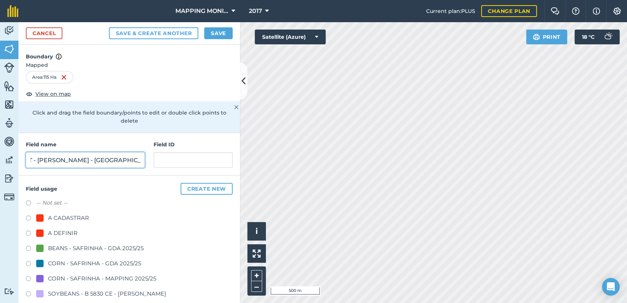
scroll to position [0, 79]
drag, startPoint x: 37, startPoint y: 160, endPoint x: 201, endPoint y: 152, distance: 164.2
click at [202, 154] on div "Field name PRIMAVERA DO LESTE/MT - RODRIGO TROJAN - CALIFÓRNIA Field ID" at bounding box center [129, 154] width 222 height 42
type input "PRIMAVERA DO LESTE/MT - EDU [GEOGRAPHIC_DATA]"
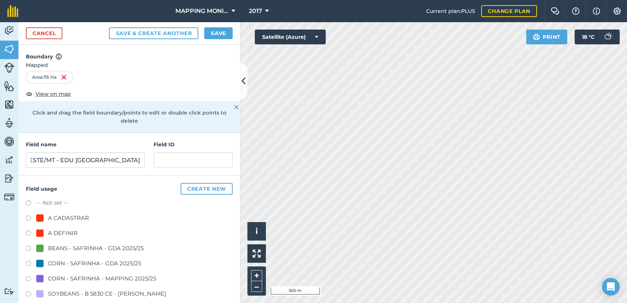
scroll to position [0, 0]
click at [62, 233] on div "A DEFINIR" at bounding box center [63, 233] width 30 height 9
radio input "true"
click at [90, 161] on input "PRIMAVERA DO LESTE/MT - EDU [GEOGRAPHIC_DATA]" at bounding box center [85, 160] width 119 height 16
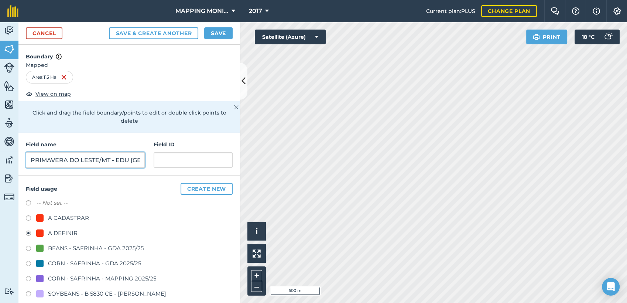
click at [90, 161] on input "PRIMAVERA DO LESTE/MT - EDU [GEOGRAPHIC_DATA]" at bounding box center [85, 160] width 119 height 16
click at [211, 32] on button "Save" at bounding box center [218, 33] width 28 height 12
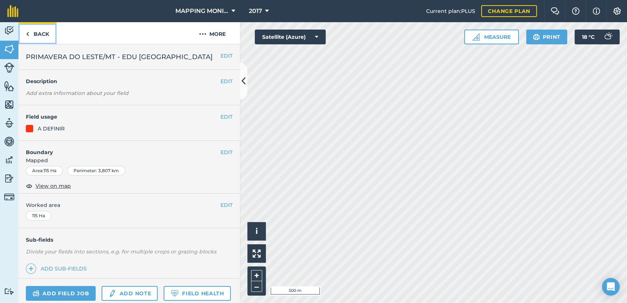
click at [47, 34] on link "Back" at bounding box center [37, 33] width 38 height 22
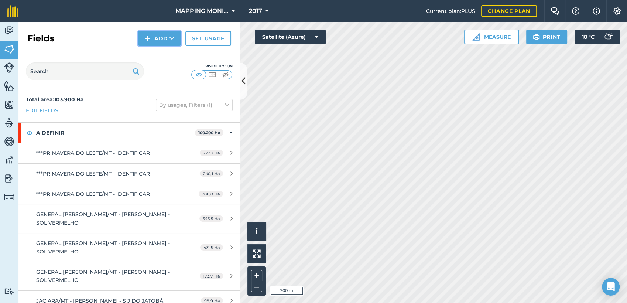
click at [166, 40] on button "Add" at bounding box center [159, 38] width 43 height 15
click at [168, 54] on link "Draw" at bounding box center [159, 55] width 41 height 16
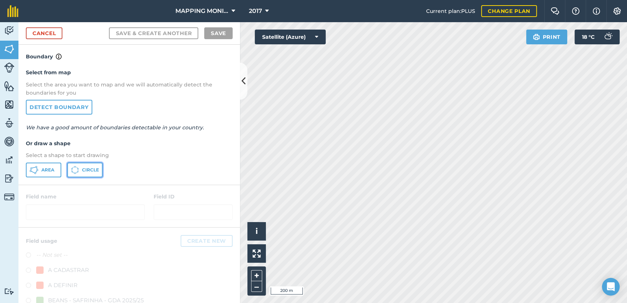
click at [78, 170] on icon at bounding box center [75, 170] width 8 height 8
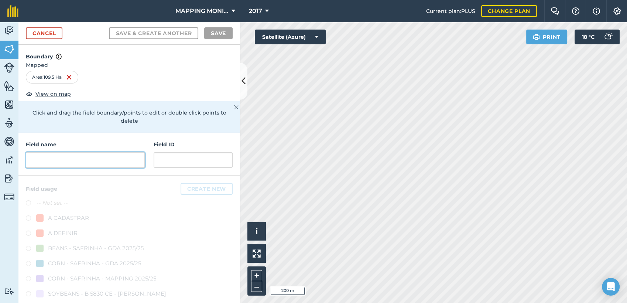
click at [128, 163] on input "text" at bounding box center [85, 160] width 119 height 16
paste input "PRIMAVERA DO LESTE/MT - EDU [GEOGRAPHIC_DATA]"
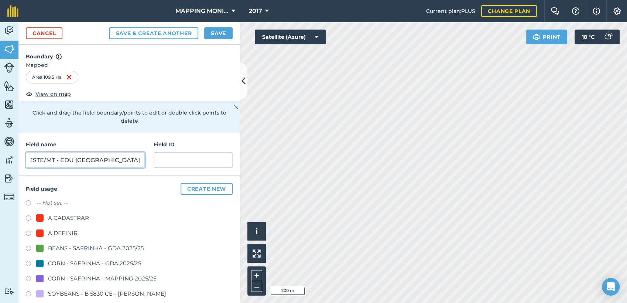
type input "PRIMAVERA DO LESTE/MT - EDU [GEOGRAPHIC_DATA]"
click at [49, 231] on div "A DEFINIR" at bounding box center [63, 233] width 30 height 9
radio input "true"
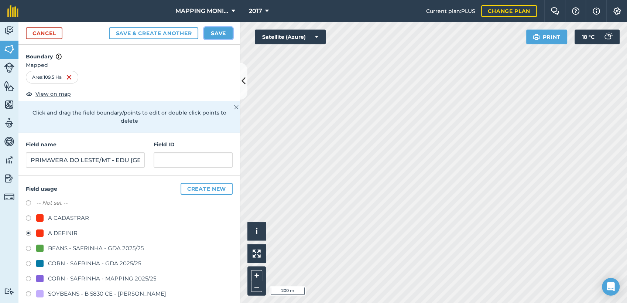
click at [213, 36] on button "Save" at bounding box center [218, 33] width 28 height 12
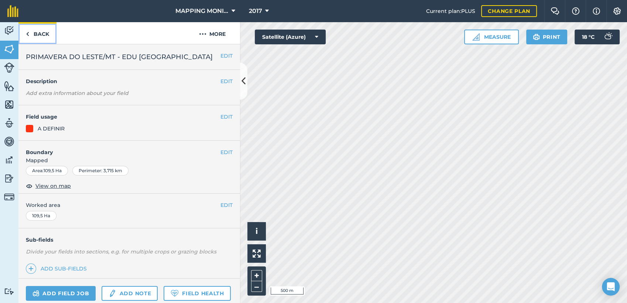
click at [41, 34] on link "Back" at bounding box center [37, 33] width 38 height 22
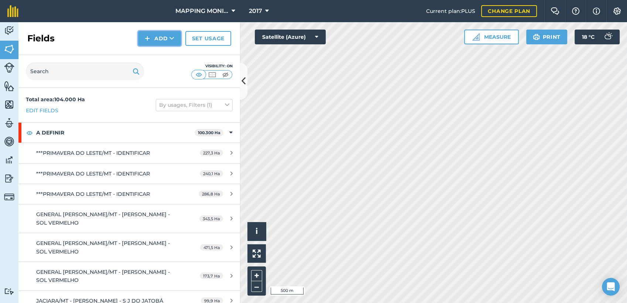
click at [181, 35] on button "Add" at bounding box center [159, 38] width 43 height 15
click at [170, 55] on link "Draw" at bounding box center [159, 55] width 41 height 16
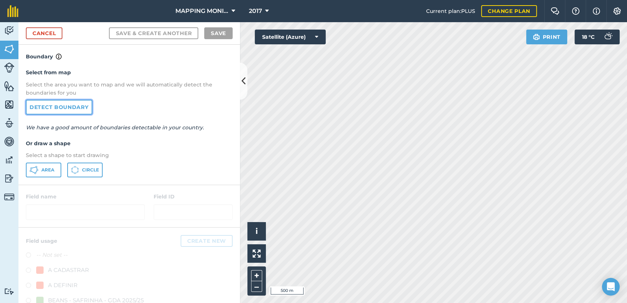
click at [79, 106] on link "Detect boundary" at bounding box center [59, 107] width 67 height 15
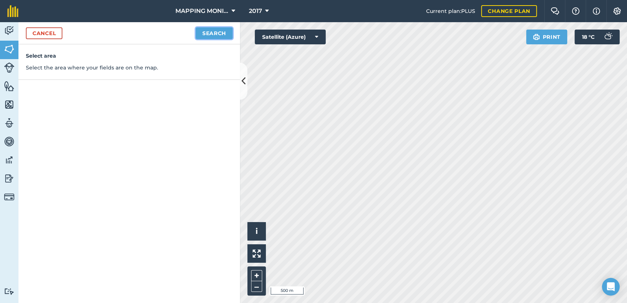
click at [227, 32] on button "Search" at bounding box center [214, 33] width 37 height 12
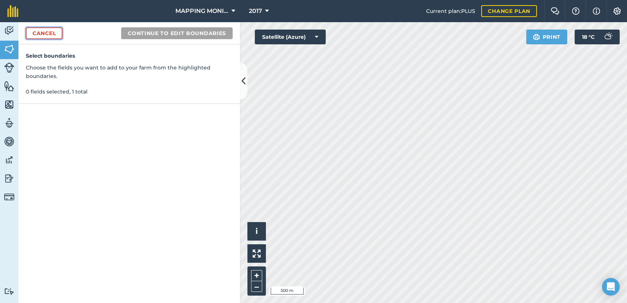
click at [31, 32] on link "Cancel" at bounding box center [44, 33] width 37 height 12
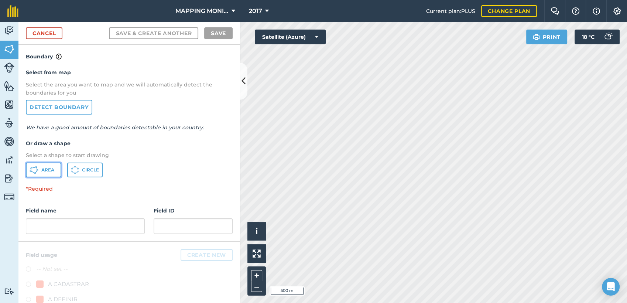
click at [53, 171] on span "Area" at bounding box center [47, 170] width 13 height 6
click at [416, 303] on html "MAPPING MONITORAMENTO AGRICOLA 2017 Current plan : PLUS Change plan Farm Chat H…" at bounding box center [313, 151] width 627 height 303
click at [470, 303] on html "MAPPING MONITORAMENTO AGRICOLA 2017 Current plan : PLUS Change plan Farm Chat H…" at bounding box center [313, 151] width 627 height 303
click at [469, 303] on html "MAPPING MONITORAMENTO AGRICOLA 2017 Current plan : PLUS Change plan Farm Chat H…" at bounding box center [313, 151] width 627 height 303
click at [490, 303] on html "MAPPING MONITORAMENTO AGRICOLA 2017 Current plan : PLUS Change plan Farm Chat H…" at bounding box center [313, 151] width 627 height 303
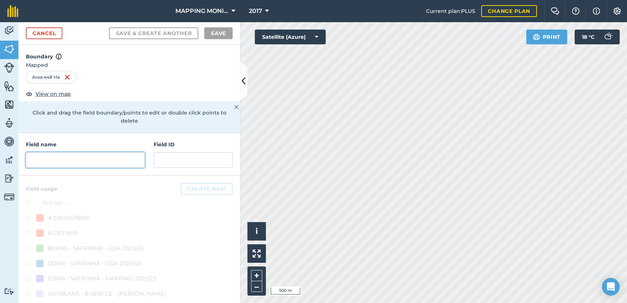
click at [98, 155] on input "text" at bounding box center [85, 160] width 119 height 16
paste input "PRIMAVERA DO LESTE/MT - EDU [GEOGRAPHIC_DATA]"
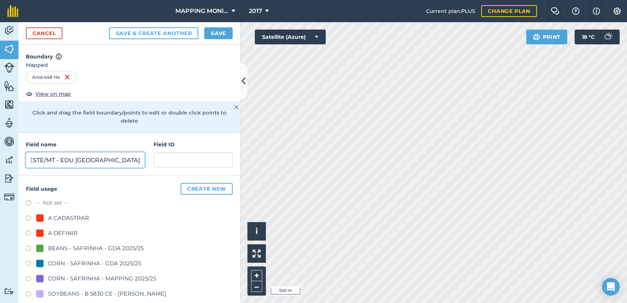
type input "PRIMAVERA DO LESTE/MT - EDU [GEOGRAPHIC_DATA]"
click at [67, 231] on div "A DEFINIR" at bounding box center [63, 233] width 30 height 9
radio input "true"
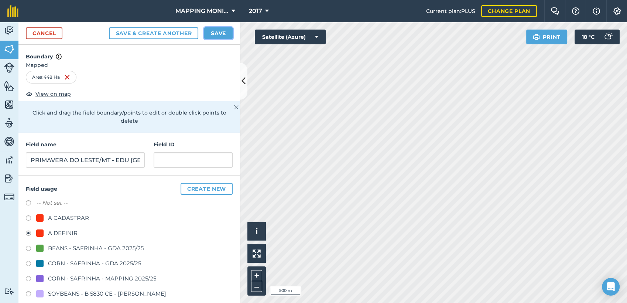
click at [227, 38] on button "Save" at bounding box center [218, 33] width 28 height 12
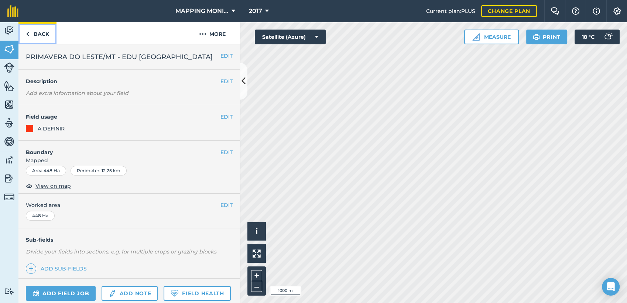
click at [38, 33] on link "Back" at bounding box center [37, 33] width 38 height 22
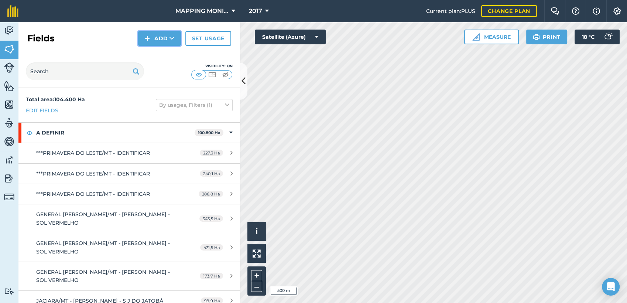
click at [161, 34] on button "Add" at bounding box center [159, 38] width 43 height 15
click at [167, 54] on link "Draw" at bounding box center [159, 55] width 41 height 16
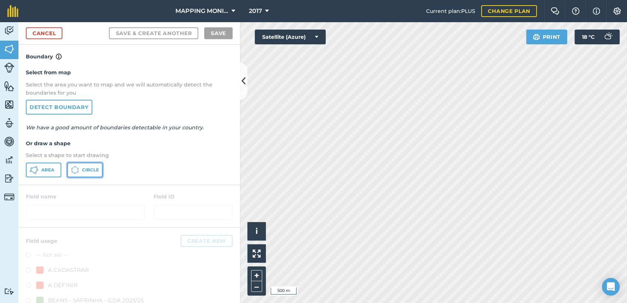
click at [93, 175] on button "Circle" at bounding box center [84, 170] width 35 height 15
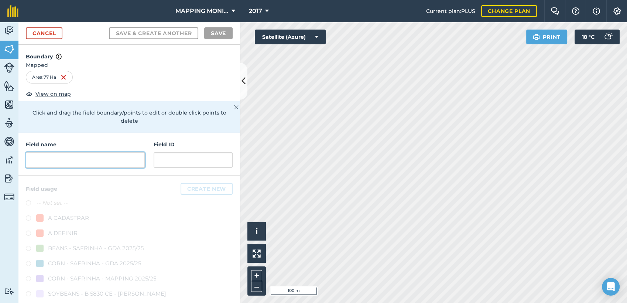
click at [112, 155] on input "text" at bounding box center [85, 160] width 119 height 16
paste input "PRIMAVERA DO LESTE/MT - EDU [GEOGRAPHIC_DATA]"
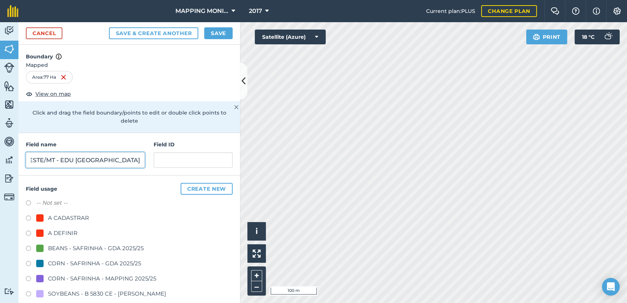
type input "PRIMAVERA DO LESTE/MT - EDU [GEOGRAPHIC_DATA]"
click at [59, 229] on div "A DEFINIR" at bounding box center [63, 233] width 30 height 9
radio input "true"
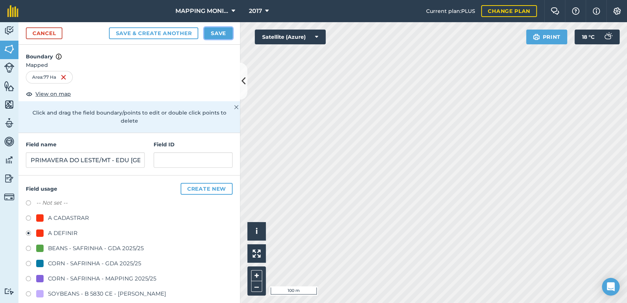
drag, startPoint x: 218, startPoint y: 30, endPoint x: 235, endPoint y: 36, distance: 18.6
click at [219, 29] on button "Save" at bounding box center [218, 33] width 28 height 12
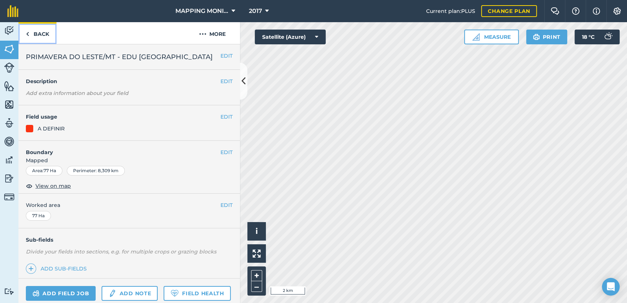
click at [34, 33] on link "Back" at bounding box center [37, 33] width 38 height 22
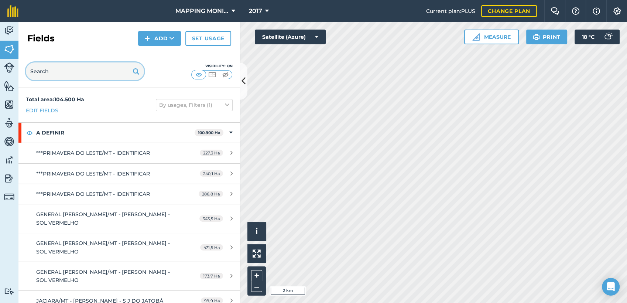
click at [100, 75] on input "text" at bounding box center [85, 71] width 118 height 18
paste input "PRIMAVERA DO LESTE/MT - EDU [GEOGRAPHIC_DATA]"
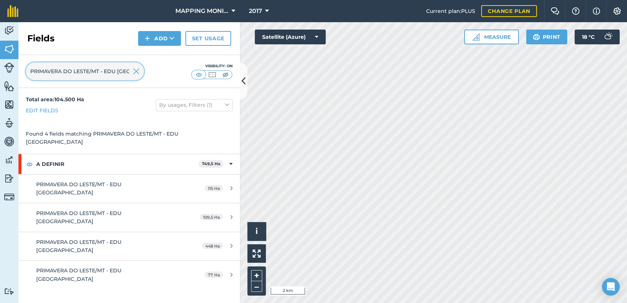
scroll to position [0, 55]
type input "PRIMAVERA DO LESTE/MT - EDU [GEOGRAPHIC_DATA]"
click at [137, 71] on img at bounding box center [136, 71] width 7 height 9
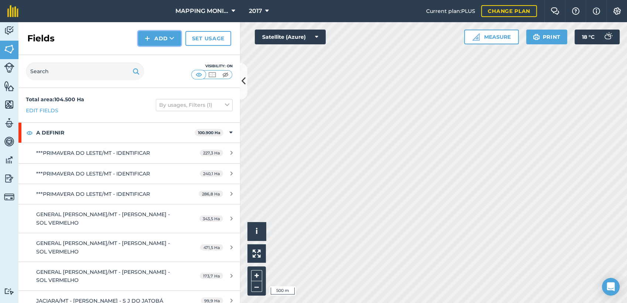
click at [172, 40] on icon at bounding box center [172, 38] width 5 height 7
click at [167, 58] on link "Draw" at bounding box center [159, 55] width 41 height 16
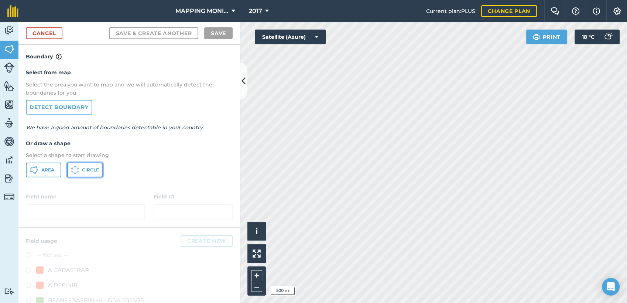
click at [93, 169] on span "Circle" at bounding box center [90, 170] width 17 height 6
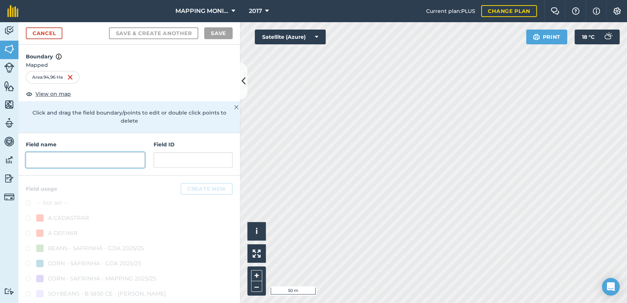
click at [76, 158] on input "text" at bounding box center [85, 160] width 119 height 16
paste input "PRIMAVERA DO LESTE/MT - EDU [GEOGRAPHIC_DATA]"
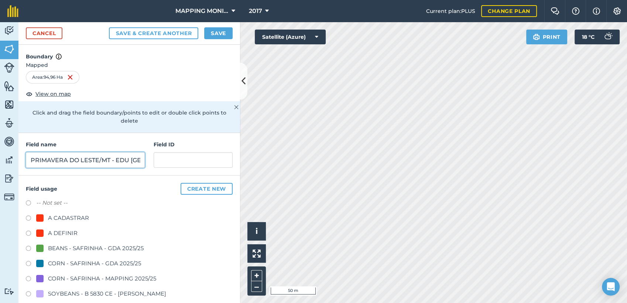
scroll to position [0, 71]
type input "PRIMAVERA DO LESTE/MT - EDU [GEOGRAPHIC_DATA]"
click at [68, 230] on div "A DEFINIR" at bounding box center [63, 233] width 30 height 9
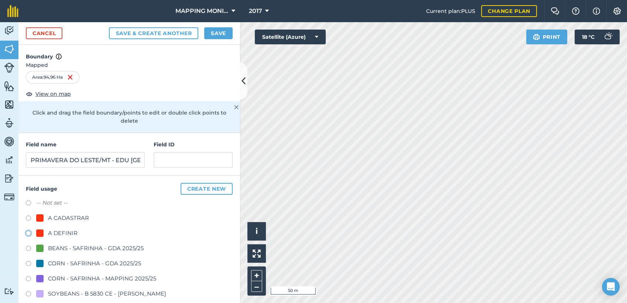
radio input "true"
click at [223, 32] on button "Save" at bounding box center [218, 33] width 28 height 12
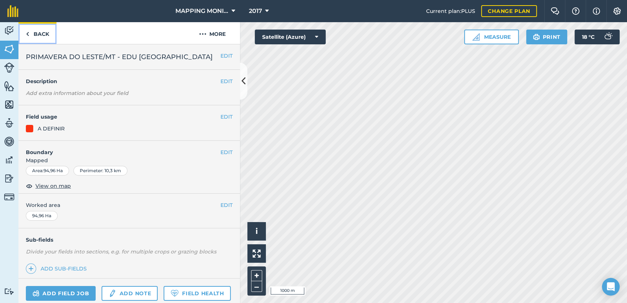
click at [32, 33] on link "Back" at bounding box center [37, 33] width 38 height 22
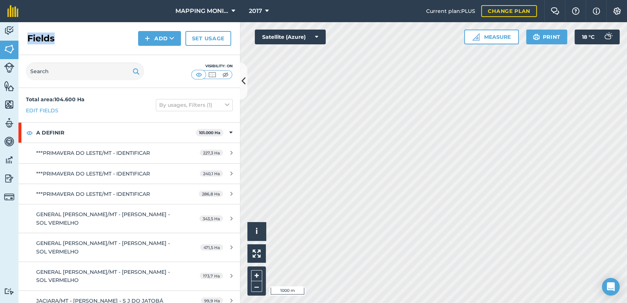
click at [32, 33] on h2 "Fields" at bounding box center [40, 39] width 27 height 12
drag, startPoint x: 32, startPoint y: 33, endPoint x: 76, endPoint y: 67, distance: 55.6
click at [76, 67] on input "text" at bounding box center [85, 71] width 118 height 18
paste input "PRIMAVERA DO LESTE/MT - EDU [GEOGRAPHIC_DATA]"
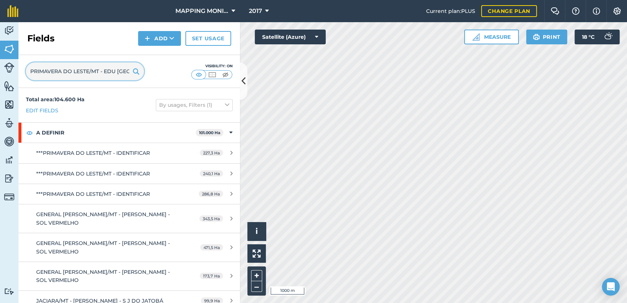
scroll to position [0, 55]
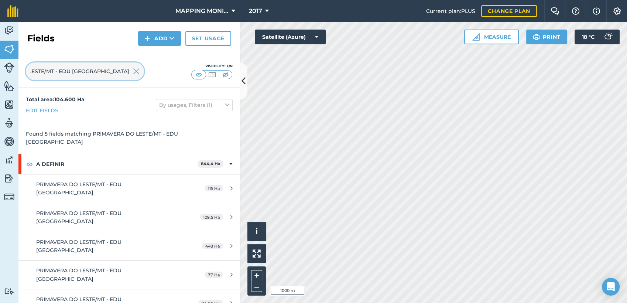
type input "PRIMAVERA DO LESTE/MT - EDU [GEOGRAPHIC_DATA]"
click at [135, 70] on img at bounding box center [136, 71] width 7 height 9
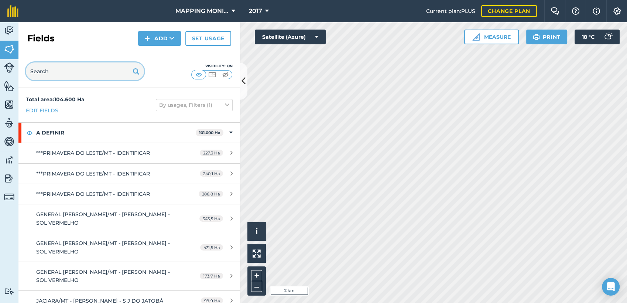
click at [76, 75] on input "text" at bounding box center [85, 71] width 118 height 18
type input "G"
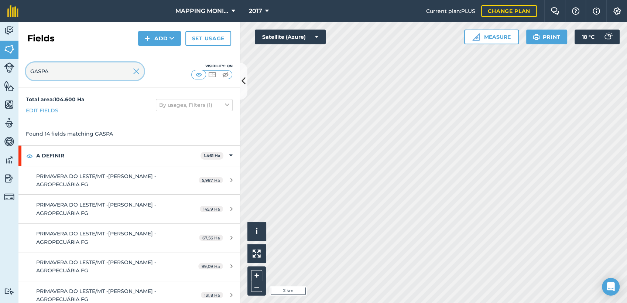
type input "GASPA"
click at [136, 71] on img at bounding box center [136, 71] width 7 height 9
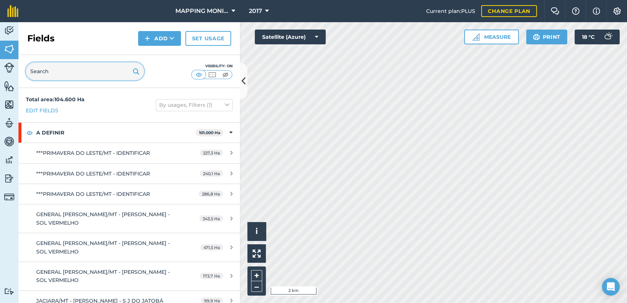
click at [93, 78] on input "text" at bounding box center [85, 71] width 118 height 18
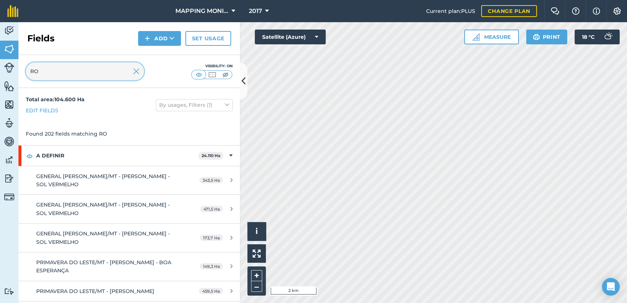
type input "R"
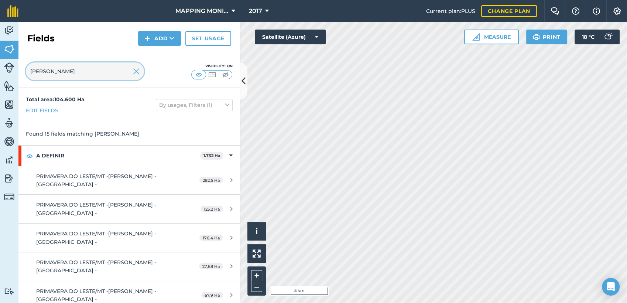
type input "[PERSON_NAME]"
click at [137, 69] on img at bounding box center [136, 71] width 7 height 9
